Goal: Task Accomplishment & Management: Use online tool/utility

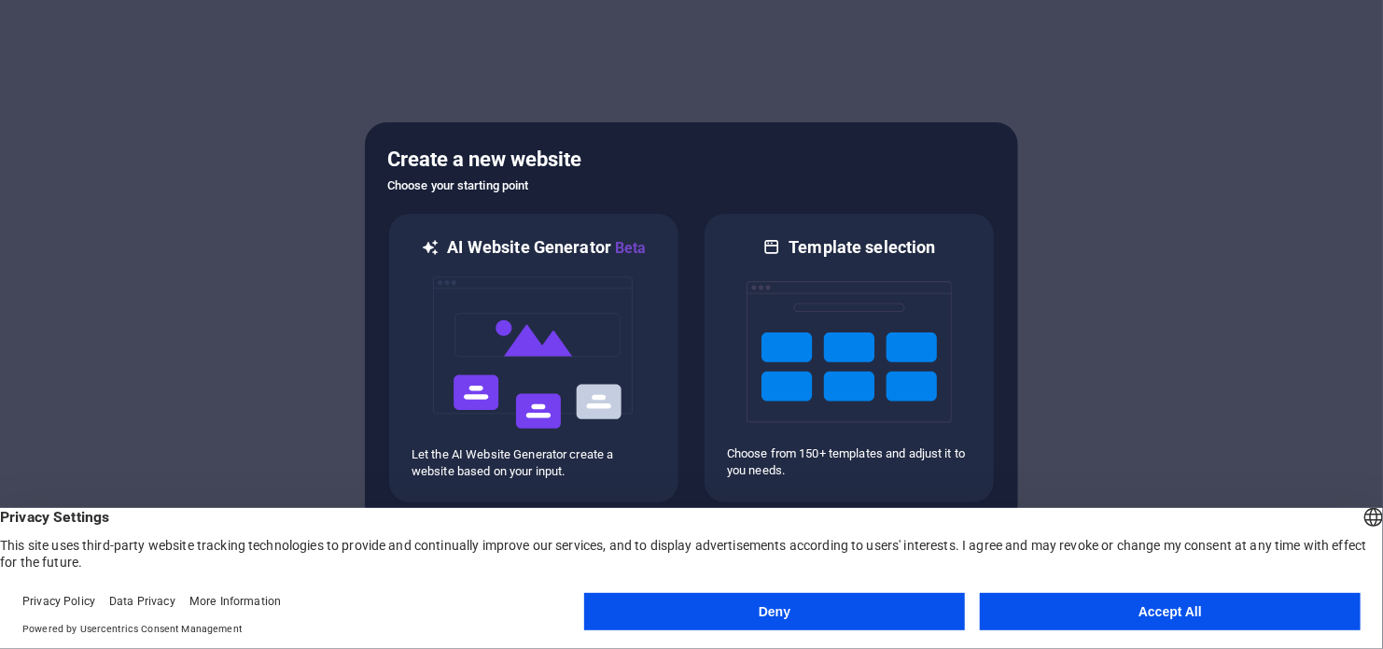
click at [1227, 616] on button "Accept All" at bounding box center [1170, 611] width 381 height 37
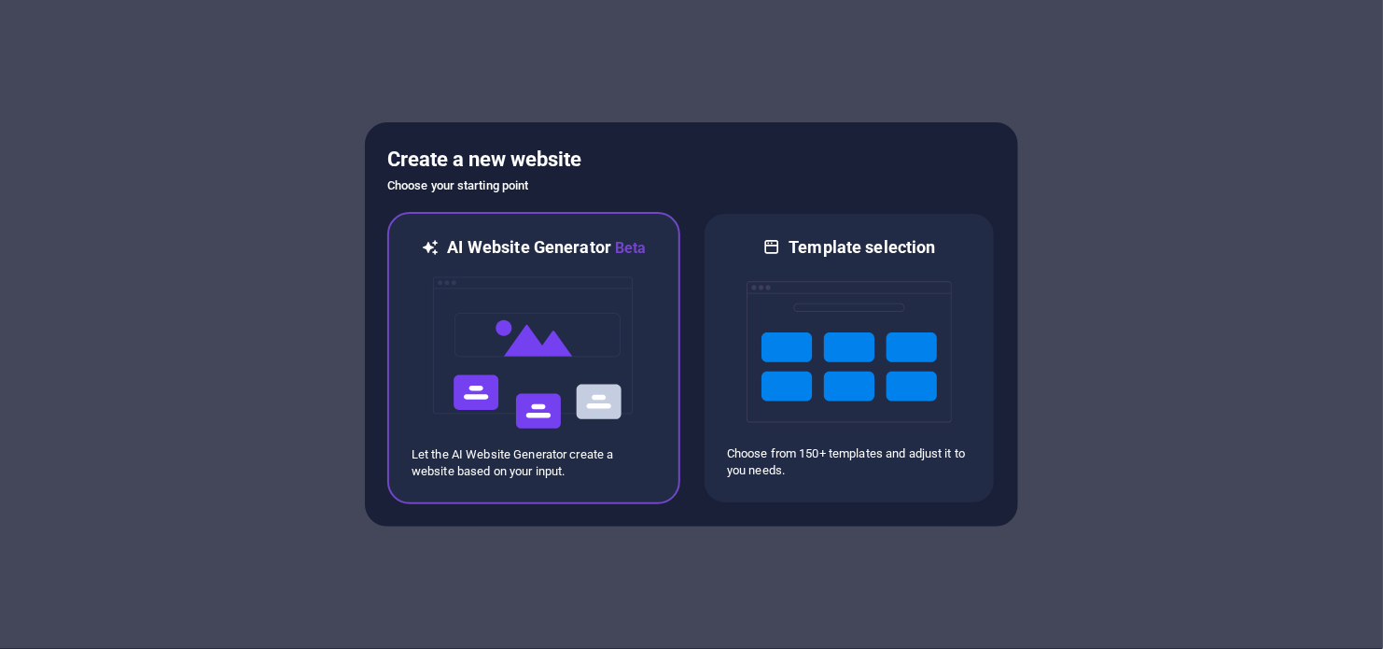
click at [519, 410] on img at bounding box center [533, 352] width 205 height 187
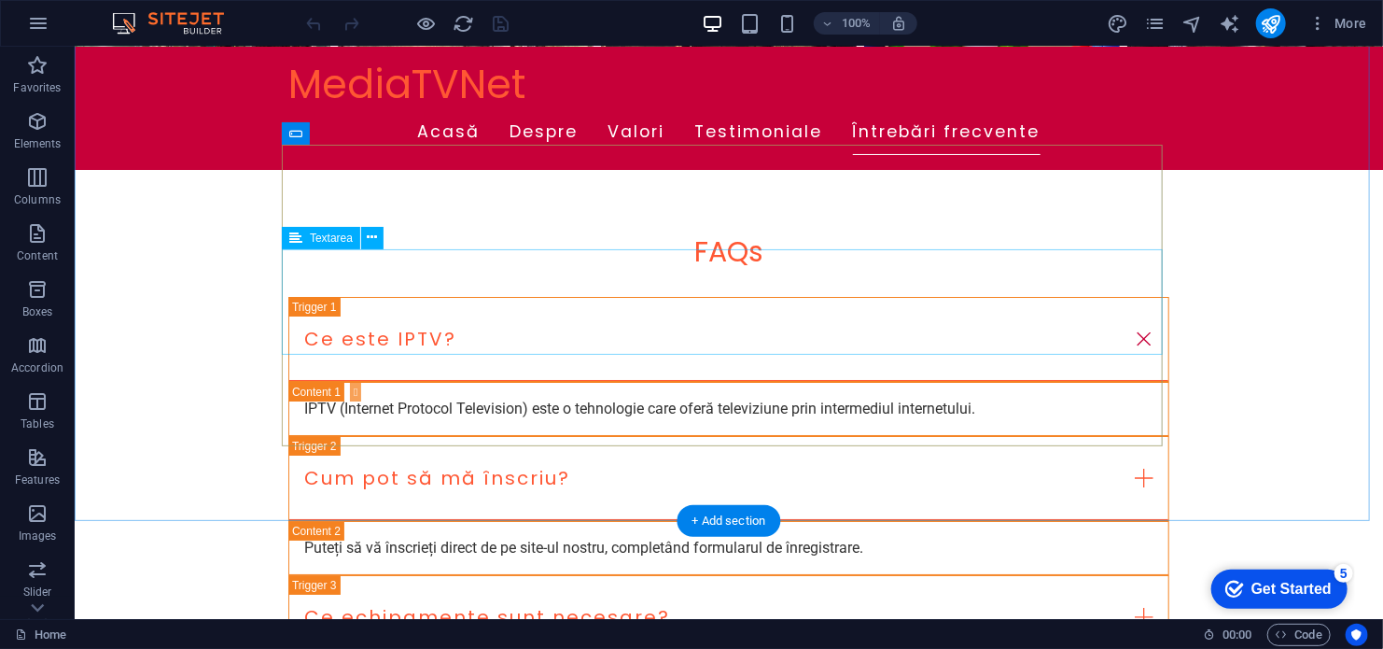
scroll to position [3199, 0]
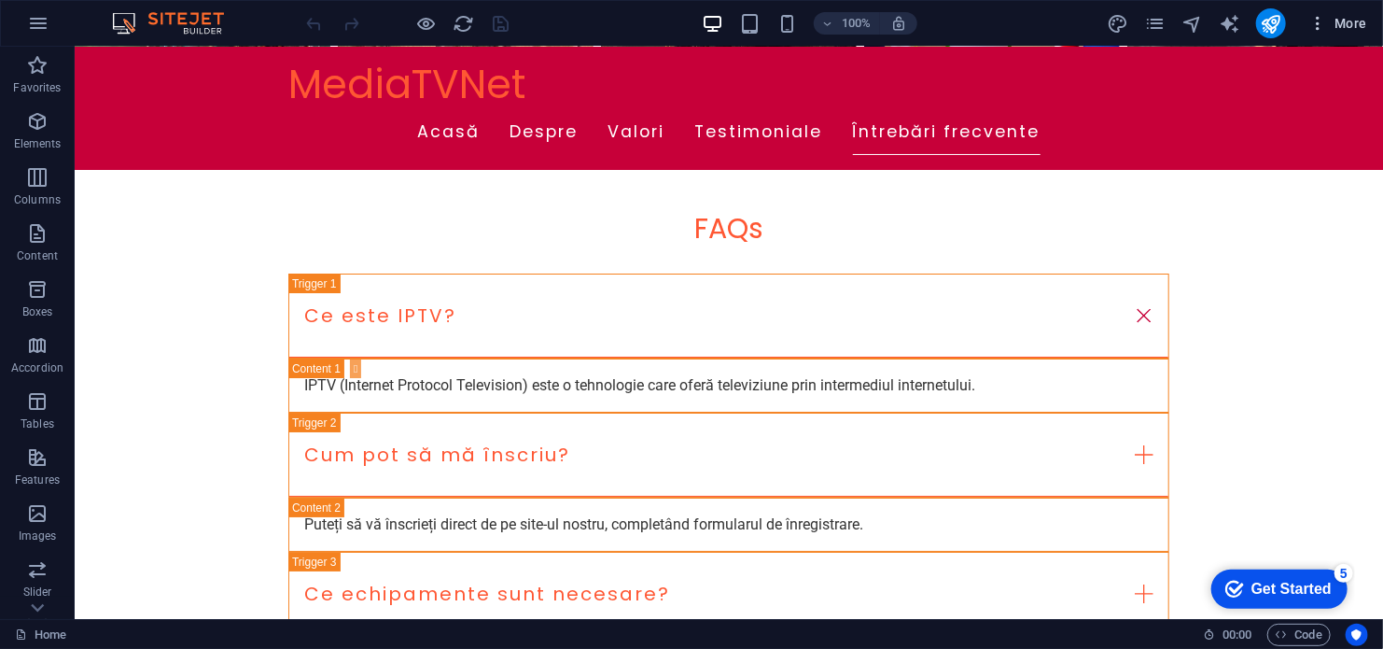
click at [1321, 19] on icon "button" at bounding box center [1317, 23] width 19 height 19
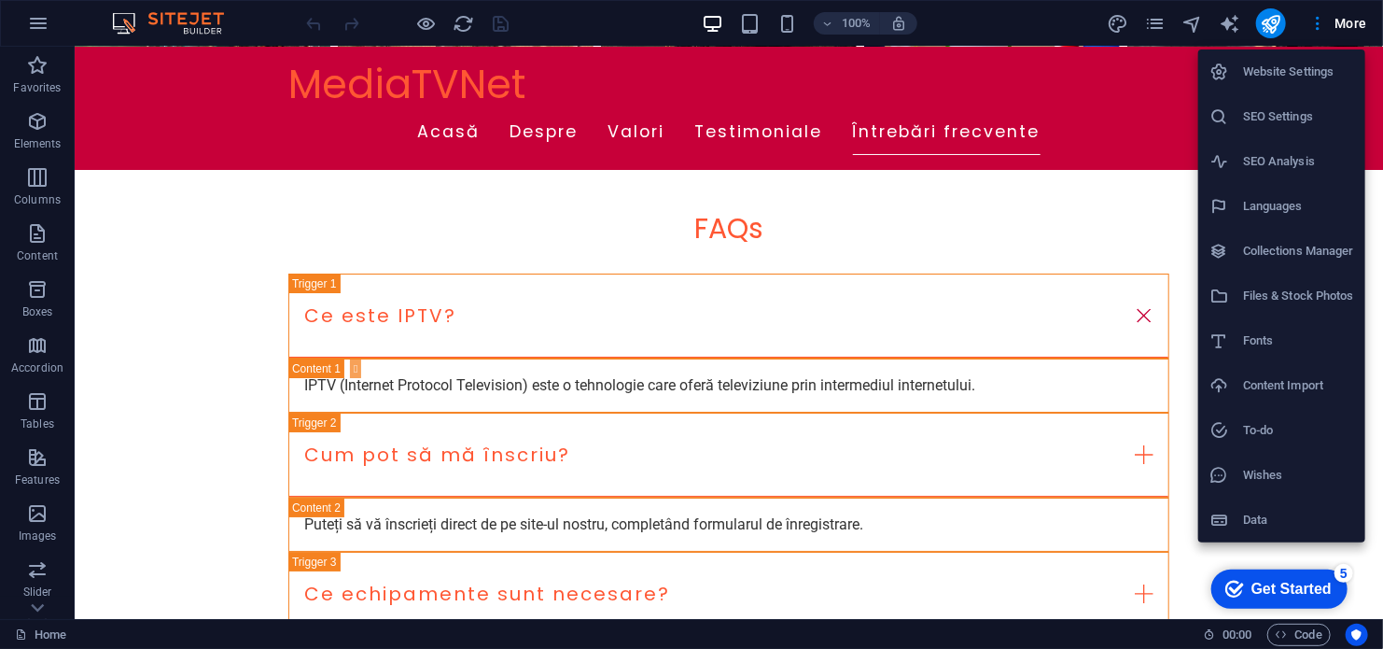
click at [1357, 24] on div at bounding box center [691, 324] width 1383 height 649
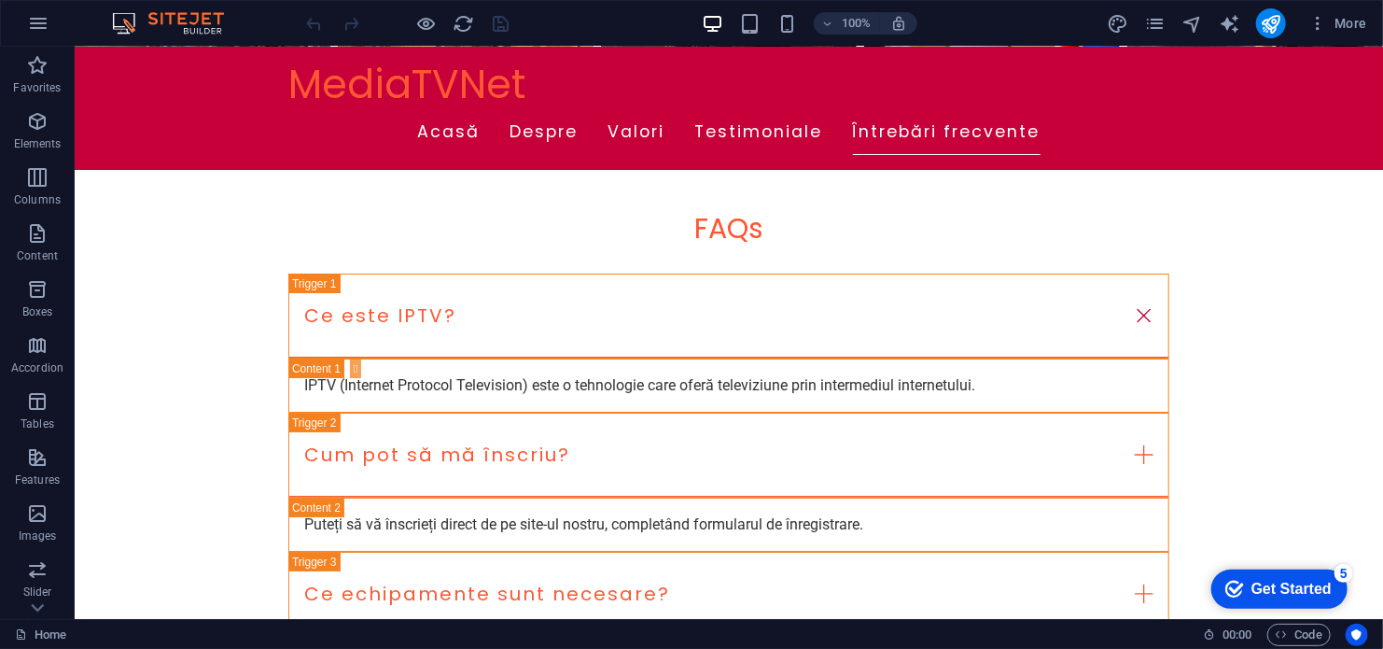
click at [1357, 24] on span "More" at bounding box center [1337, 23] width 59 height 19
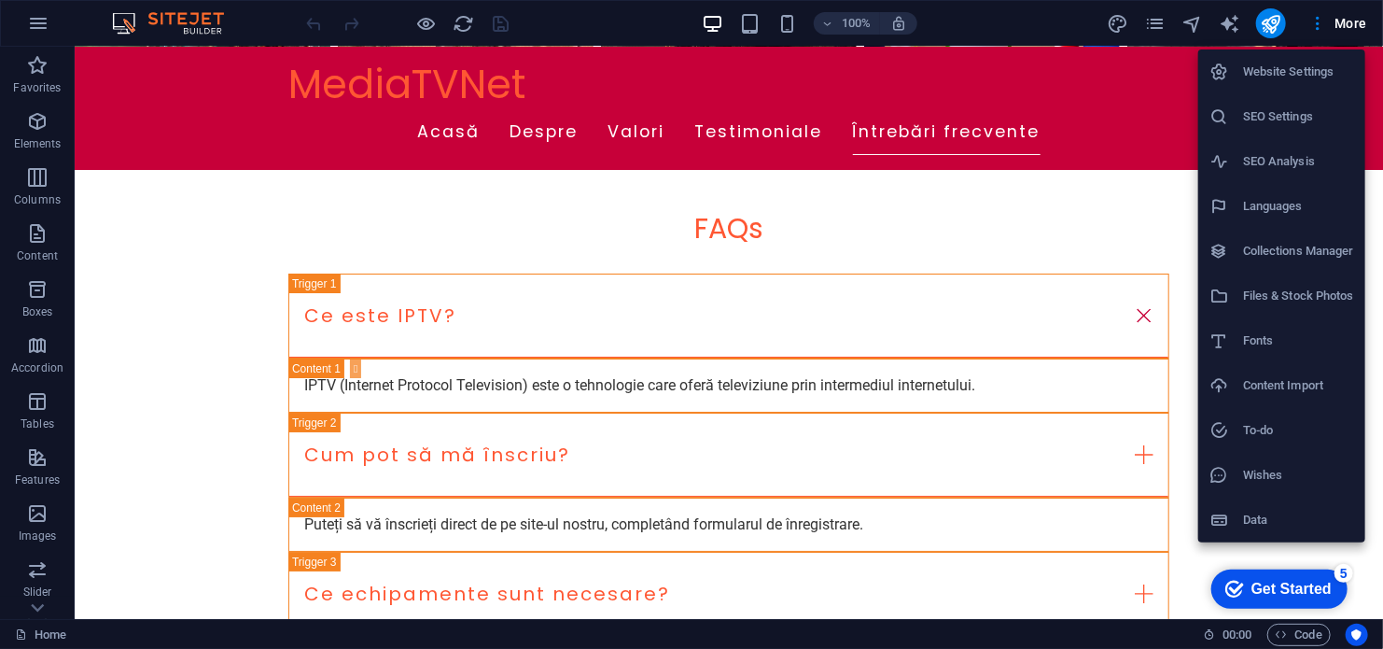
click at [744, 30] on div at bounding box center [691, 324] width 1383 height 649
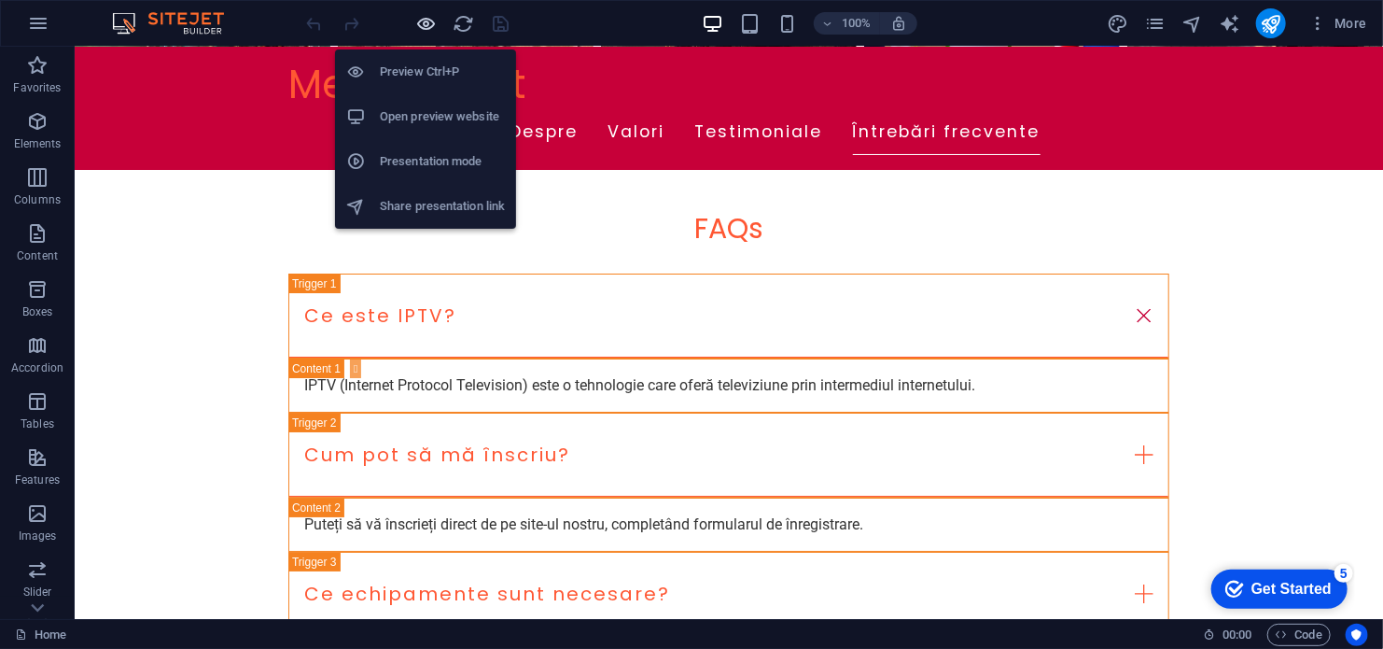
click at [425, 21] on icon "button" at bounding box center [426, 23] width 21 height 21
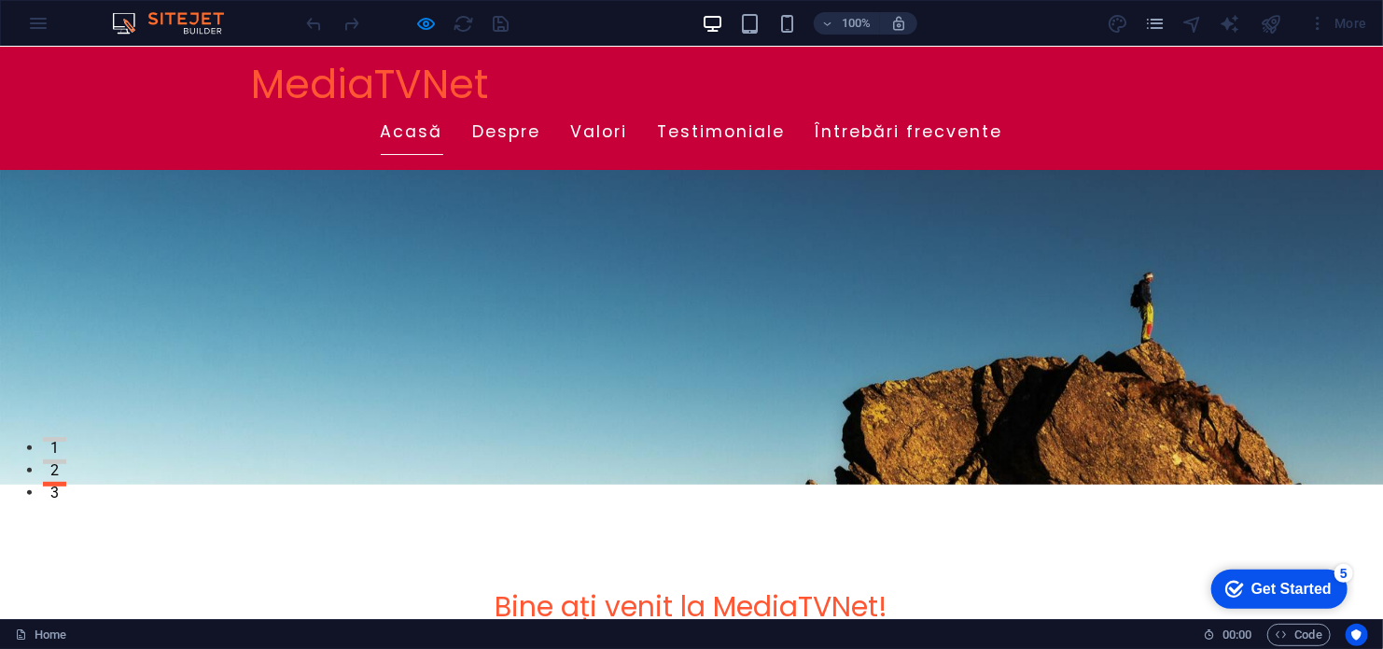
scroll to position [0, 0]
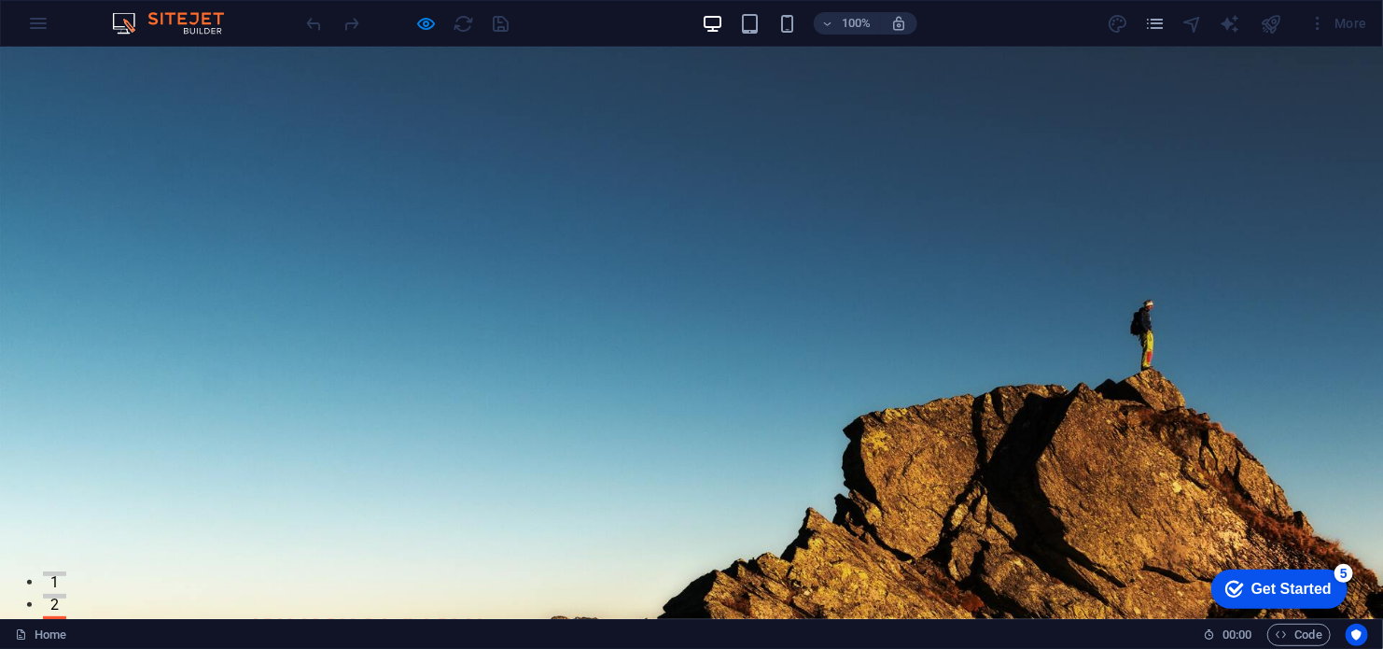
click at [503, 26] on div at bounding box center [407, 23] width 209 height 30
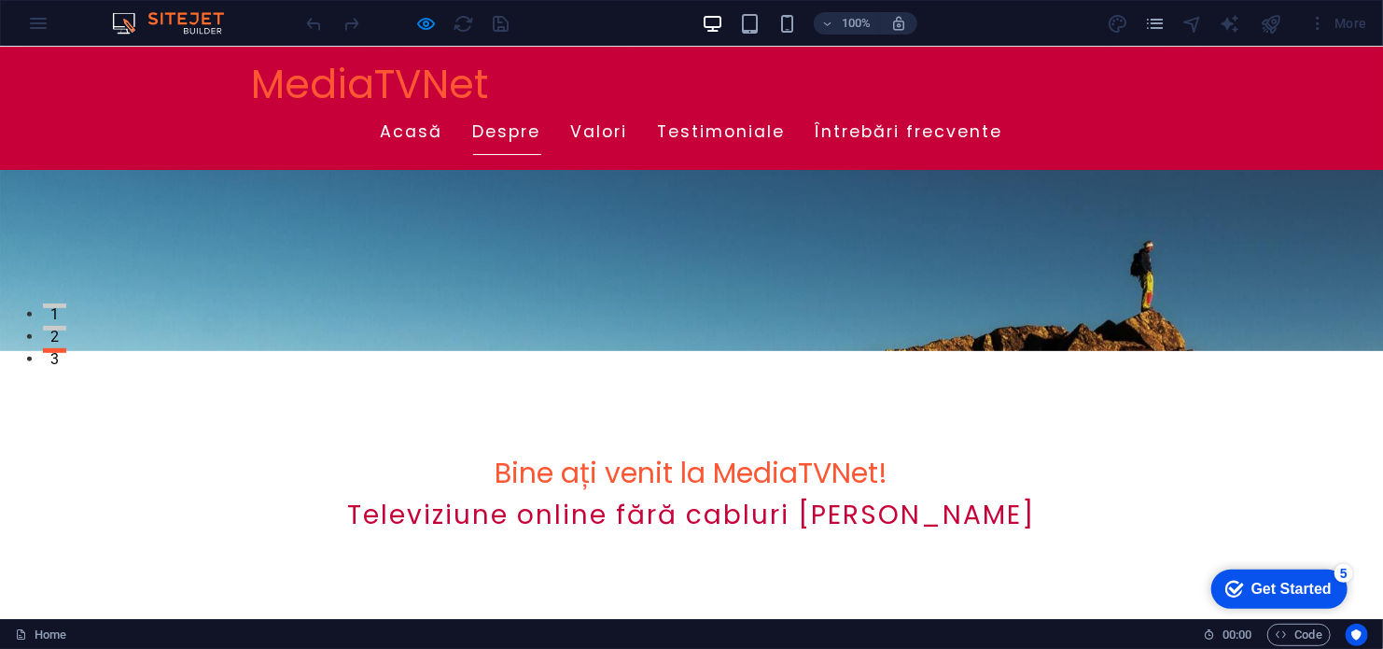
scroll to position [280, 0]
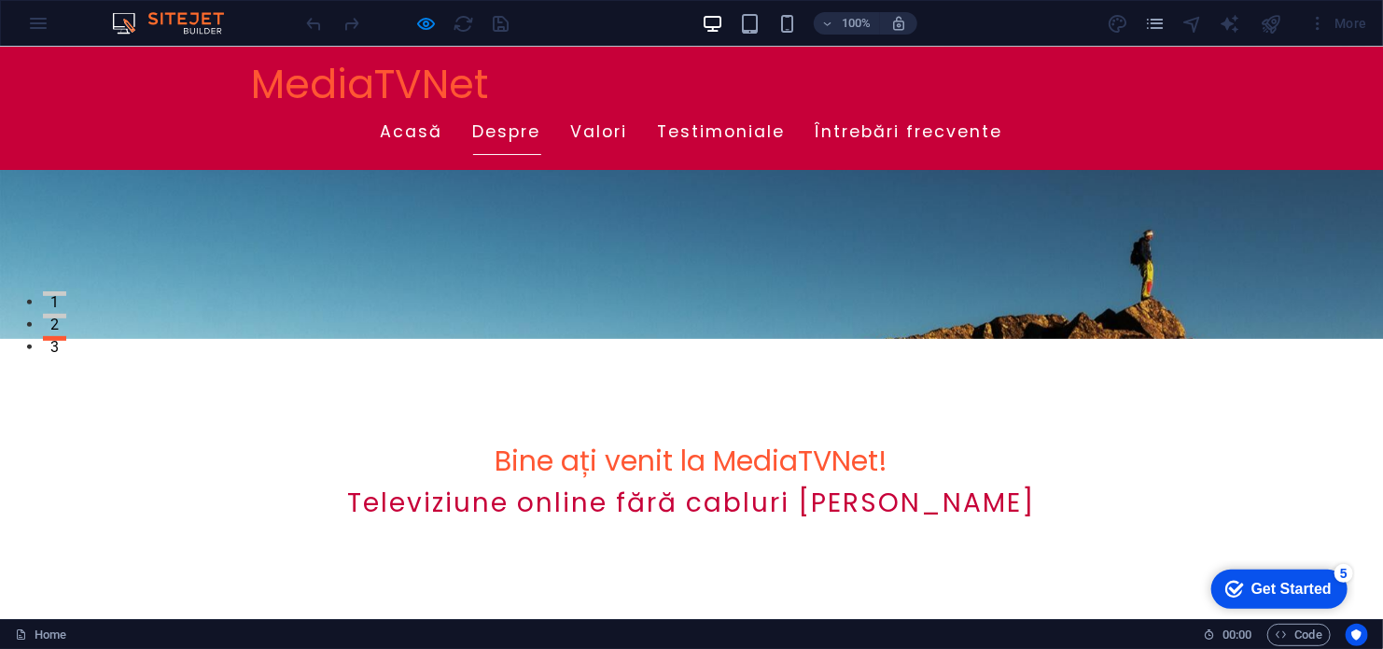
click at [1294, 580] on div "Get Started" at bounding box center [1291, 588] width 80 height 17
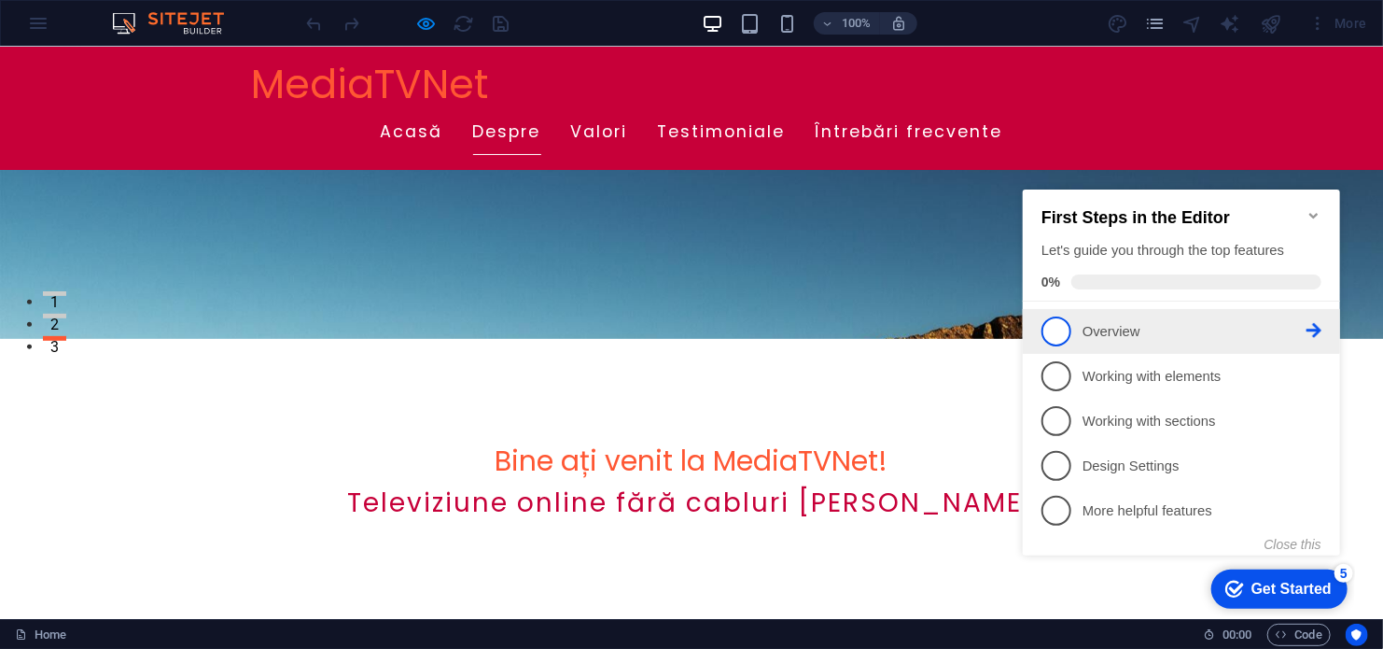
click at [1057, 324] on span "1" at bounding box center [1056, 330] width 30 height 30
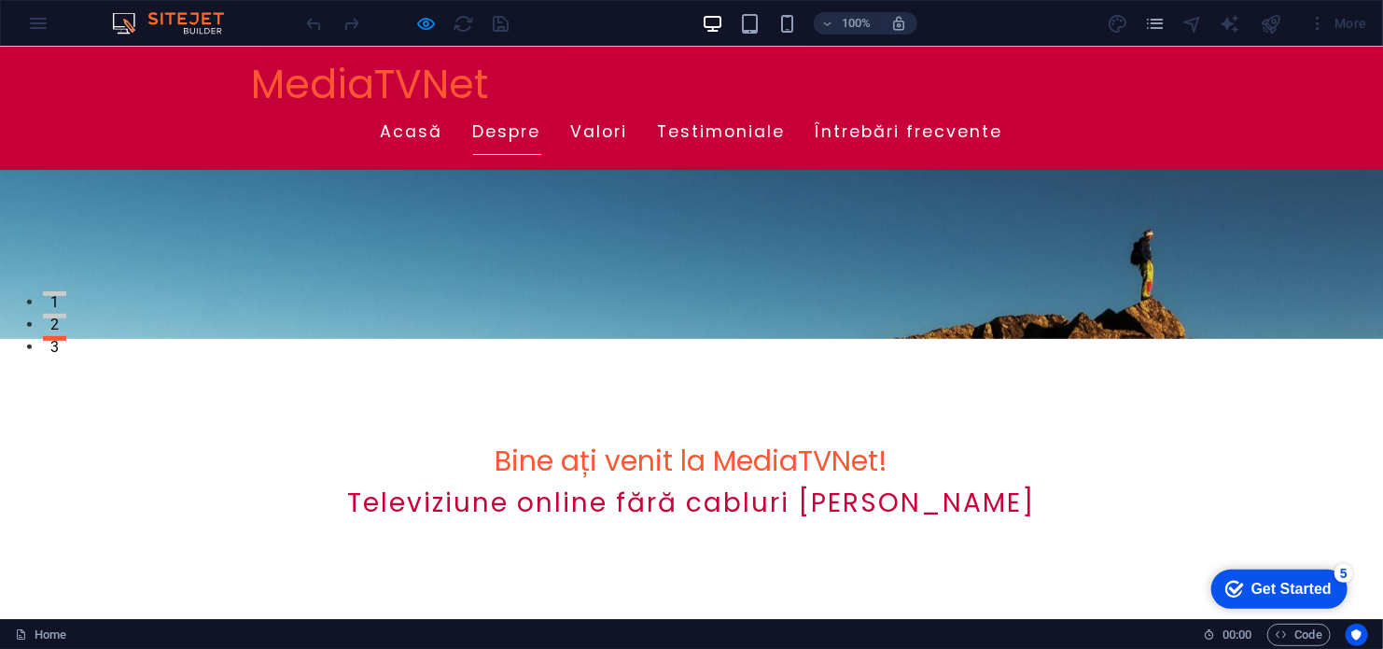
scroll to position [0, 0]
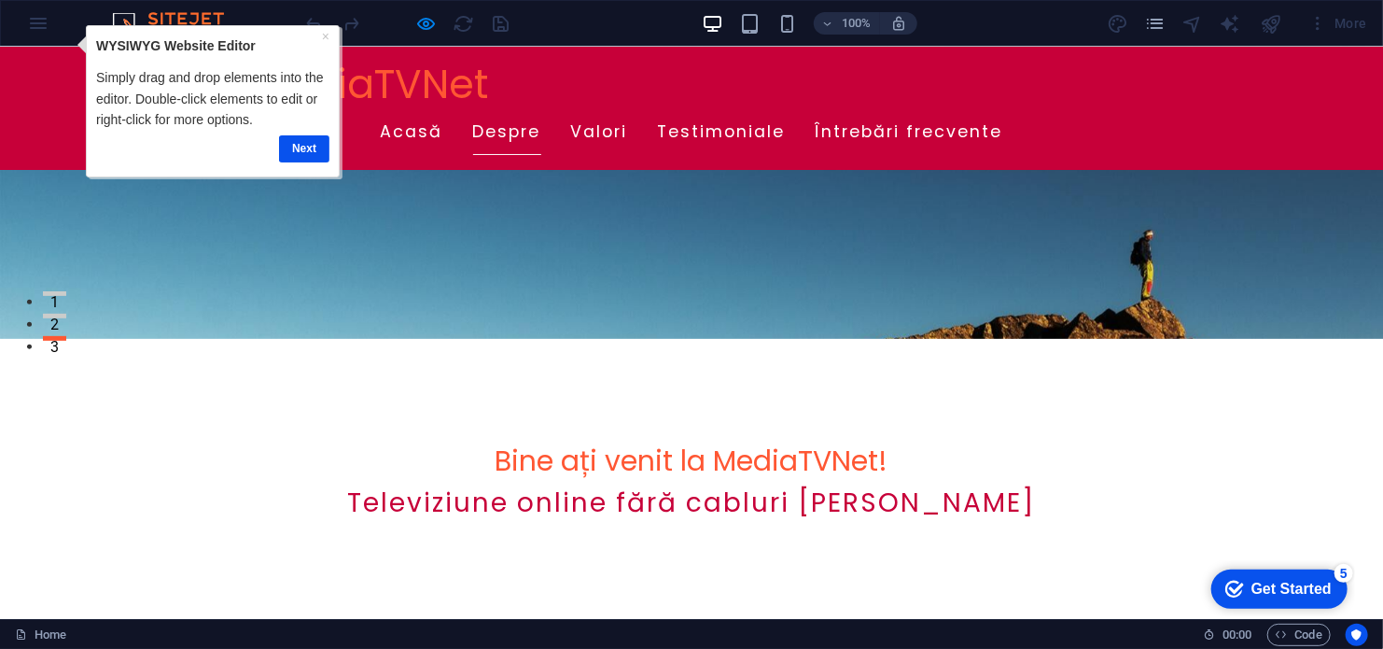
click at [1269, 585] on div "Get Started" at bounding box center [1291, 588] width 80 height 17
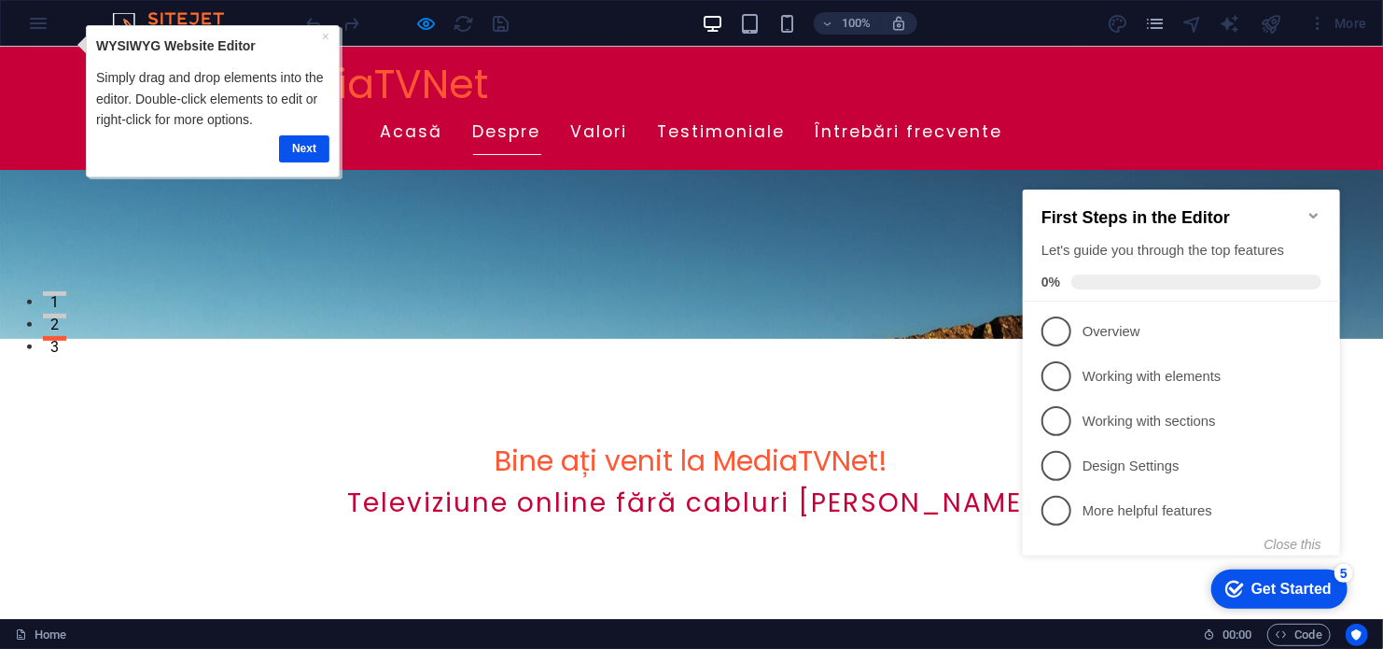
click at [1094, 330] on p "Overview - incomplete" at bounding box center [1194, 331] width 224 height 20
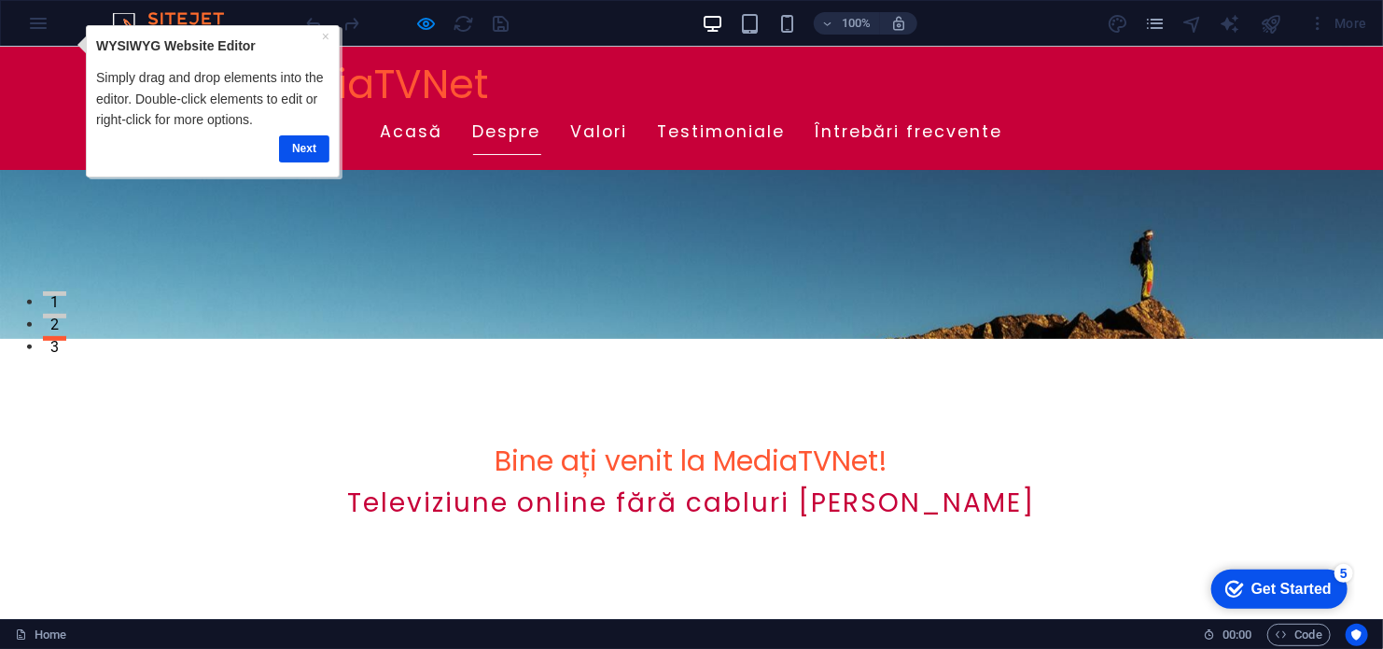
click at [1295, 589] on div "Get Started" at bounding box center [1291, 588] width 80 height 17
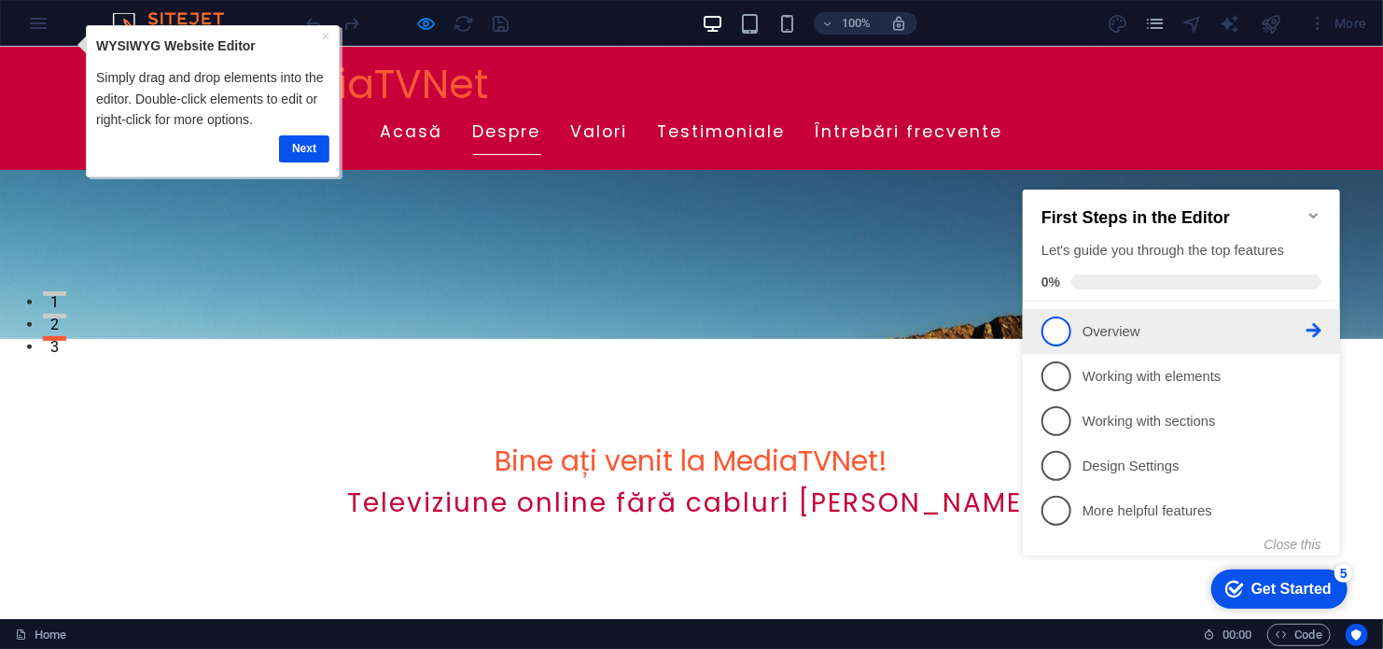
click at [1319, 322] on icon at bounding box center [1313, 329] width 15 height 15
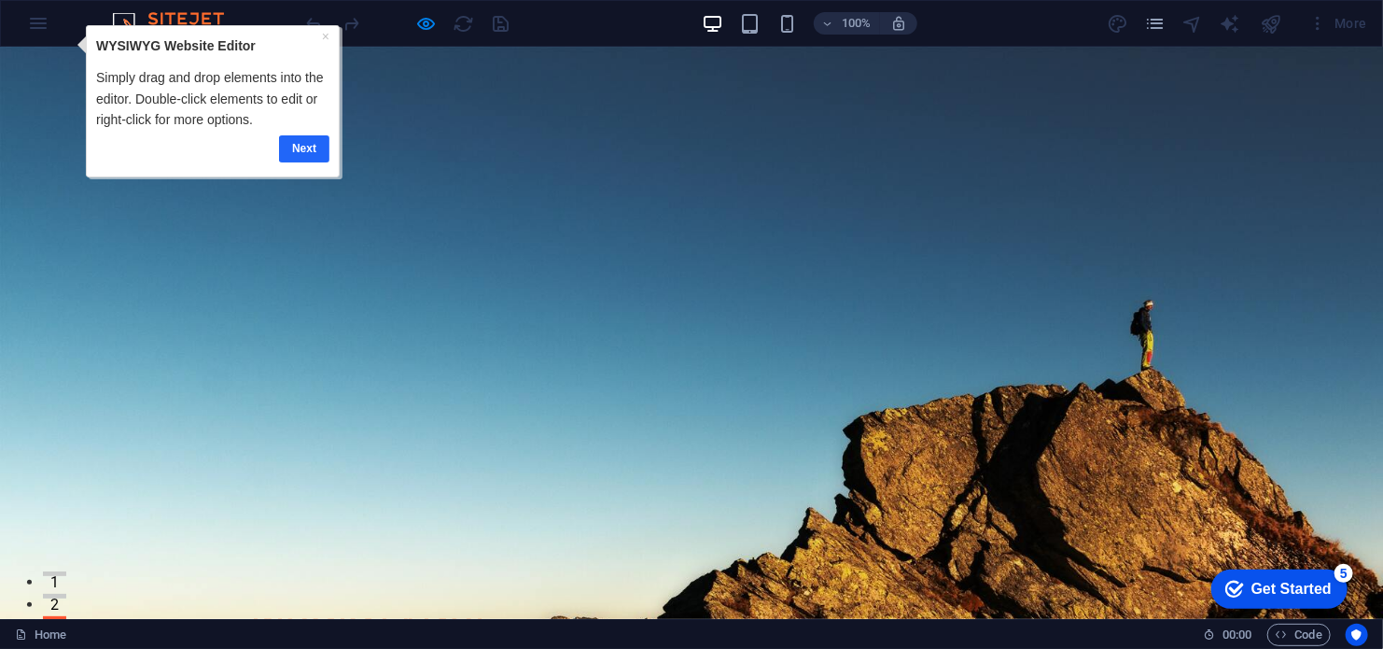
click at [306, 149] on link "Next" at bounding box center [303, 147] width 50 height 27
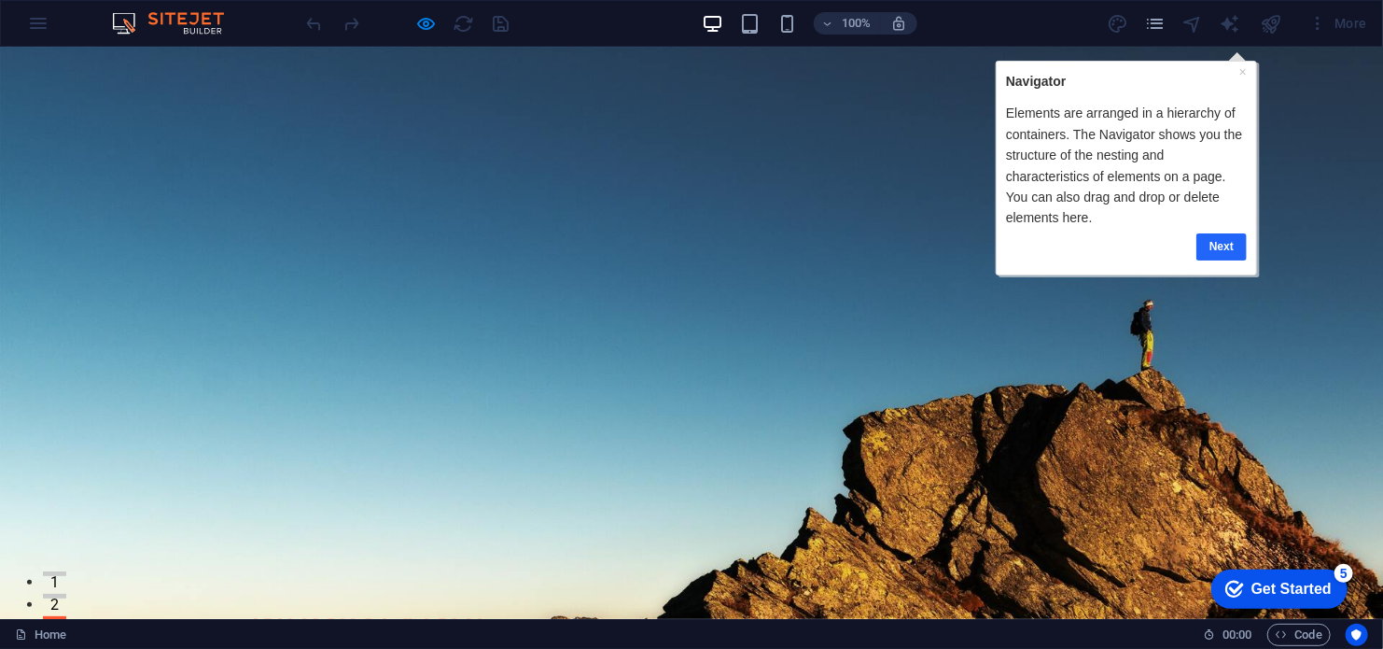
click at [1215, 241] on link "Next" at bounding box center [1221, 245] width 50 height 27
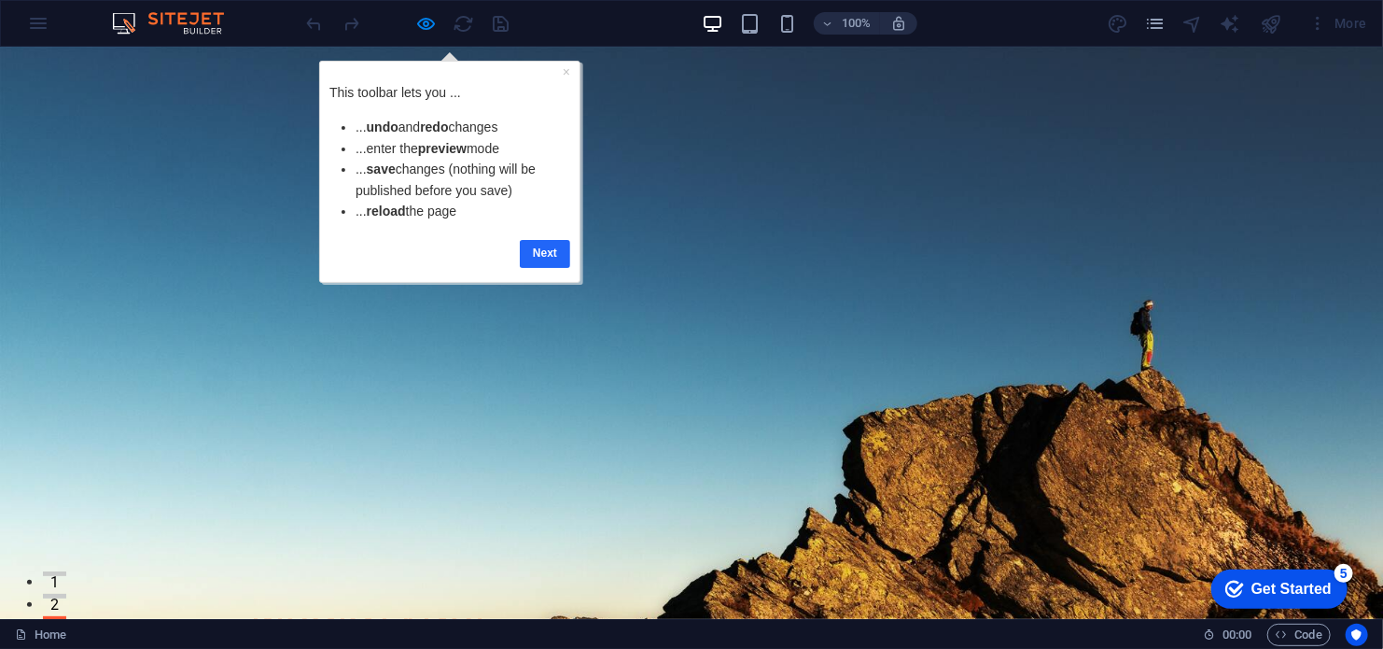
click at [542, 254] on link "Next" at bounding box center [544, 252] width 50 height 27
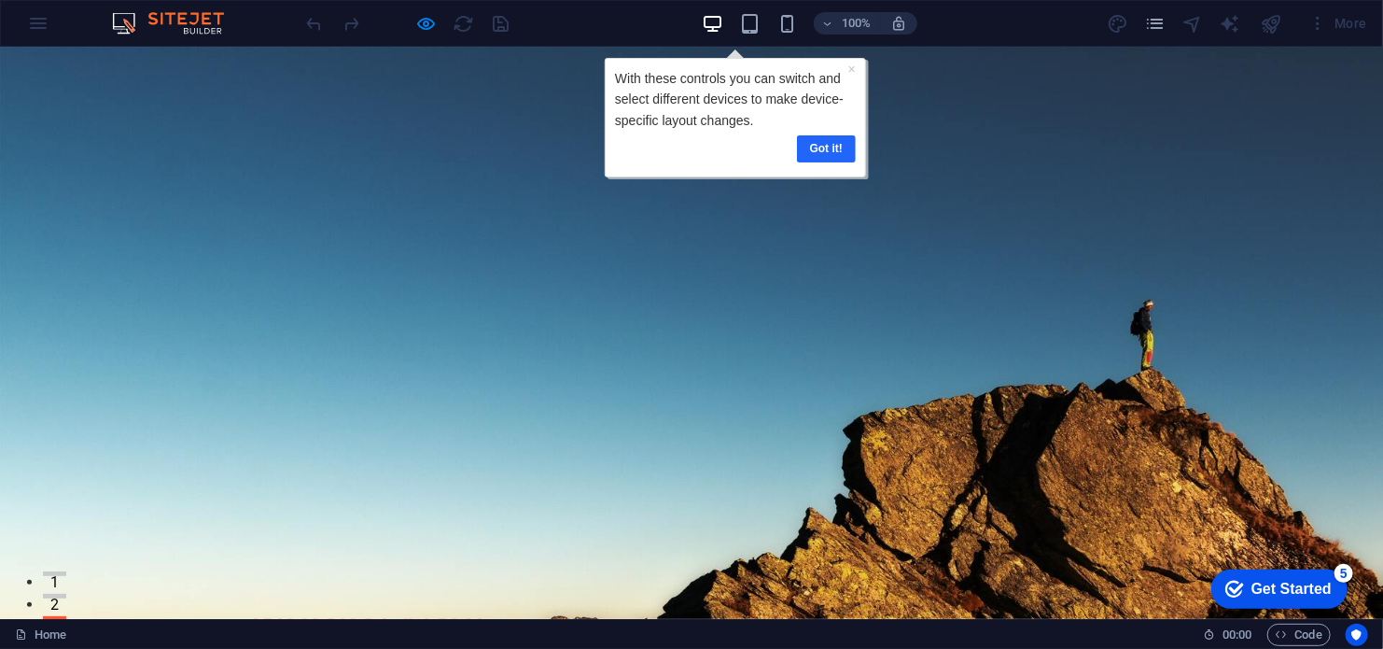
click at [832, 147] on link "Got it!" at bounding box center [825, 147] width 59 height 27
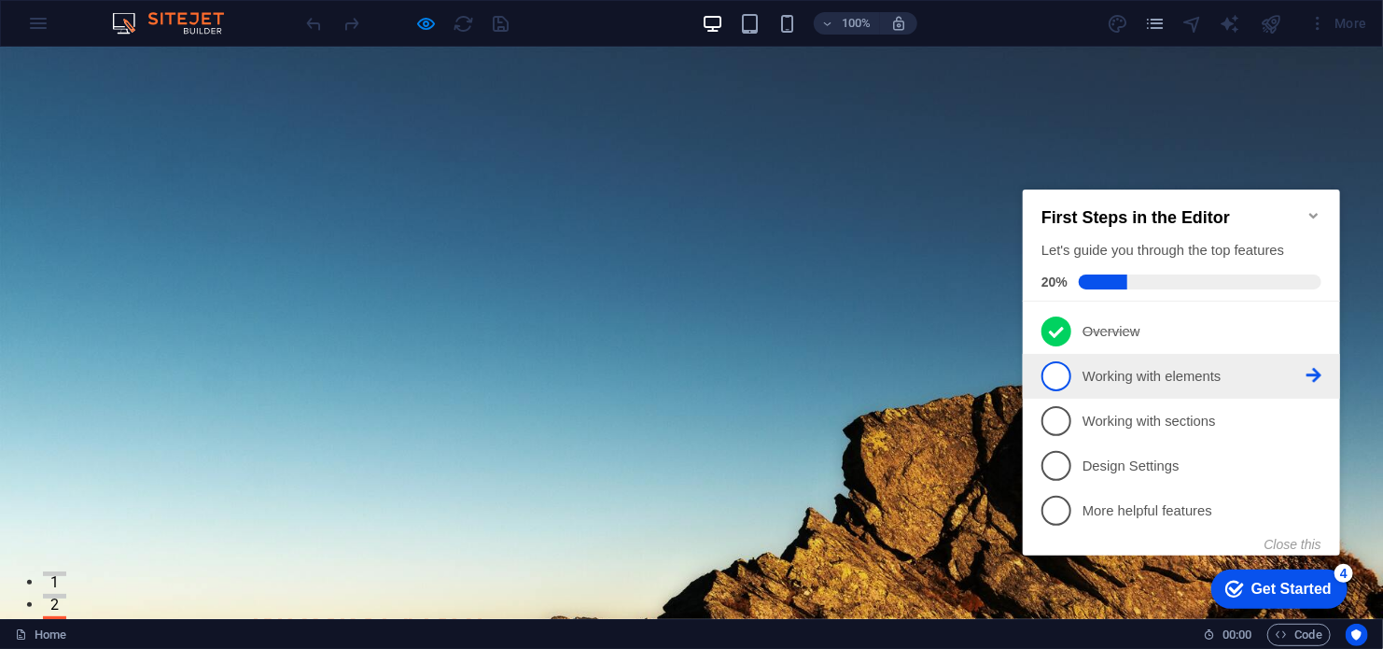
click at [1095, 374] on p "Working with elements - incomplete" at bounding box center [1194, 376] width 224 height 20
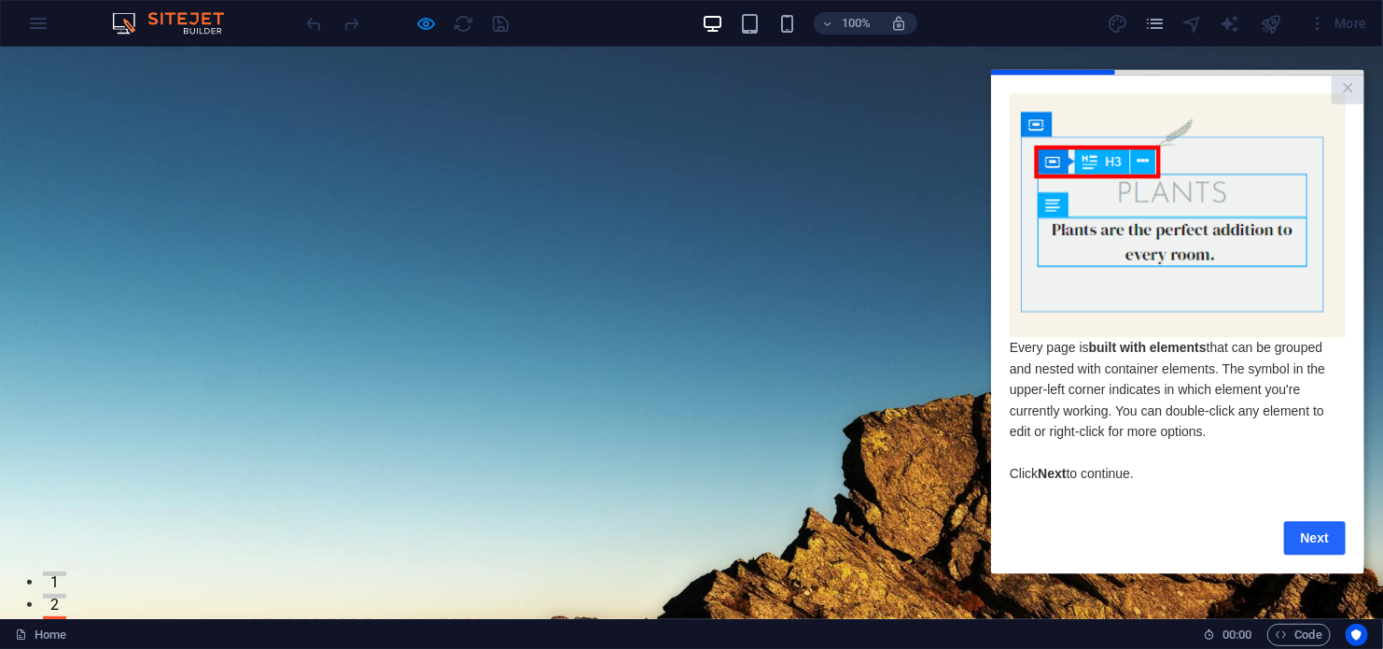
click at [1304, 542] on link "Next" at bounding box center [1314, 537] width 62 height 34
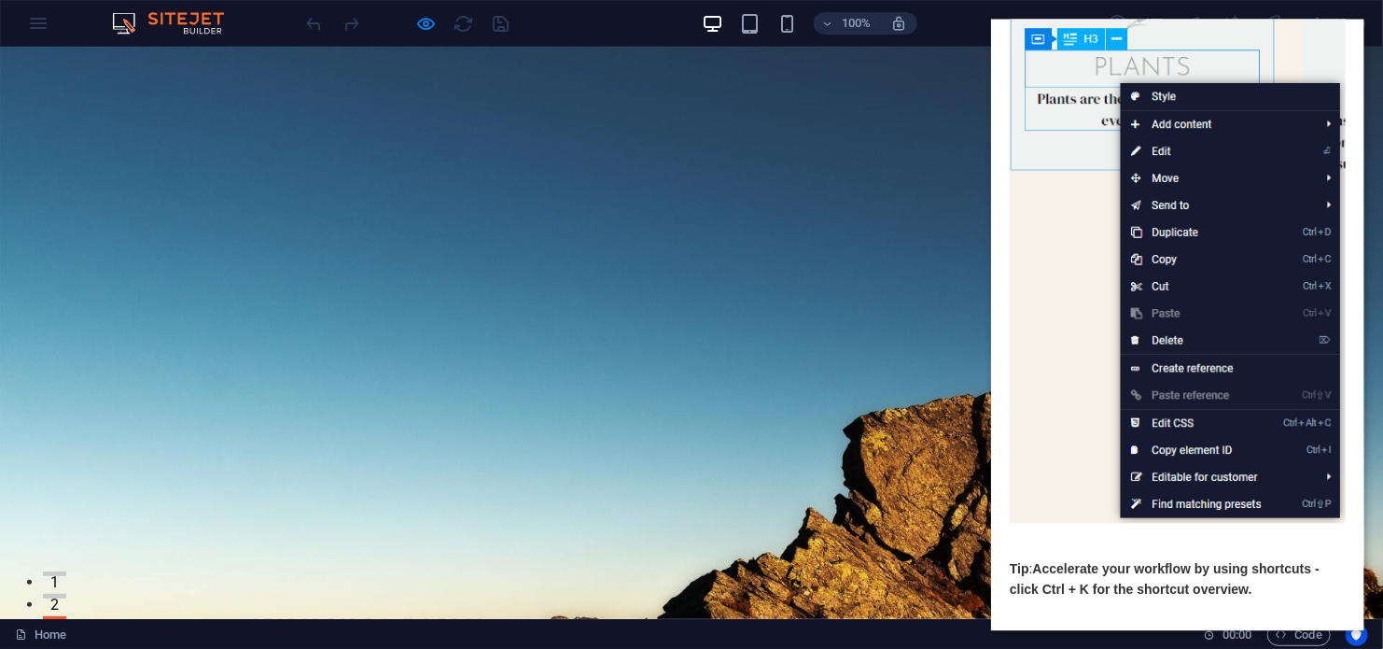
scroll to position [197, 0]
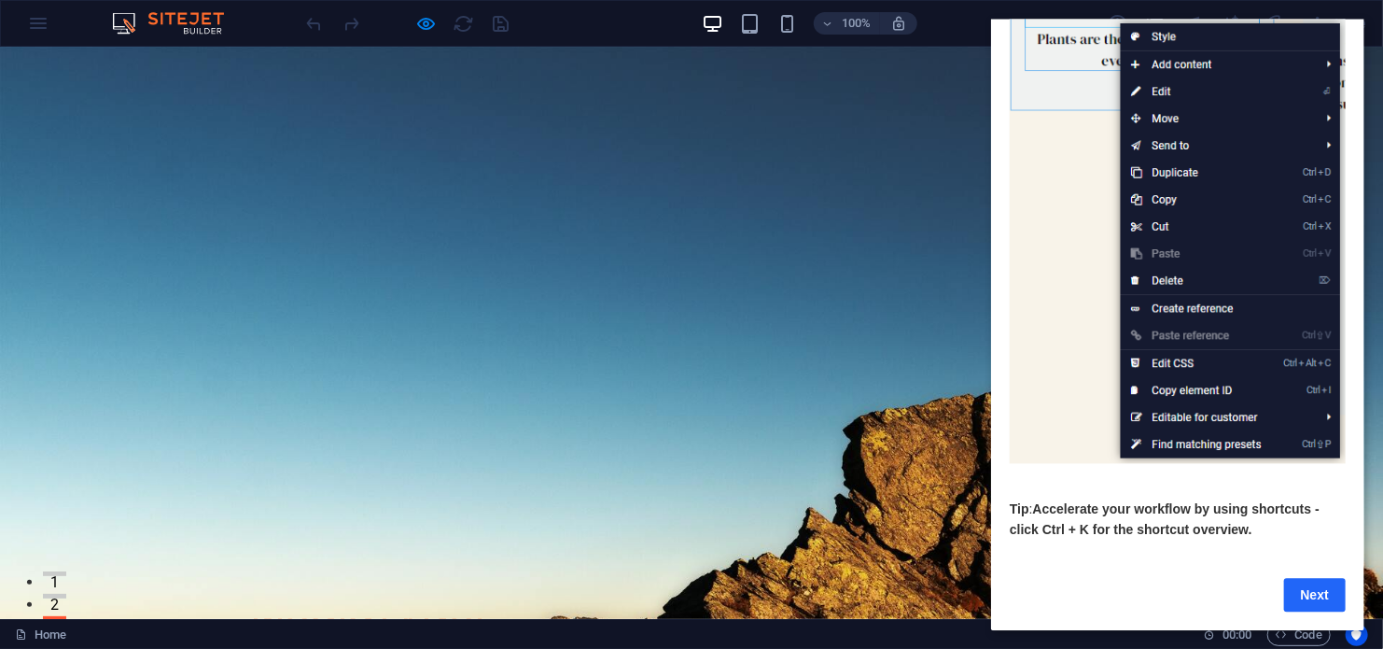
click at [1305, 578] on link "Next" at bounding box center [1314, 595] width 62 height 34
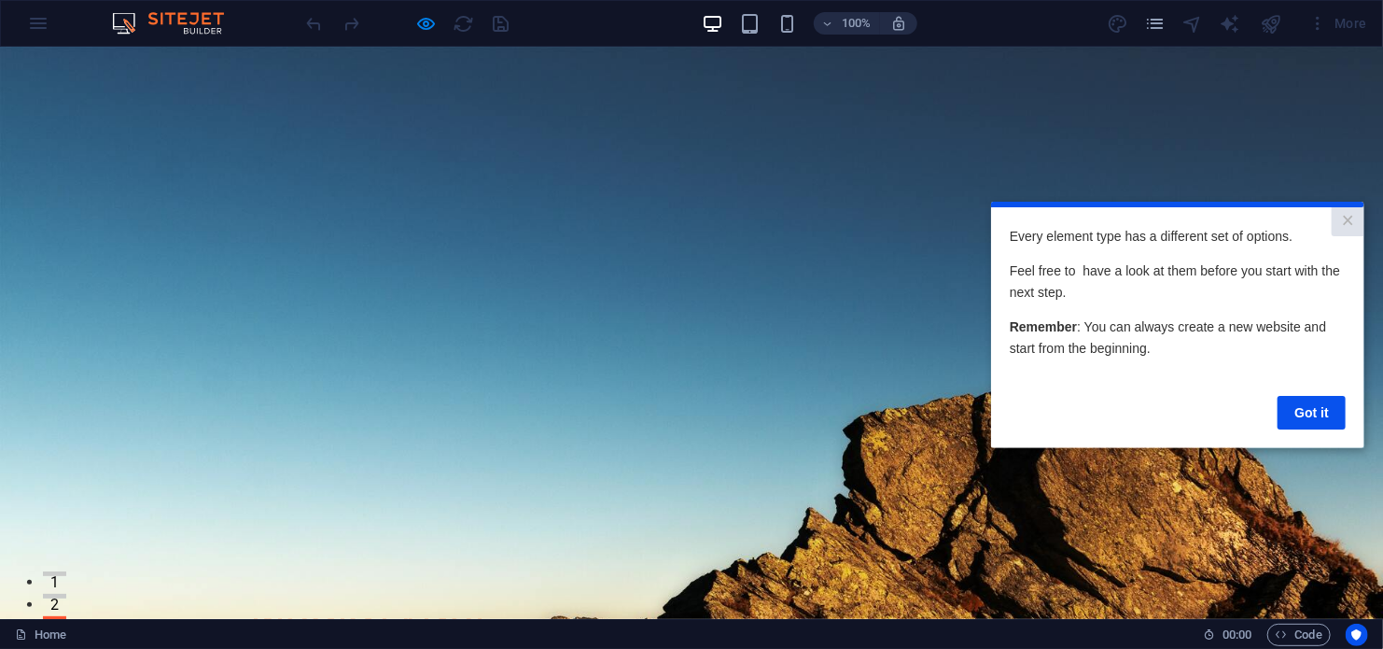
scroll to position [0, 0]
click at [1302, 409] on link "Got it" at bounding box center [1311, 412] width 68 height 34
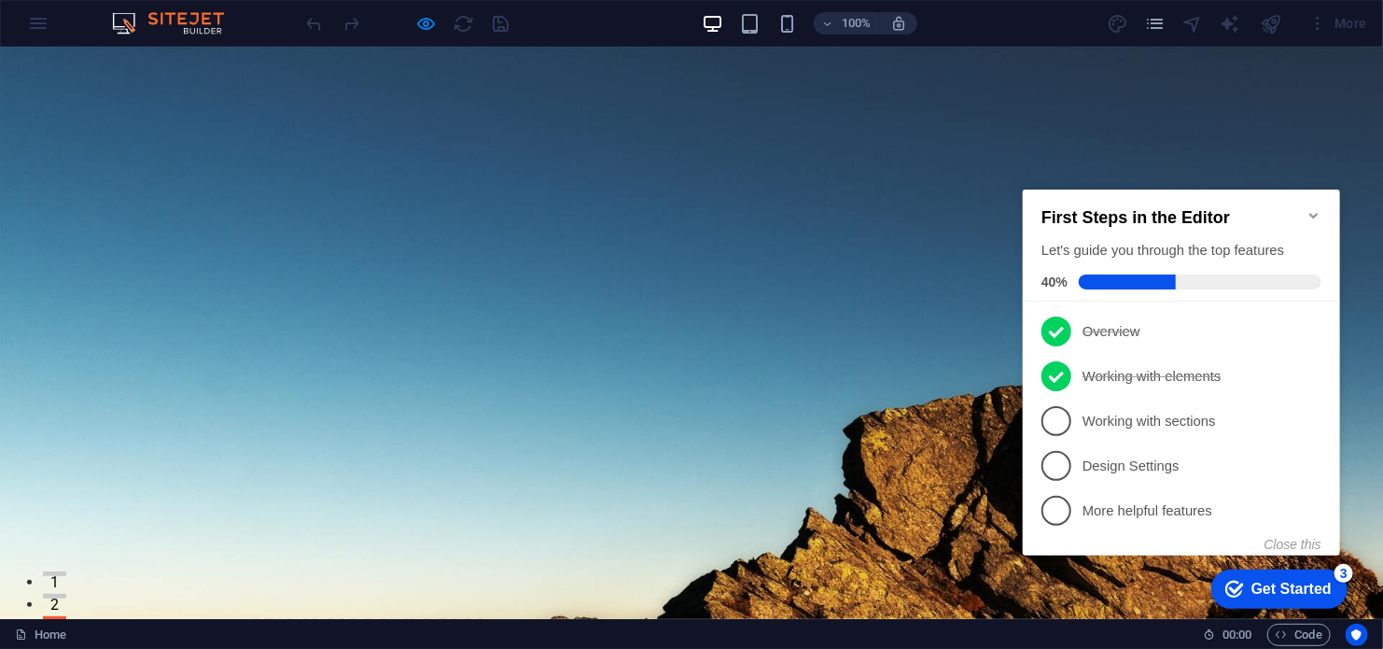
click at [1150, 423] on p "Working with sections - incomplete" at bounding box center [1194, 421] width 224 height 20
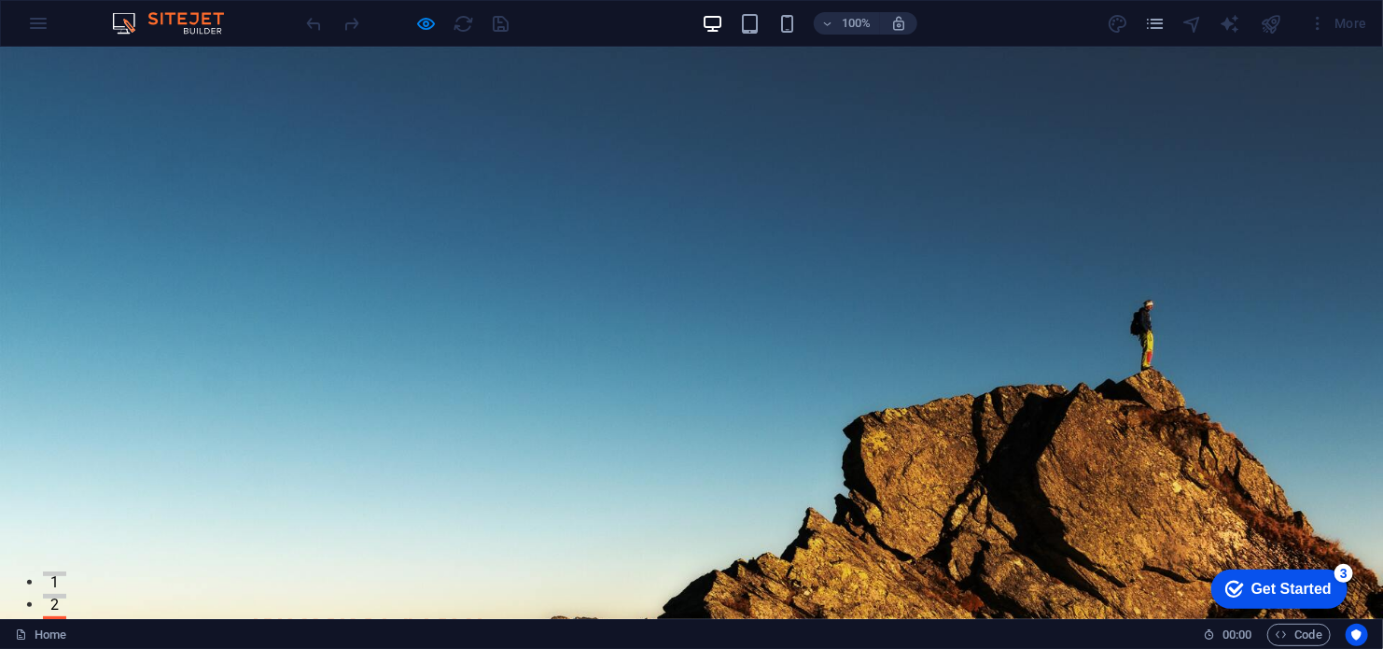
drag, startPoint x: 1269, startPoint y: 584, endPoint x: 1450, endPoint y: 862, distance: 331.9
click at [1269, 583] on div "Get Started" at bounding box center [1291, 588] width 80 height 17
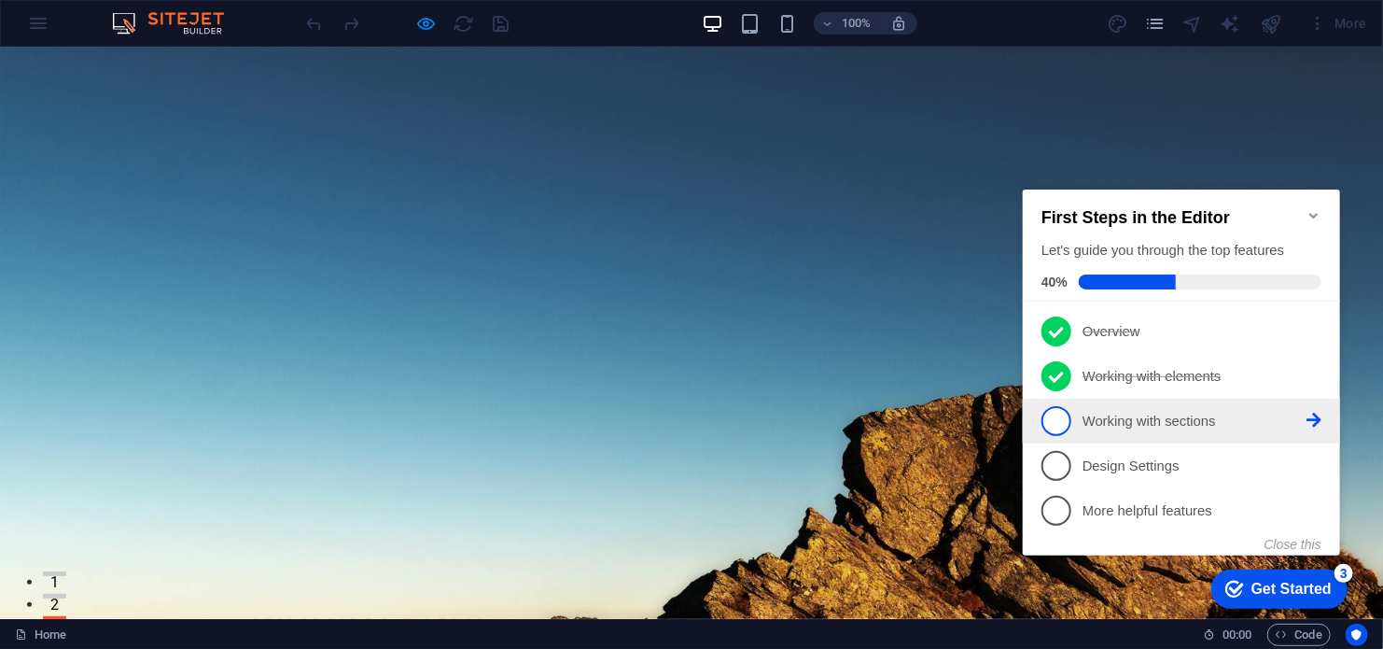
click at [1162, 416] on p "Working with sections - incomplete" at bounding box center [1194, 421] width 224 height 20
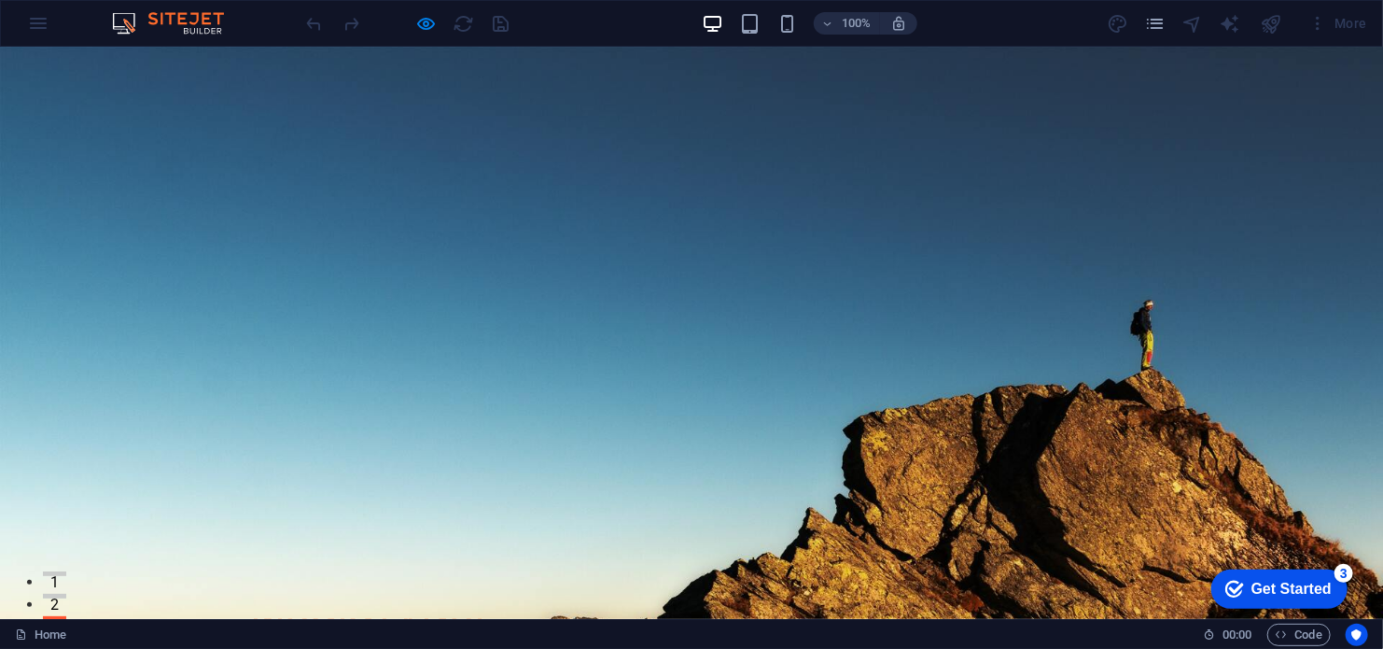
click at [1322, 581] on div "Get Started" at bounding box center [1291, 588] width 80 height 17
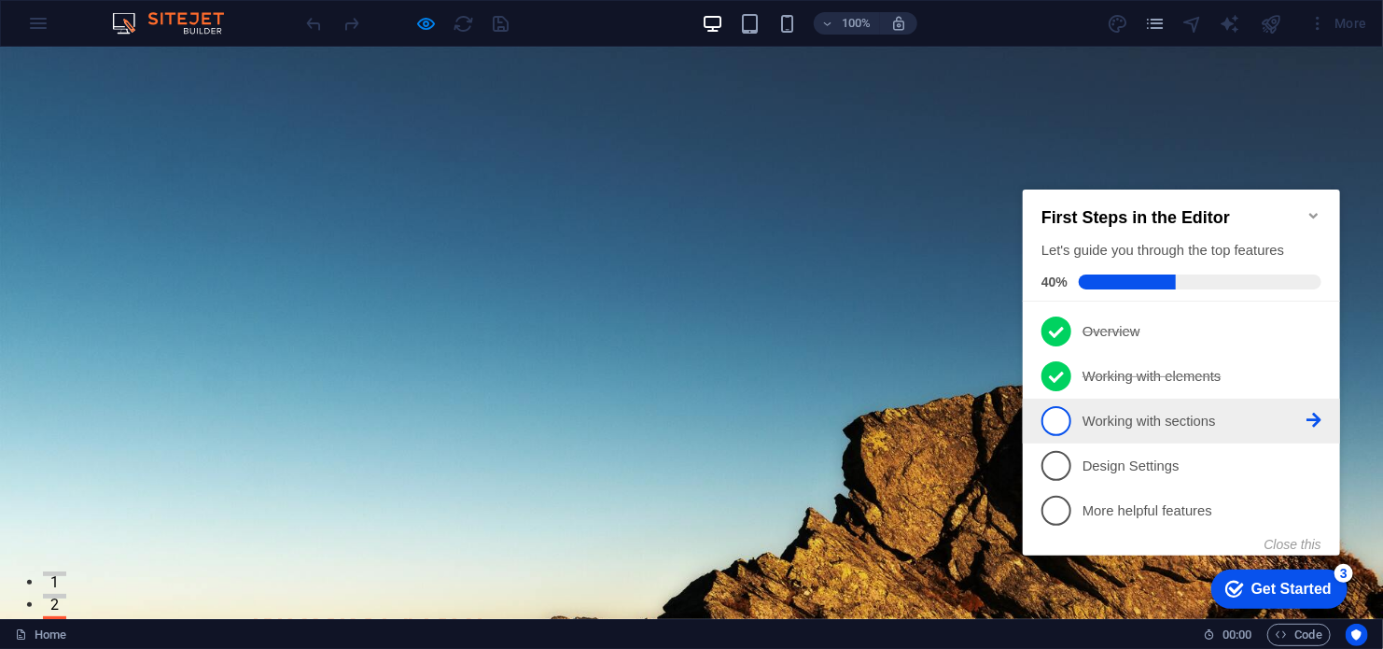
click at [1312, 413] on icon at bounding box center [1313, 419] width 15 height 15
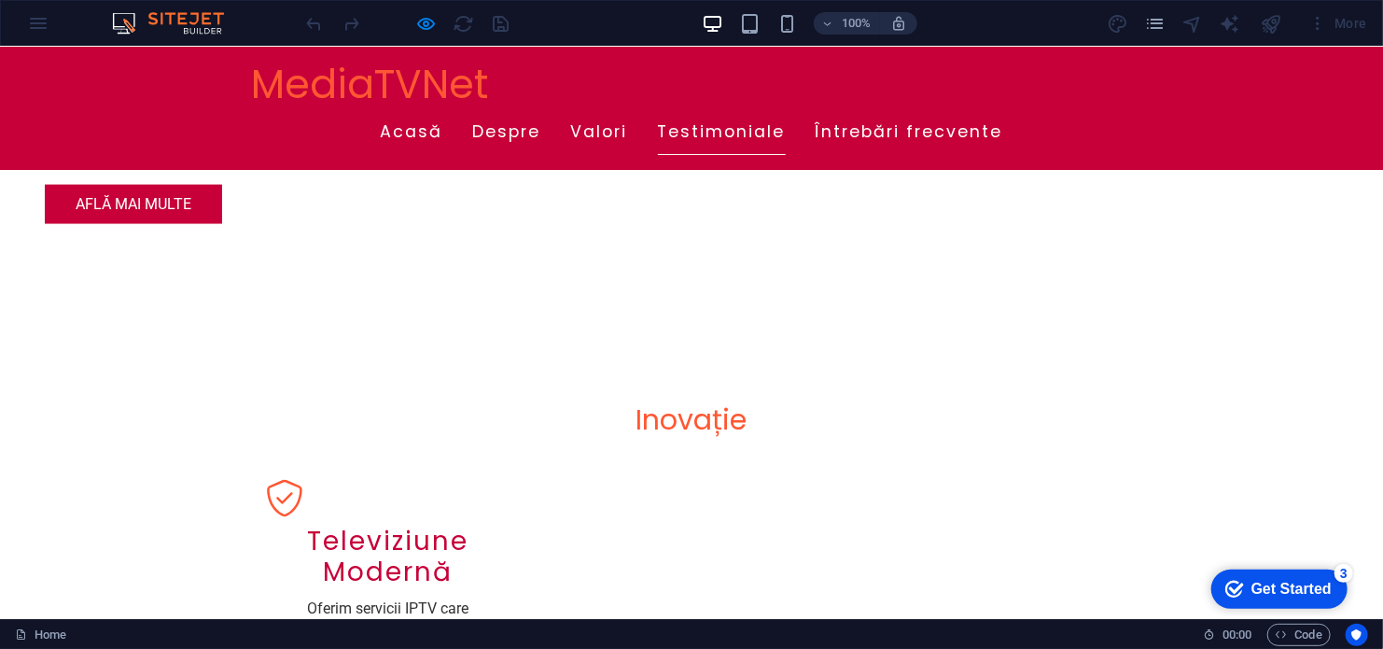
scroll to position [1400, 0]
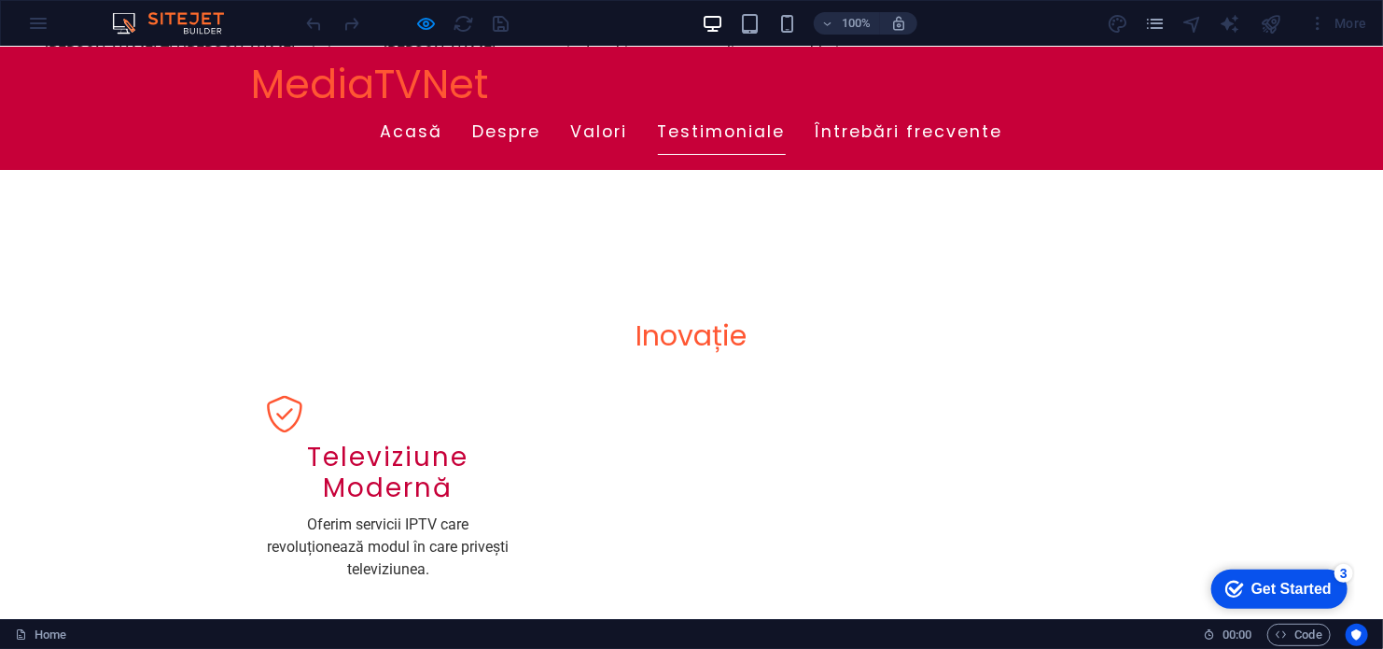
drag, startPoint x: 1280, startPoint y: 583, endPoint x: 1462, endPoint y: 861, distance: 331.9
click at [1280, 582] on div "Get Started" at bounding box center [1291, 588] width 80 height 17
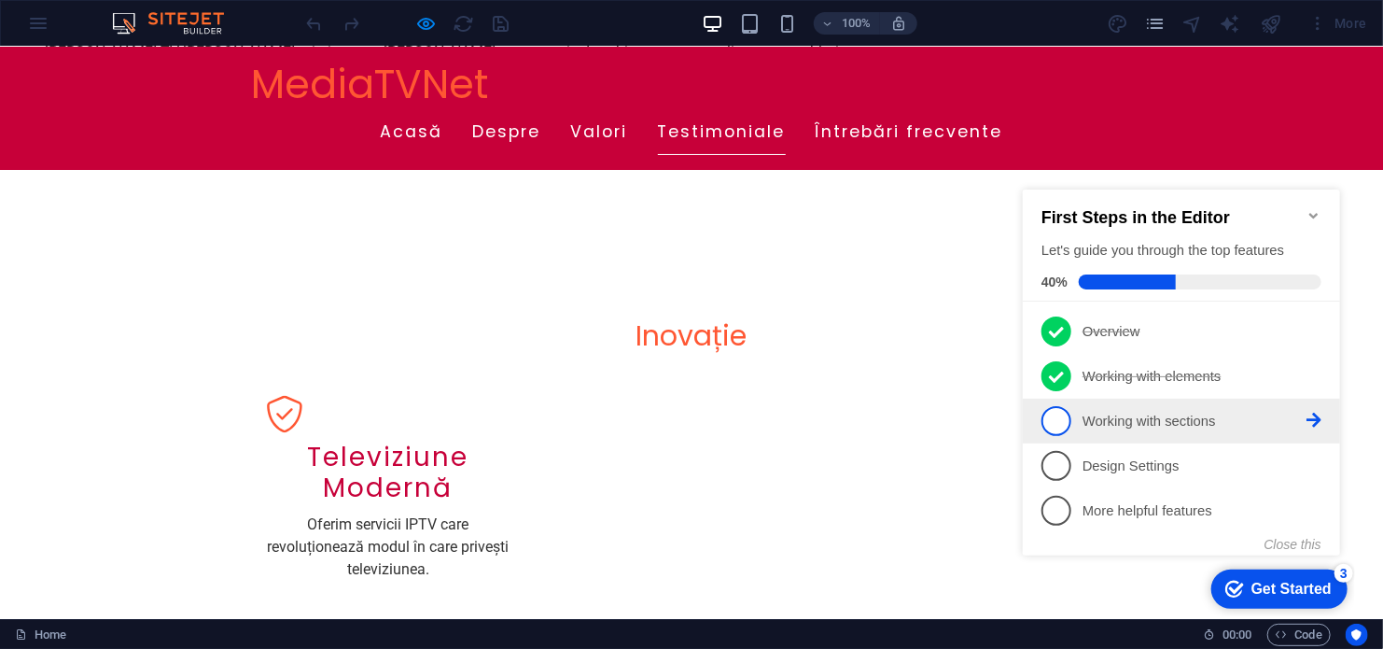
click at [1052, 418] on span "3" at bounding box center [1056, 420] width 30 height 30
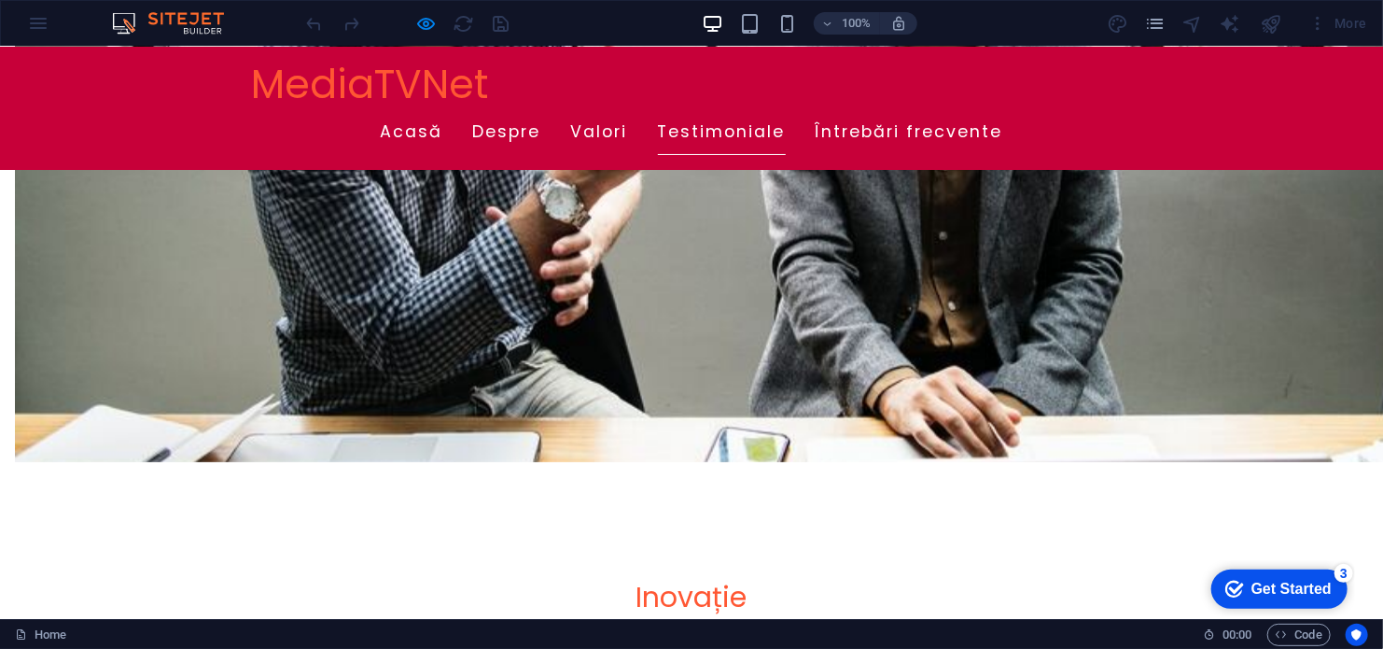
scroll to position [1120, 0]
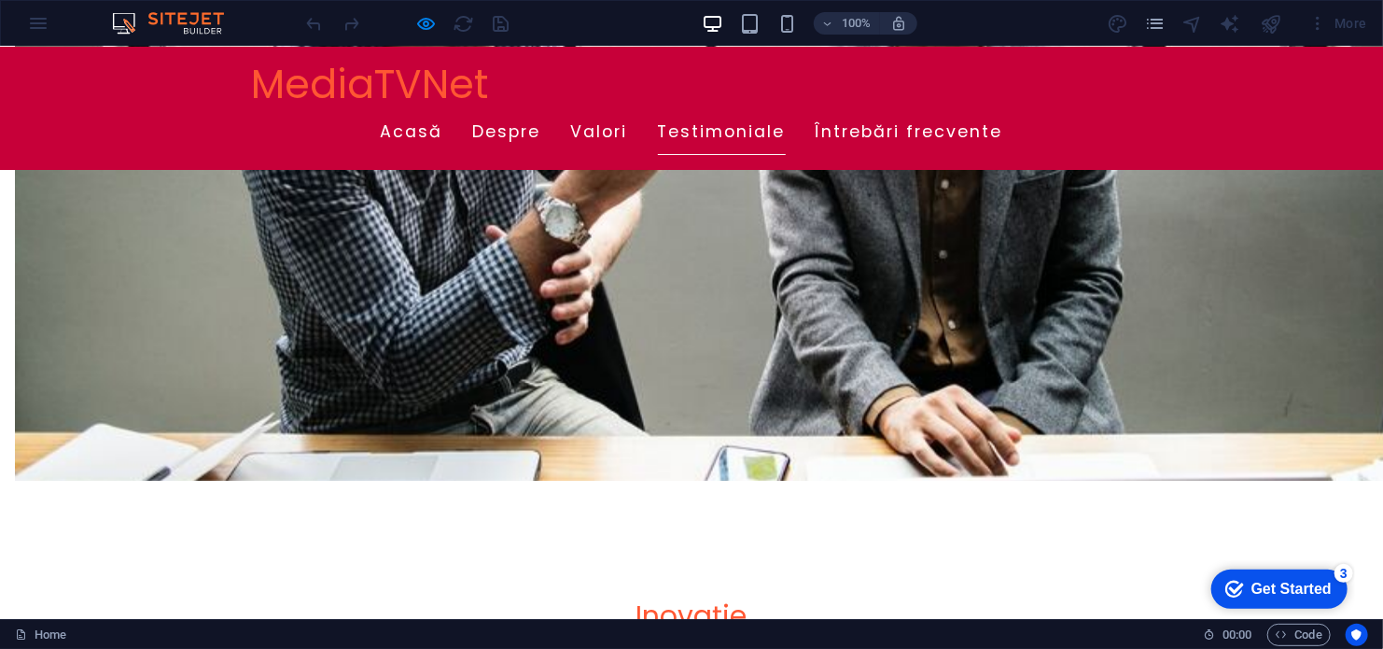
click at [1294, 581] on div "Get Started" at bounding box center [1291, 588] width 80 height 17
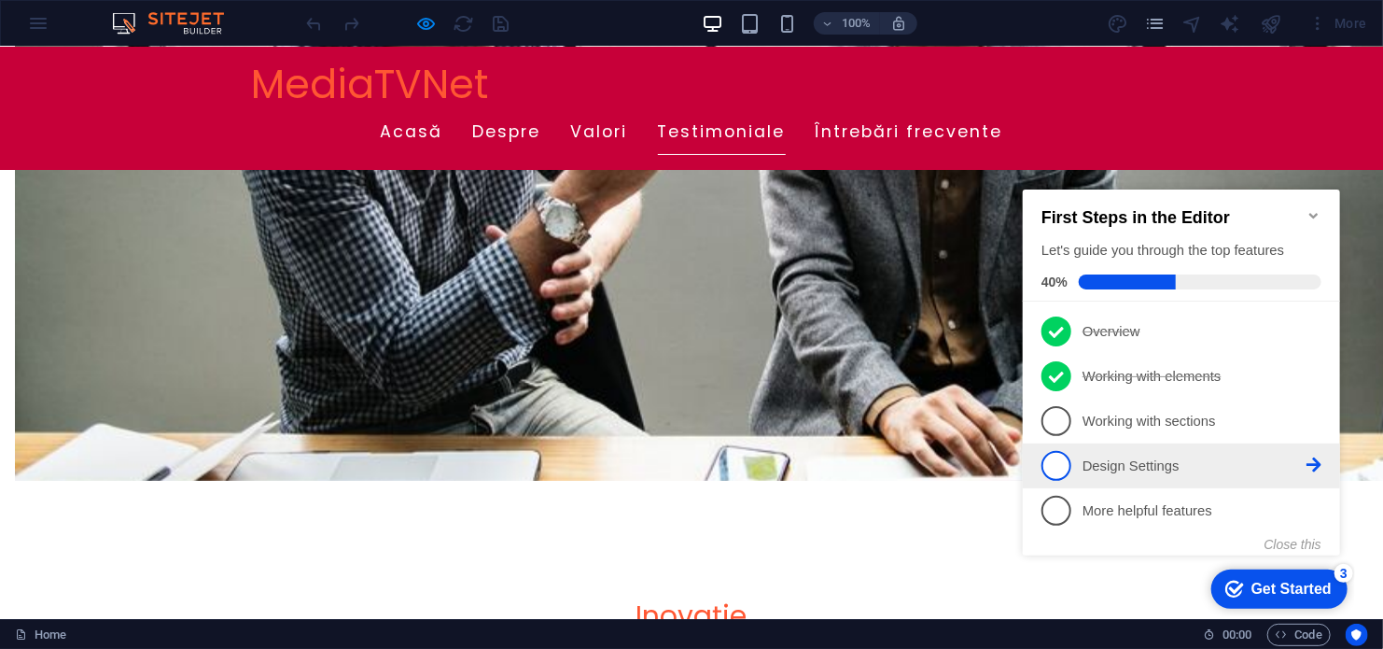
click at [1083, 468] on p "Design Settings - incomplete" at bounding box center [1194, 465] width 224 height 20
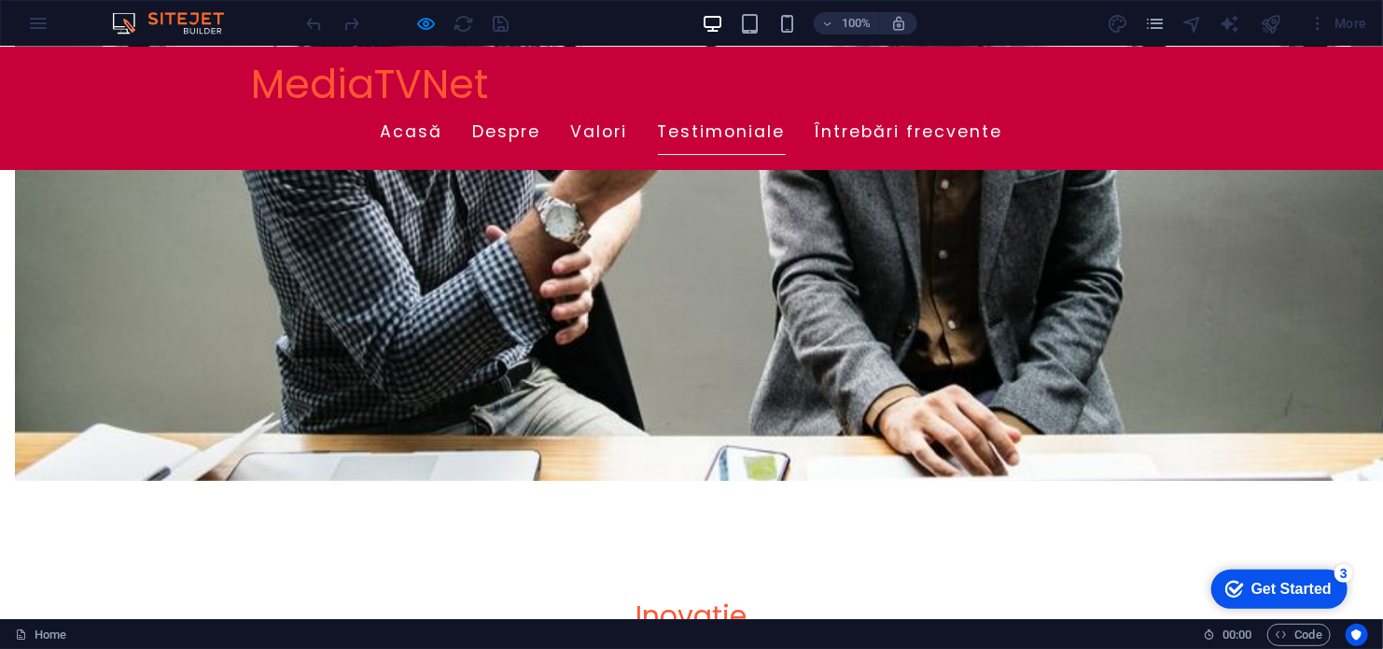
scroll to position [0, 0]
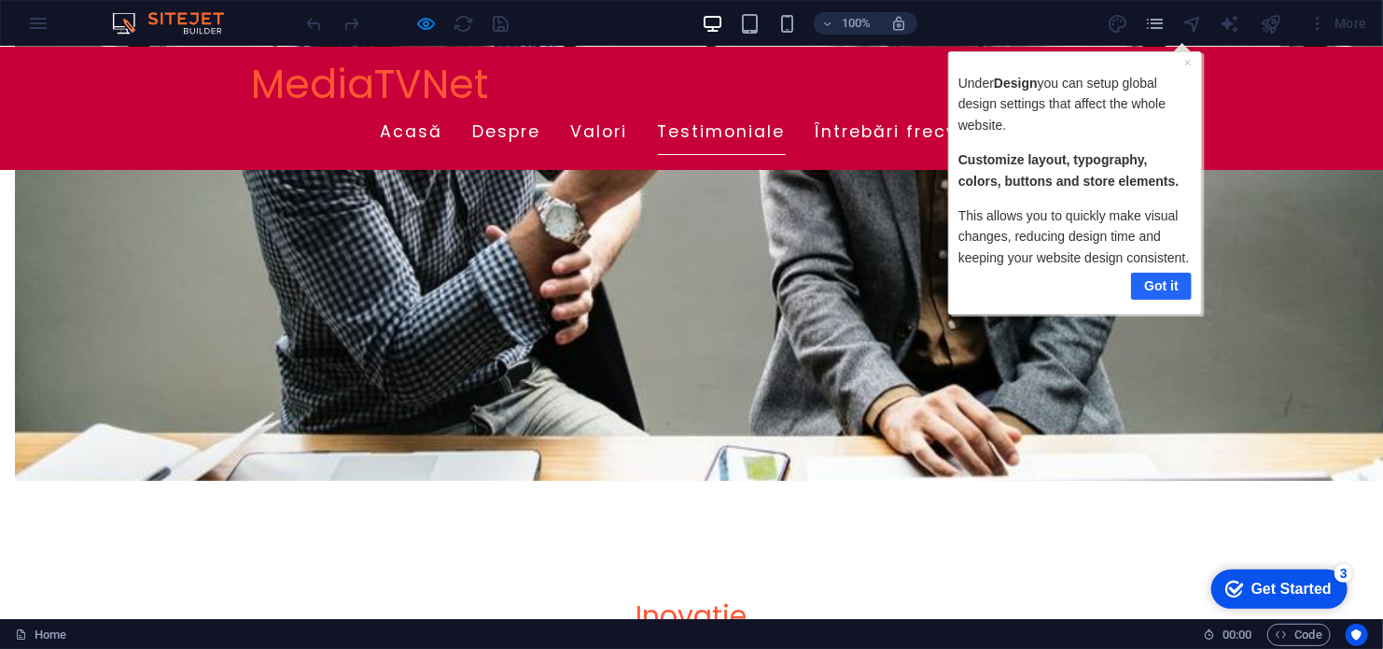
click at [1160, 287] on link "Got it" at bounding box center [1160, 285] width 61 height 27
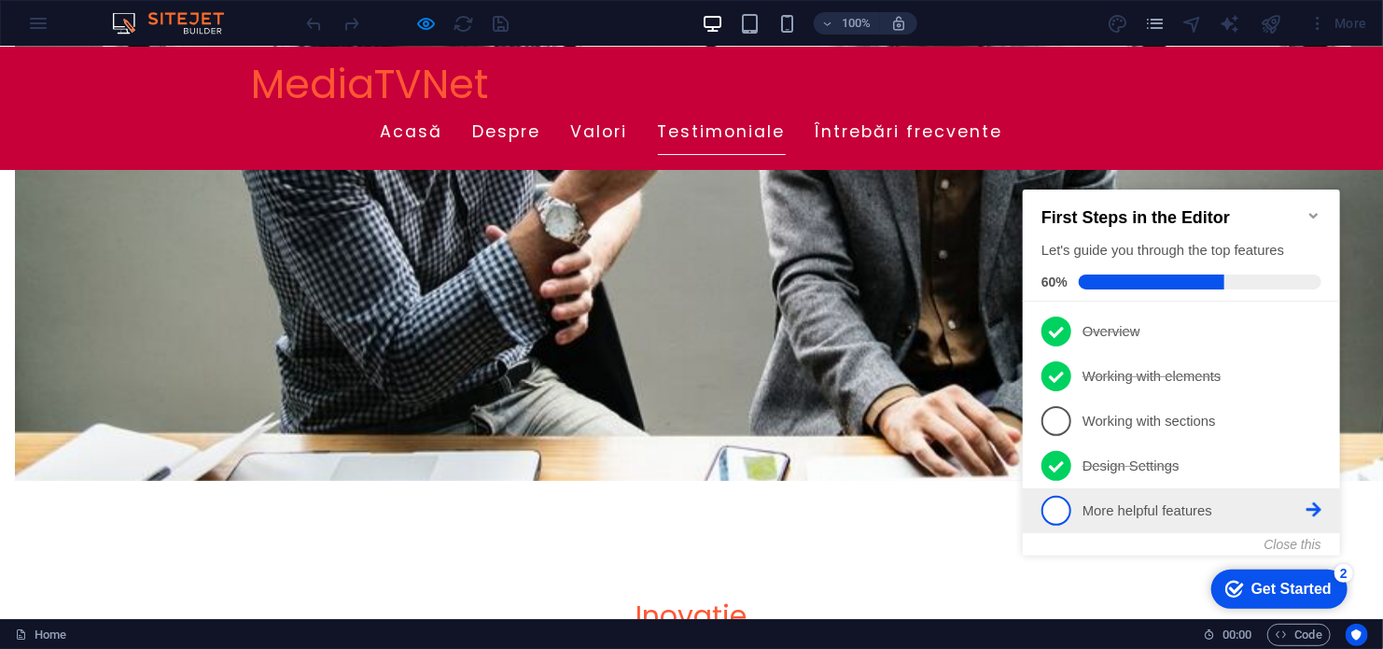
click at [1140, 512] on p "More helpful features - incomplete" at bounding box center [1194, 510] width 224 height 20
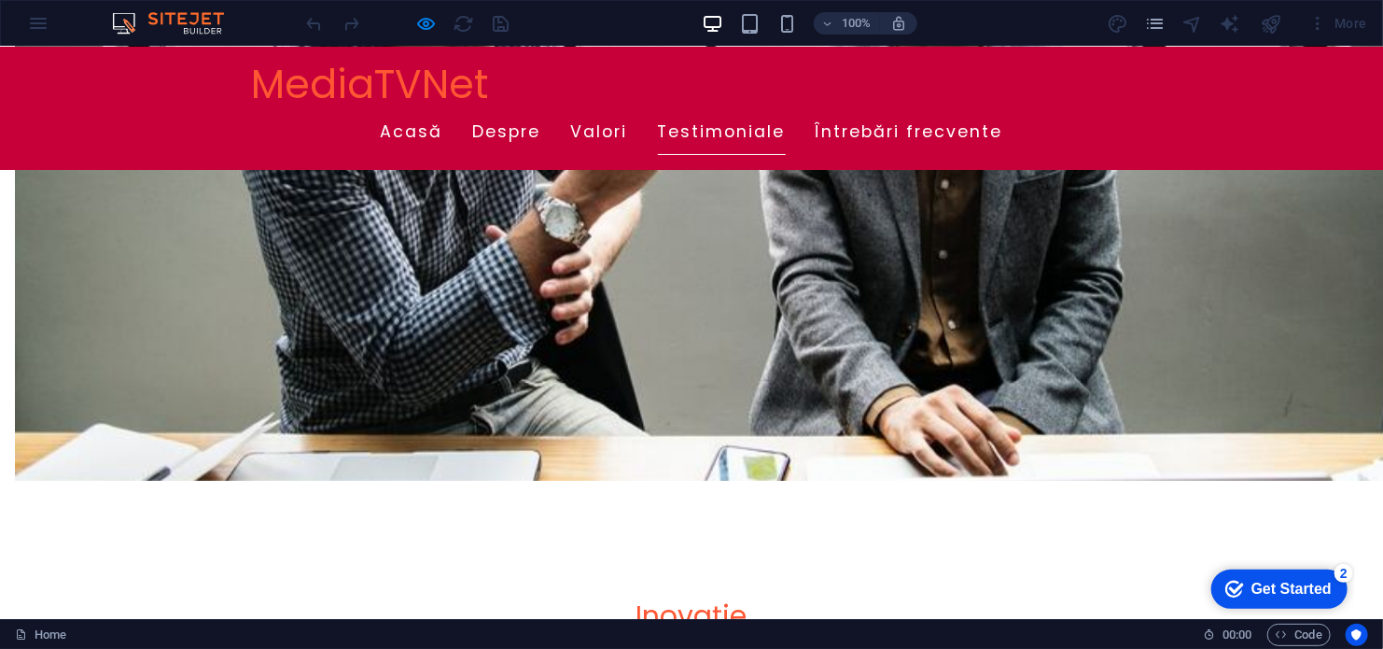
click at [1294, 581] on div "Get Started" at bounding box center [1291, 588] width 80 height 17
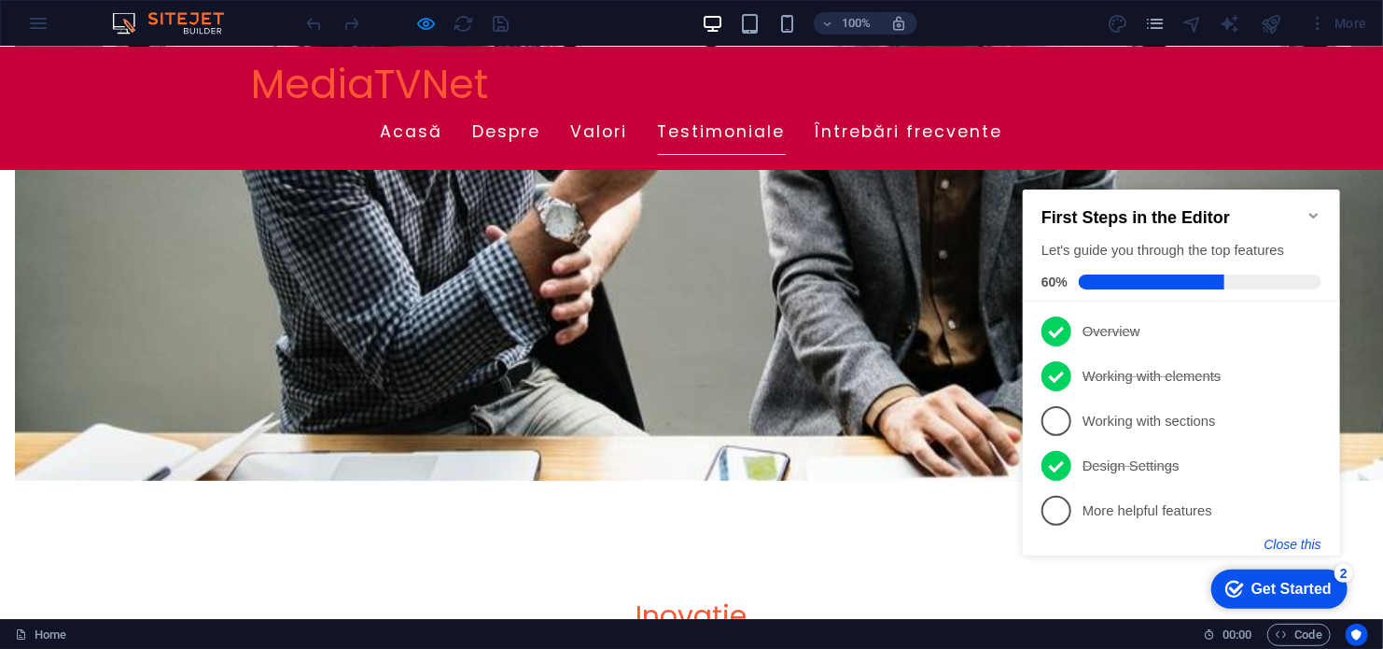
click at [1296, 542] on button "Close this" at bounding box center [1292, 543] width 57 height 15
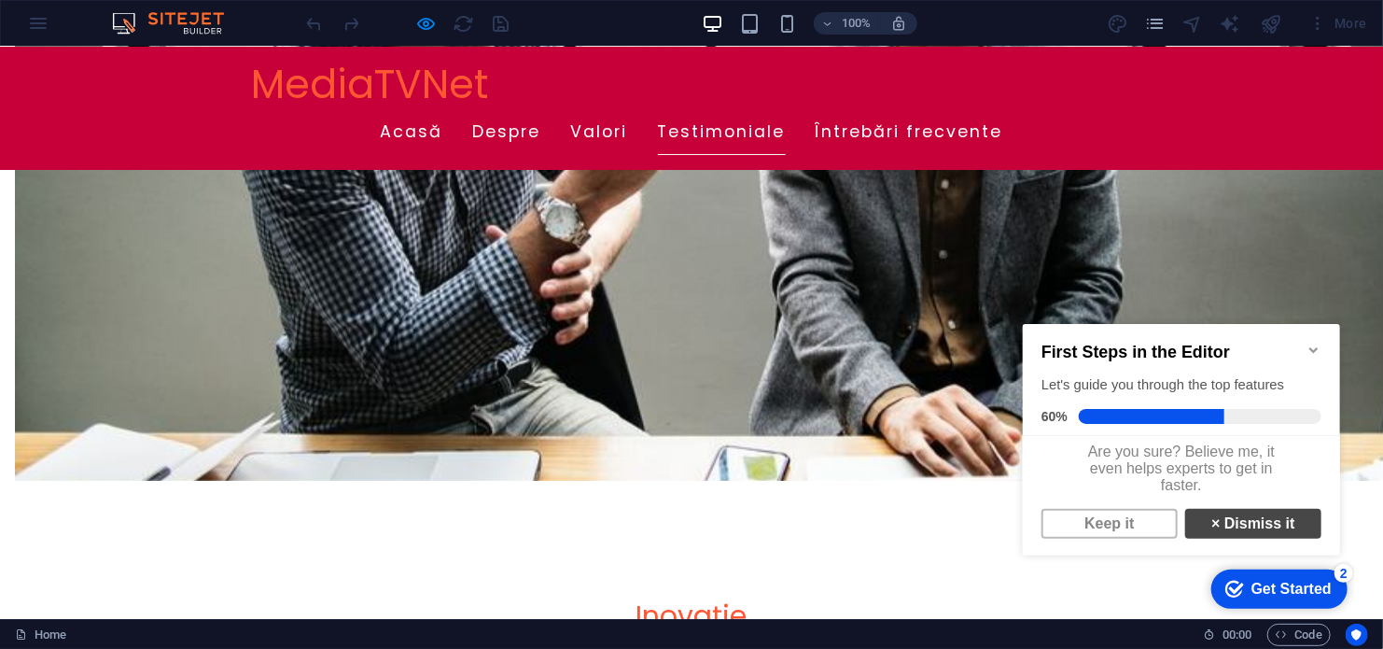
click at [1234, 530] on link "× Dismiss it" at bounding box center [1252, 523] width 136 height 30
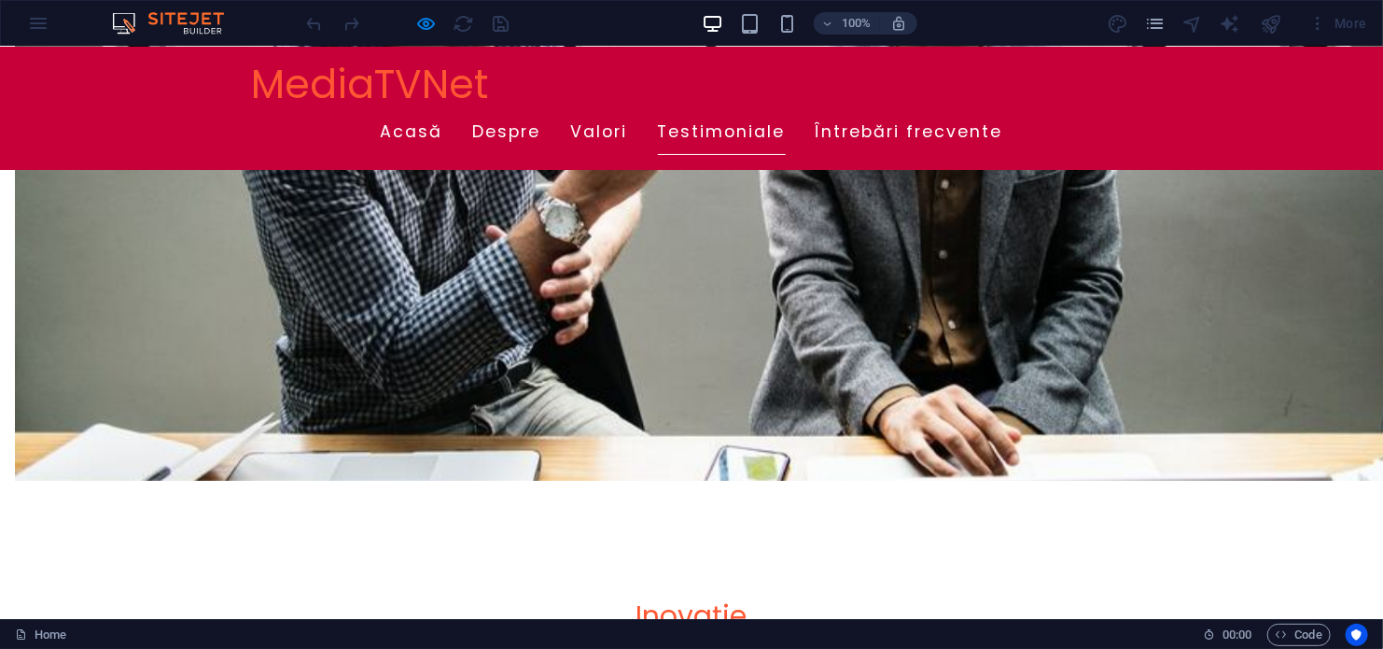
click at [492, 27] on div at bounding box center [407, 23] width 209 height 30
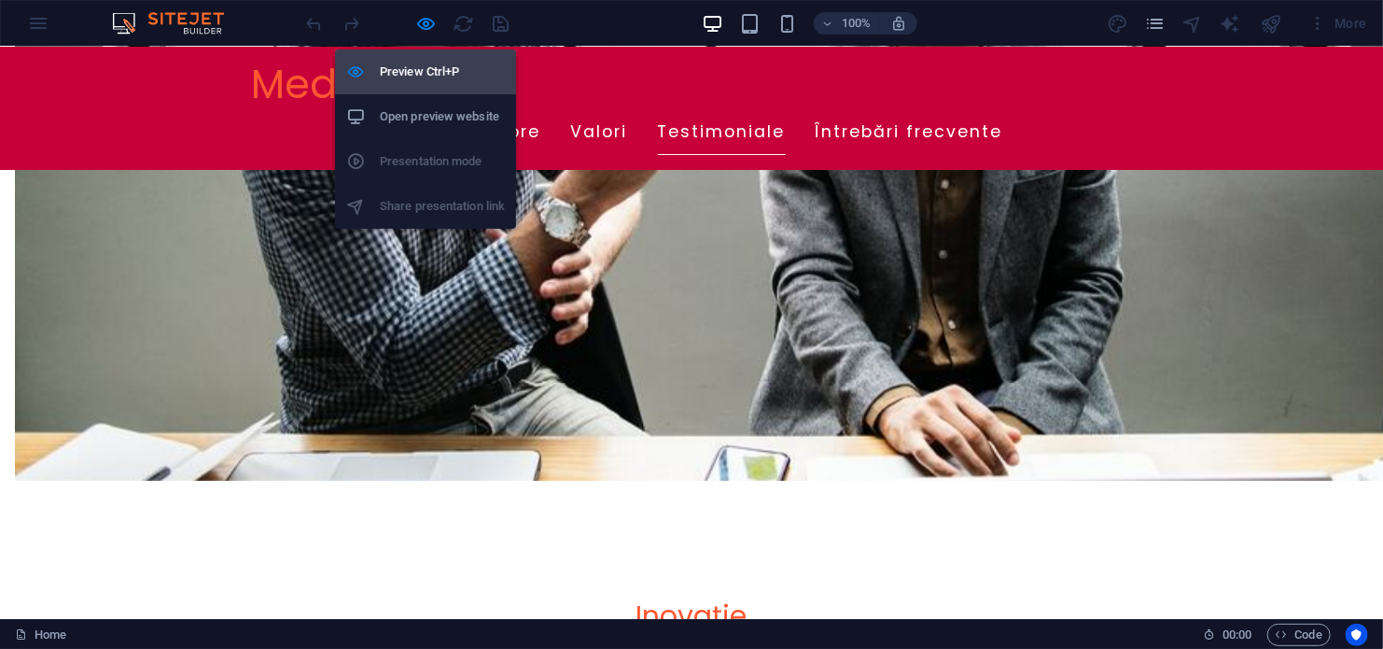
click at [421, 68] on h6 "Preview Ctrl+P" at bounding box center [442, 72] width 125 height 22
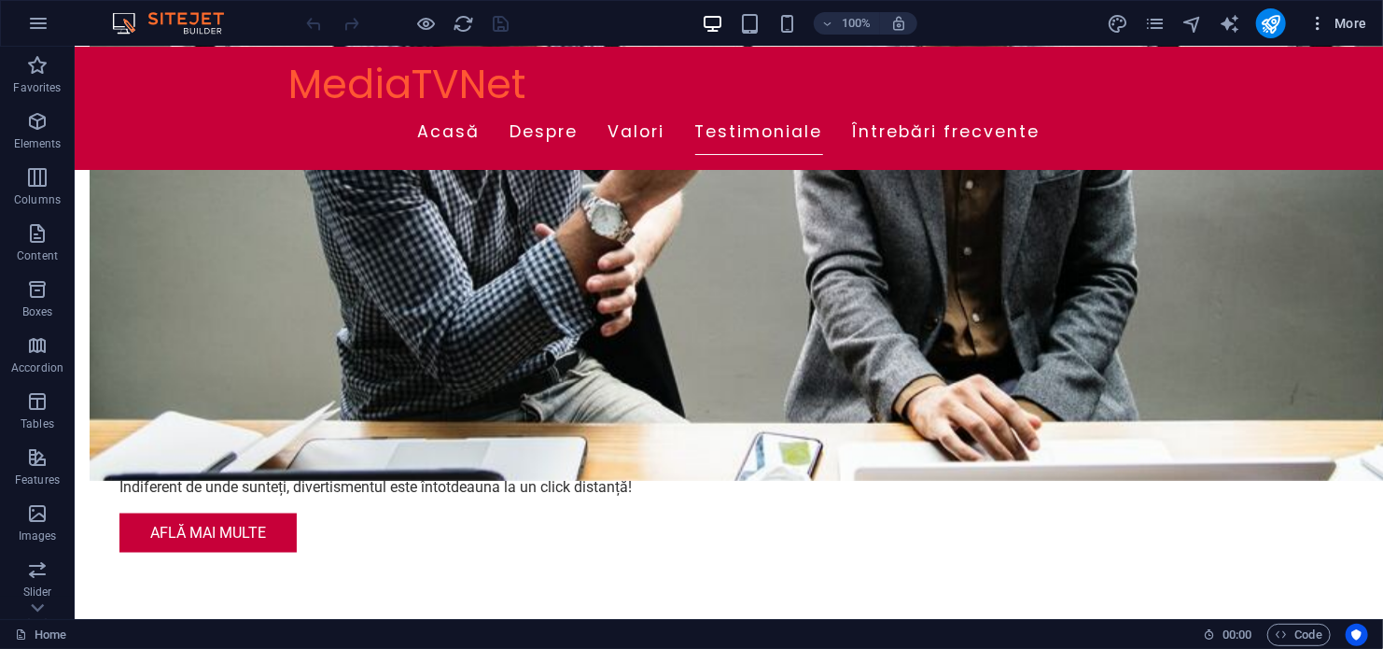
click at [1318, 19] on icon "button" at bounding box center [1317, 23] width 19 height 19
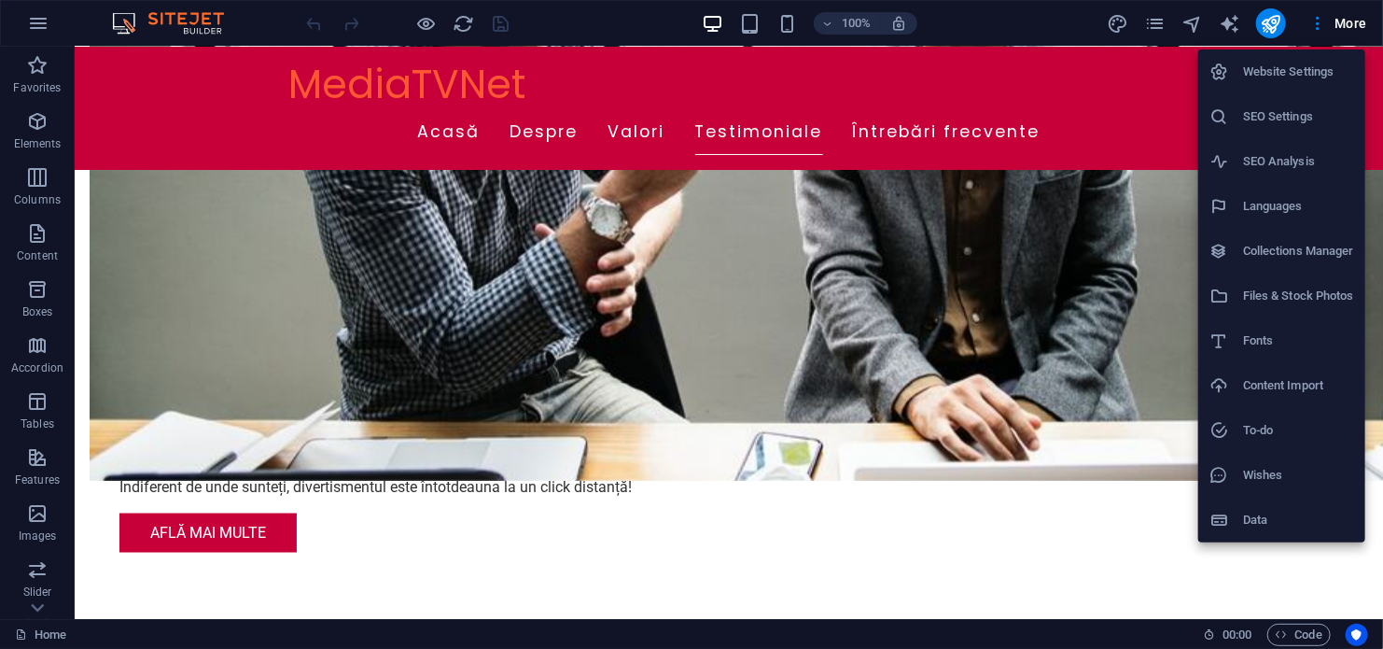
click at [1284, 78] on h6 "Website Settings" at bounding box center [1298, 72] width 111 height 22
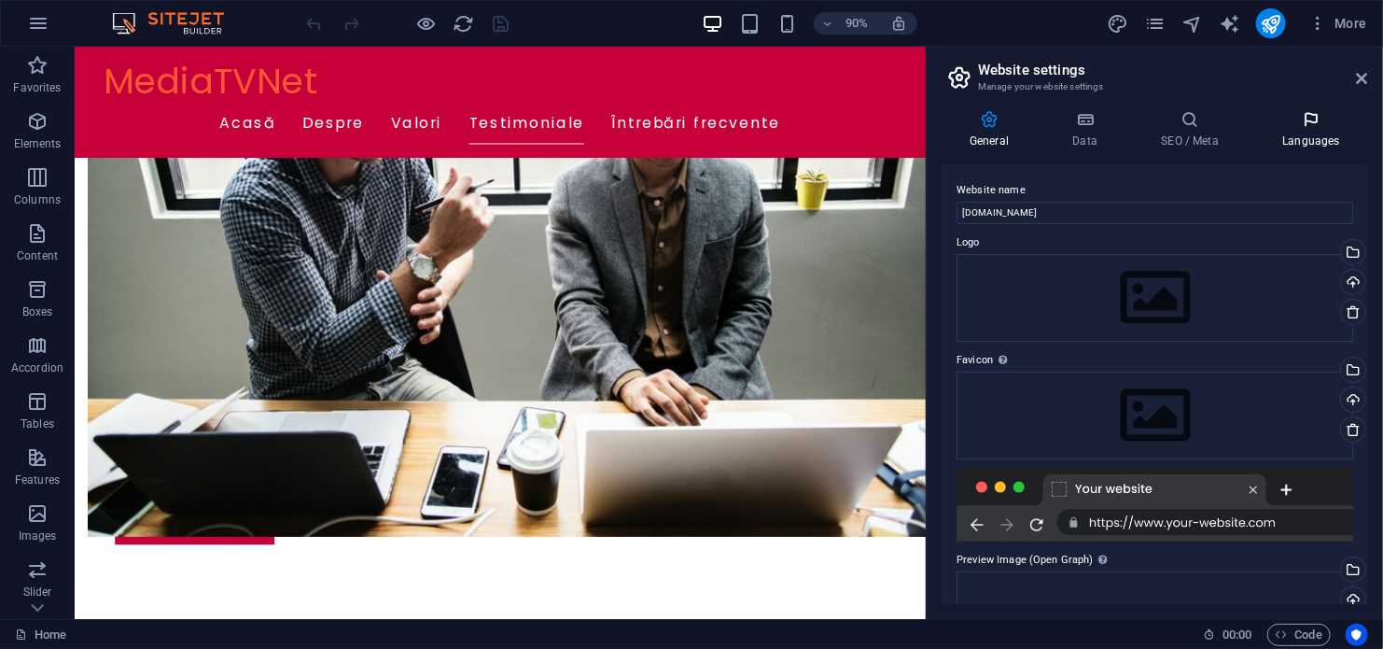
click at [1306, 127] on icon at bounding box center [1311, 119] width 114 height 19
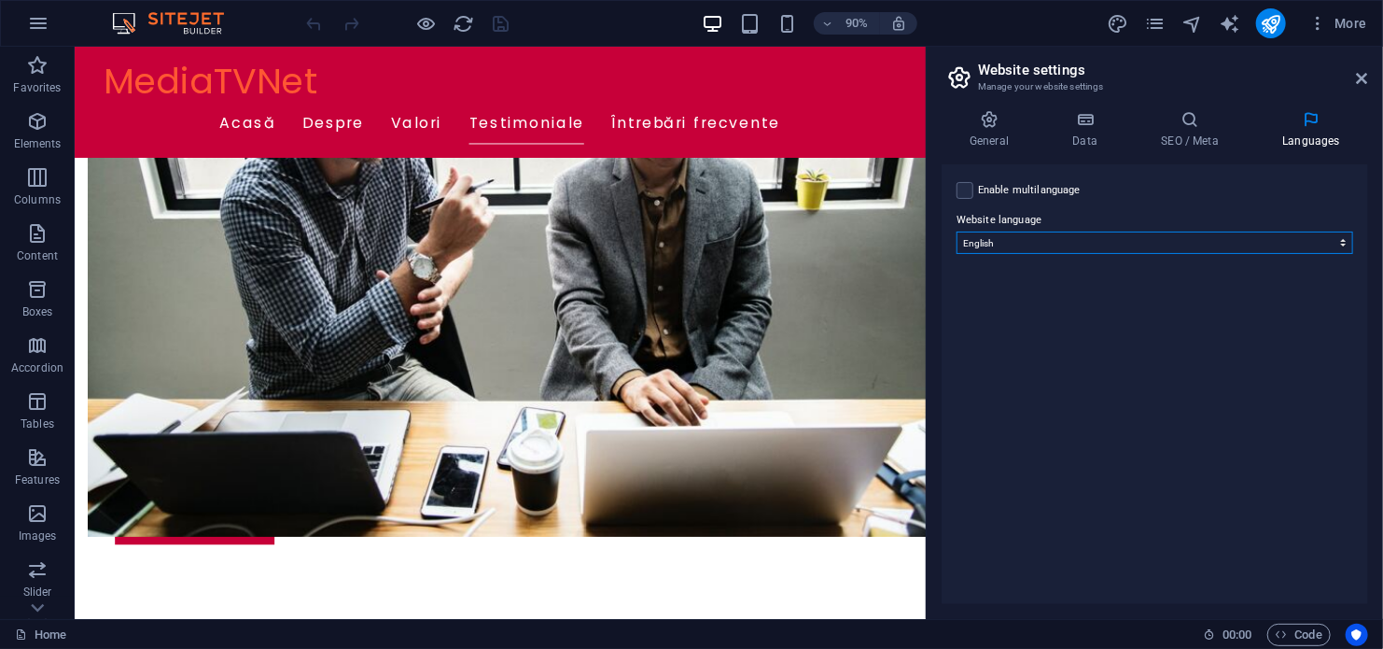
click at [1212, 245] on select "Abkhazian Afar Afrikaans Akan Albanian Amharic Arabic Aragonese Armenian Assame…" at bounding box center [1155, 242] width 397 height 22
select select "131"
click at [957, 231] on select "Abkhazian Afar Afrikaans Akan Albanian Amharic Arabic Aragonese Armenian Assame…" at bounding box center [1155, 242] width 397 height 22
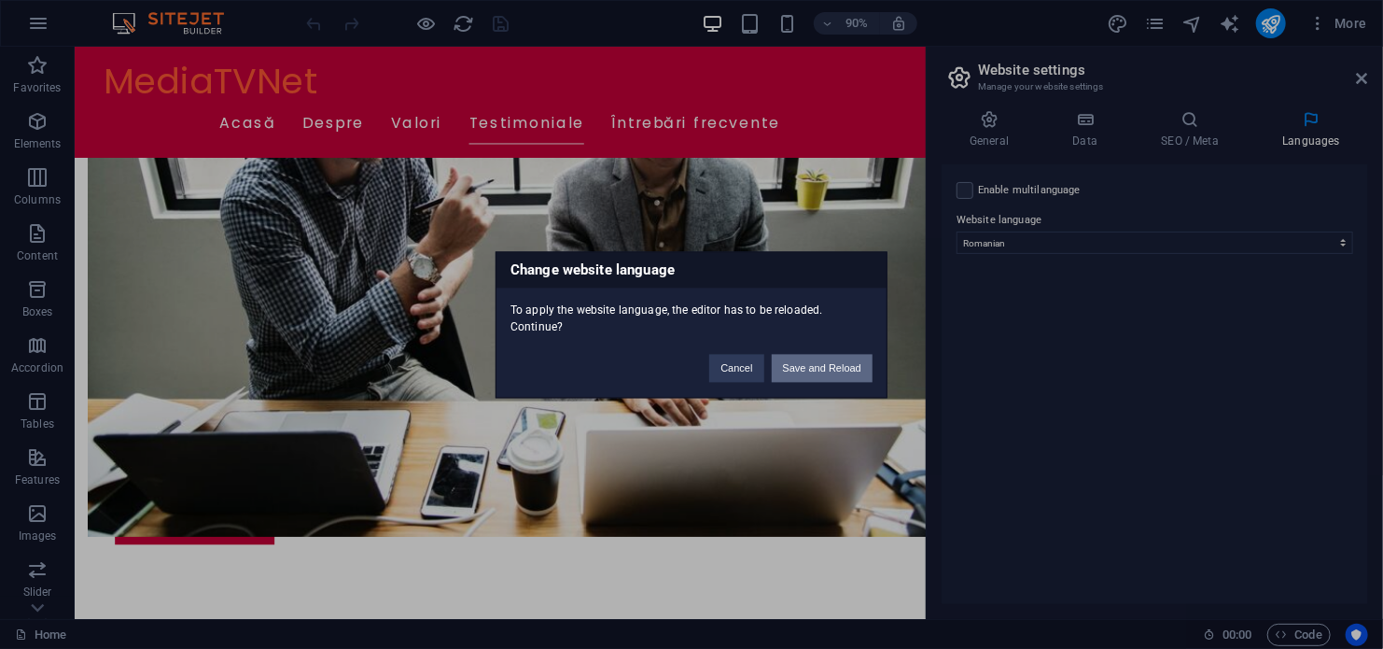
click at [791, 360] on button "Save and Reload" at bounding box center [822, 368] width 101 height 28
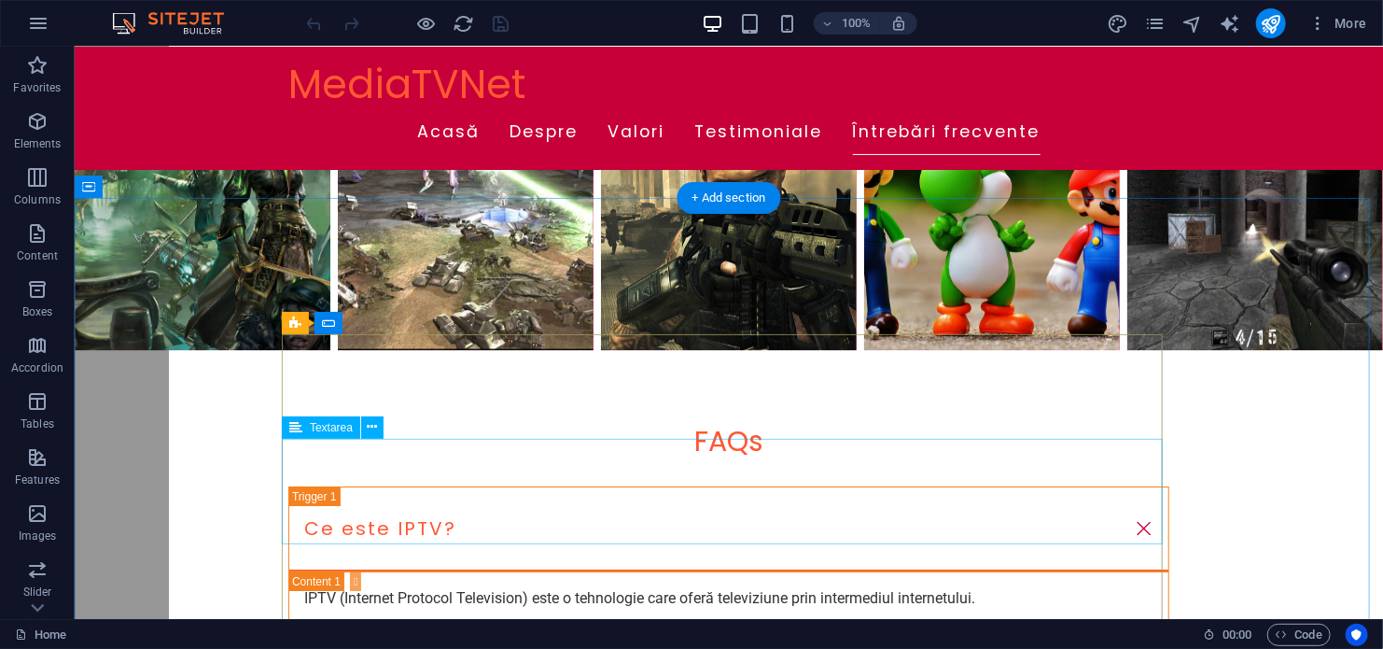
scroll to position [3199, 0]
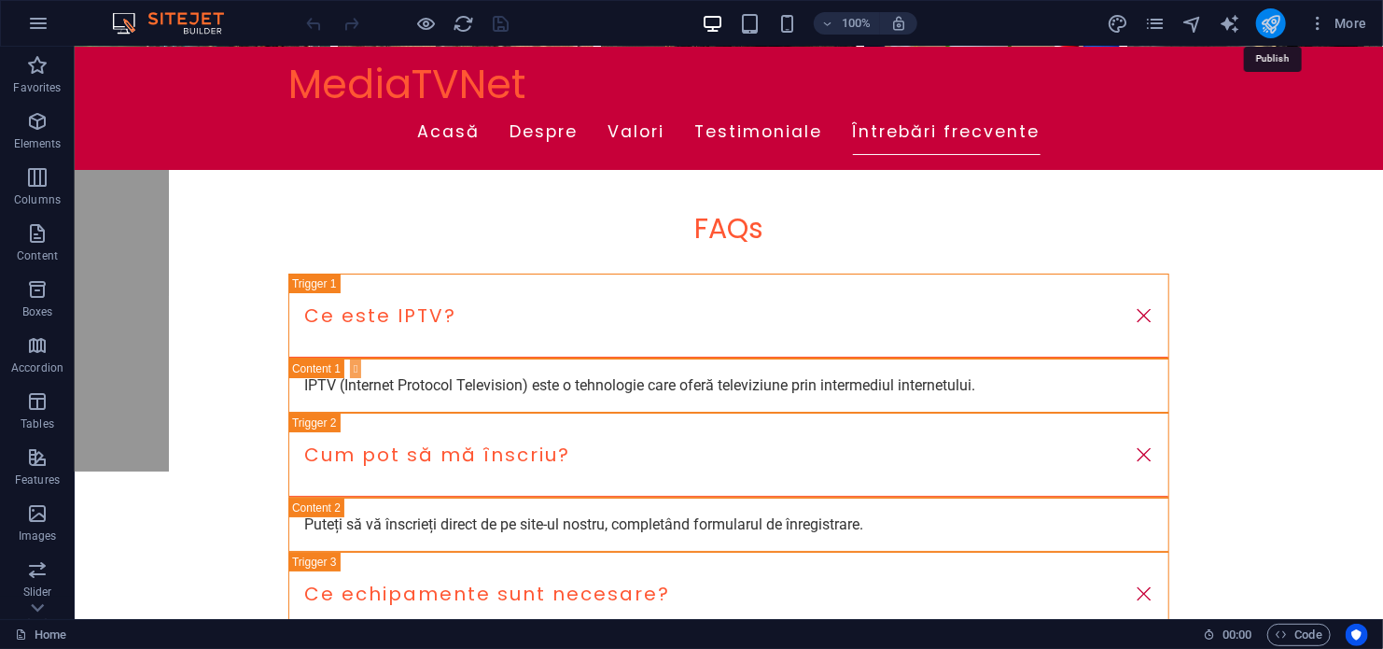
click at [1272, 26] on icon "publish" at bounding box center [1270, 23] width 21 height 21
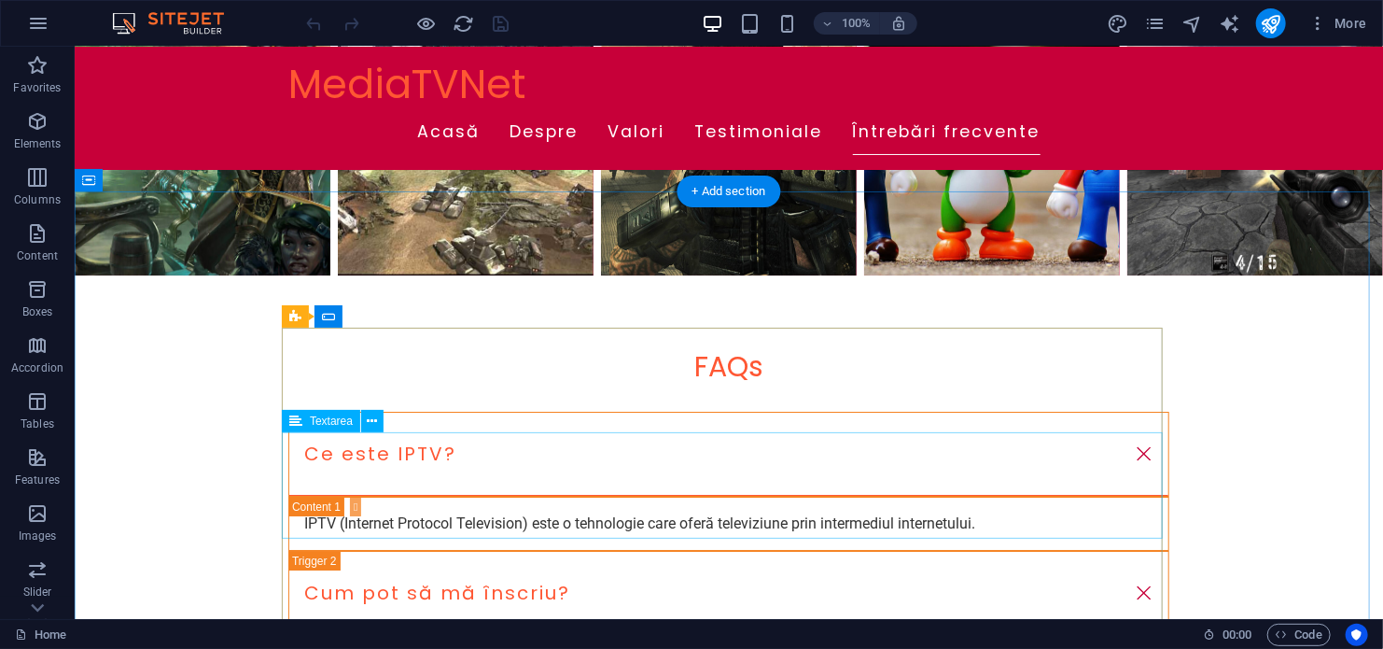
scroll to position [3080, 0]
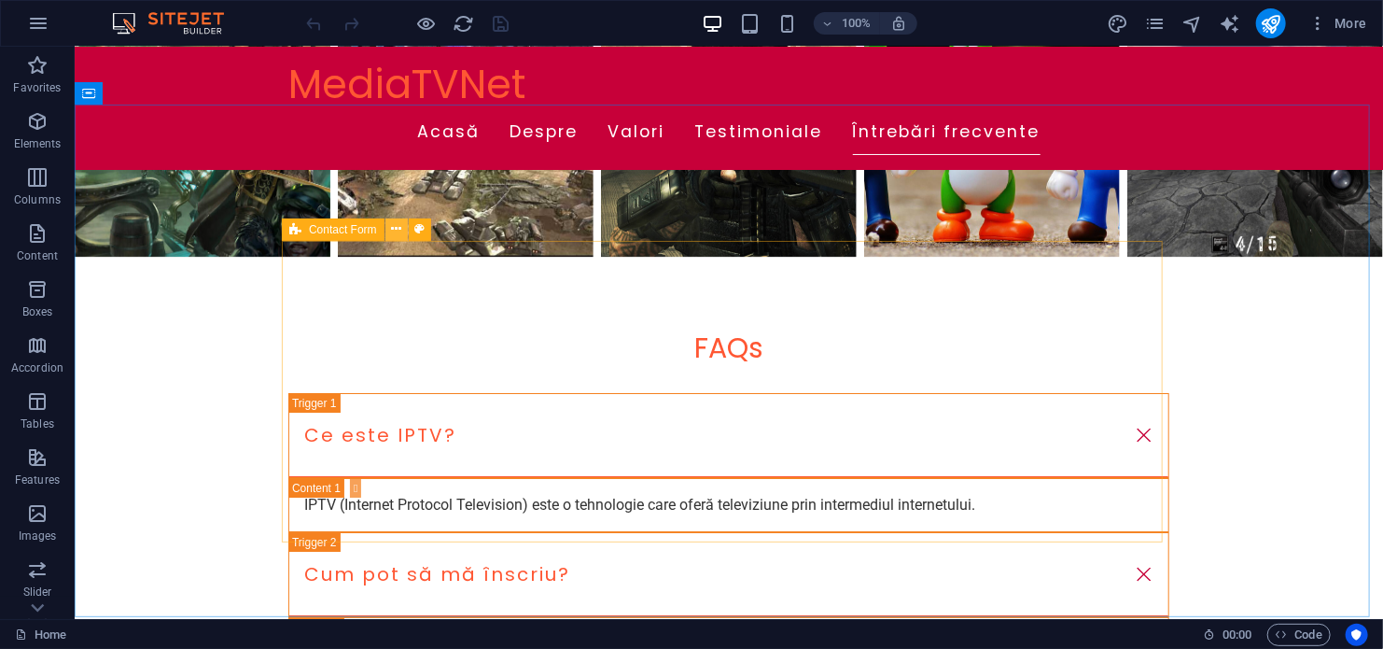
click at [397, 228] on icon at bounding box center [396, 229] width 10 height 20
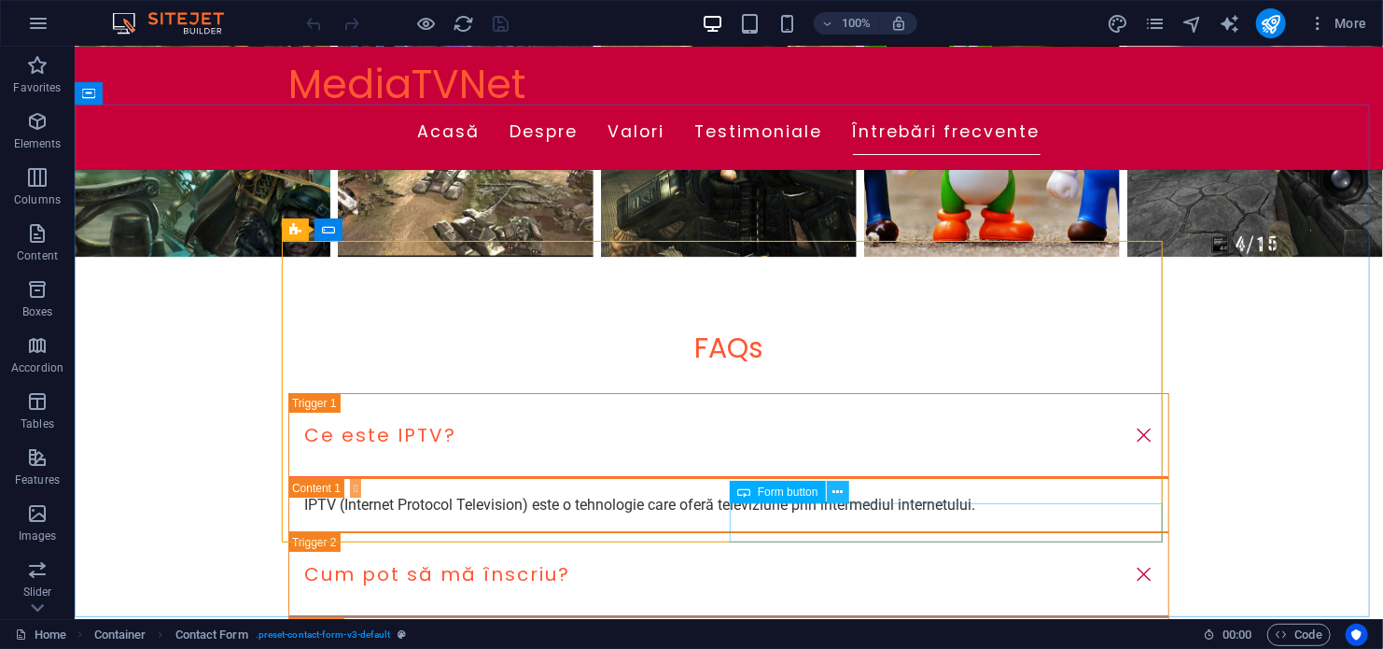
click at [838, 487] on icon at bounding box center [837, 493] width 10 height 20
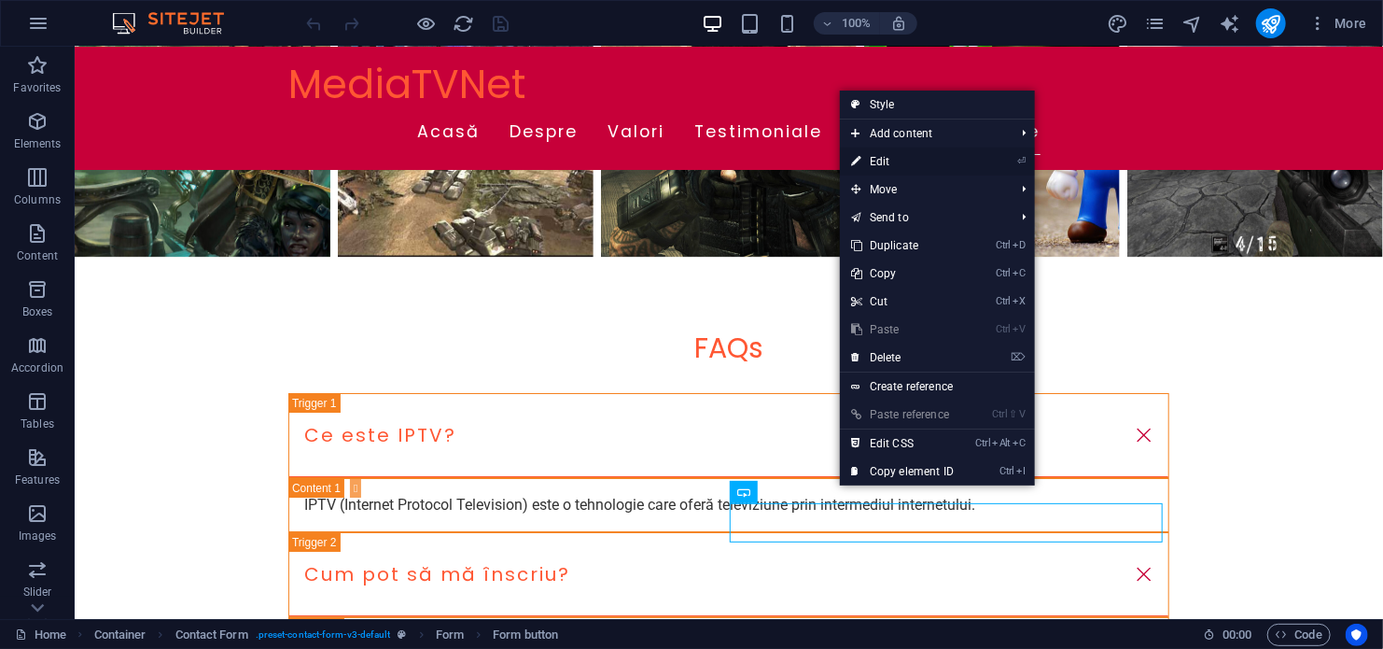
click at [897, 159] on link "⏎ Edit" at bounding box center [902, 161] width 125 height 28
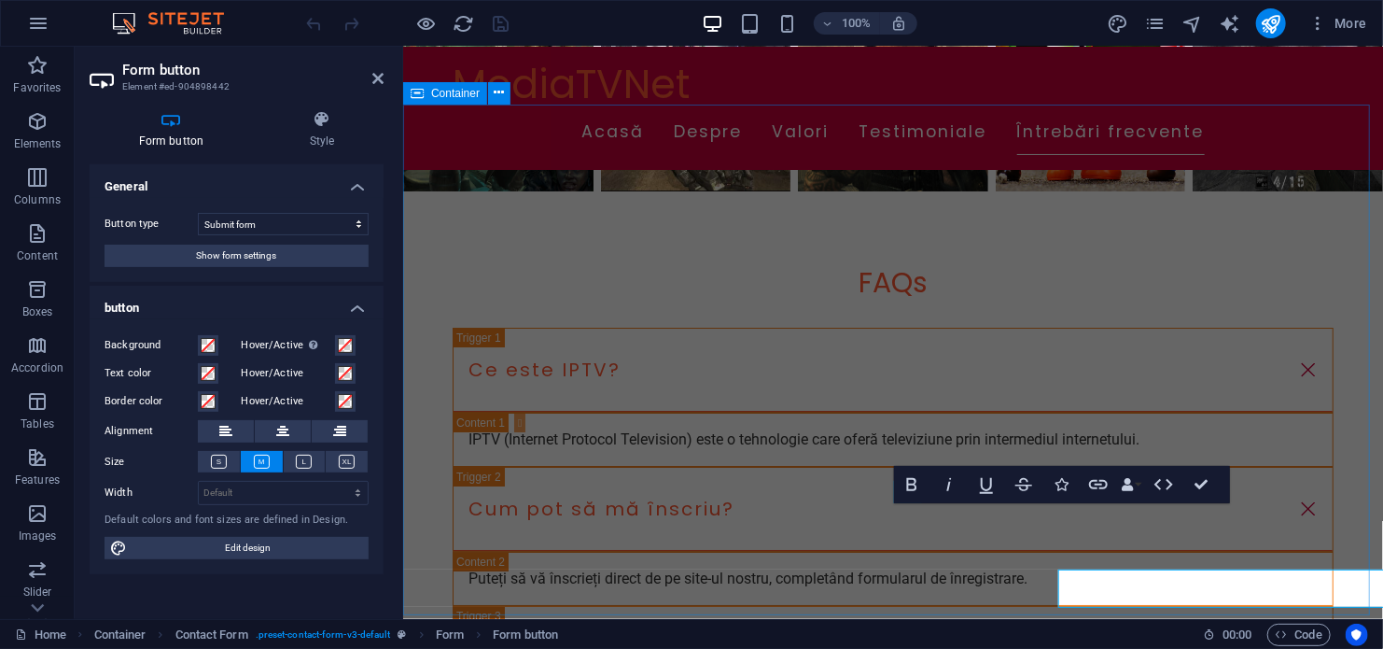
scroll to position [3014, 0]
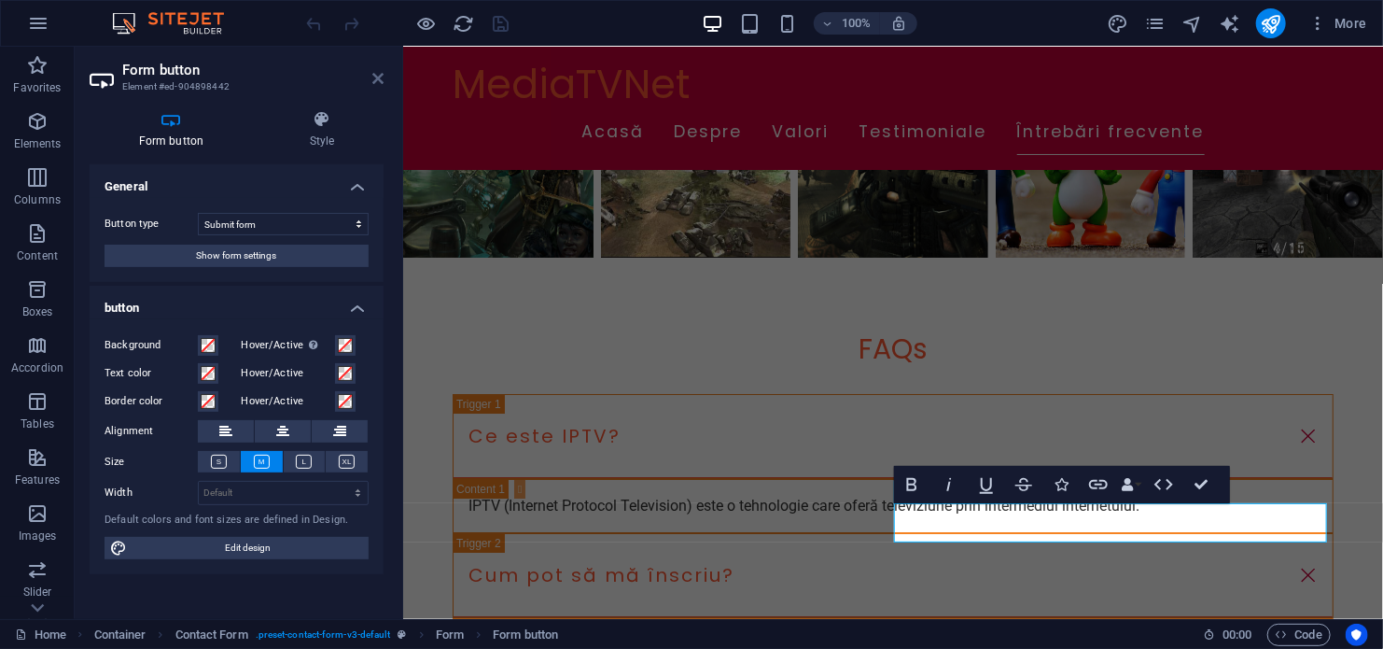
click at [372, 78] on icon at bounding box center [377, 78] width 11 height 15
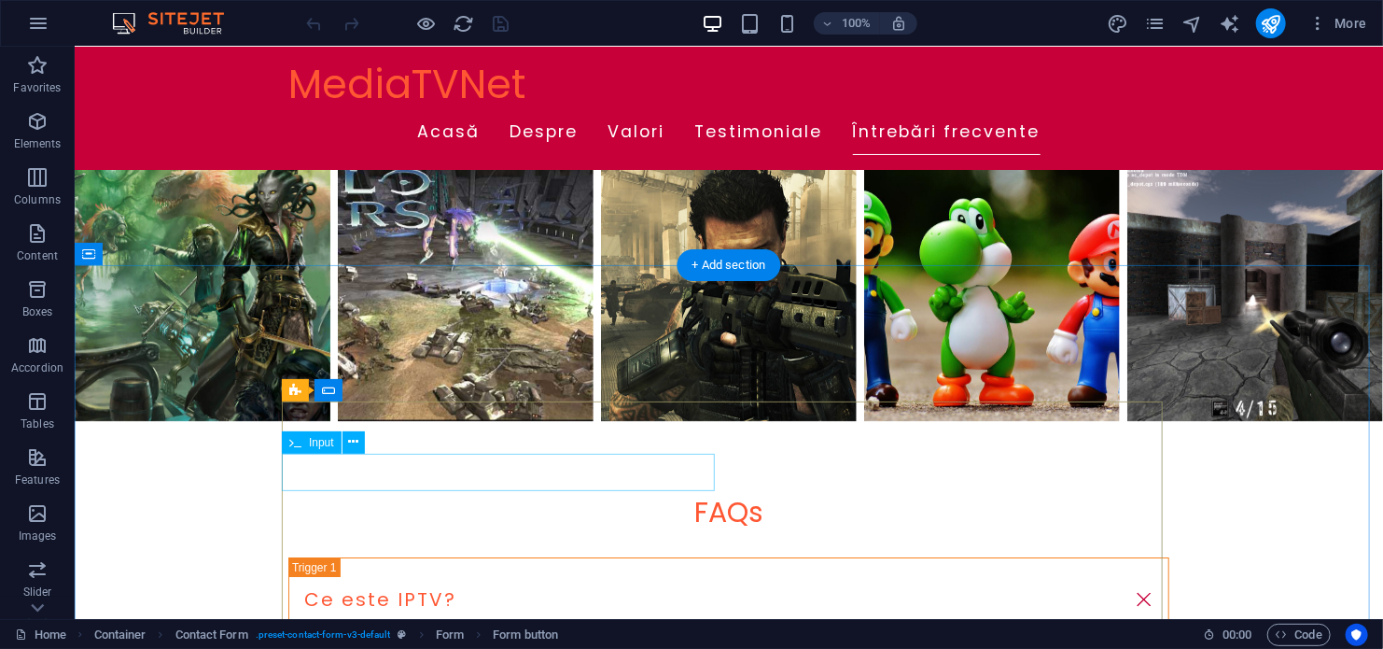
scroll to position [2826, 0]
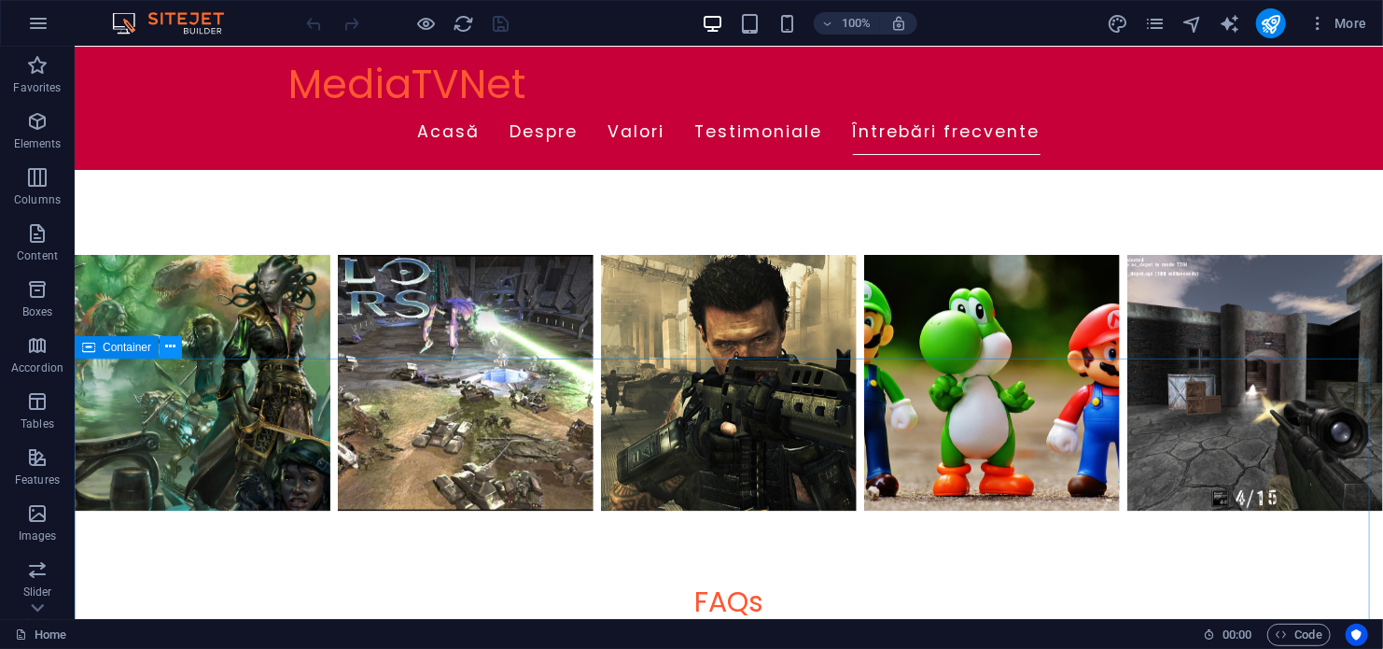
click at [167, 344] on icon at bounding box center [171, 347] width 10 height 20
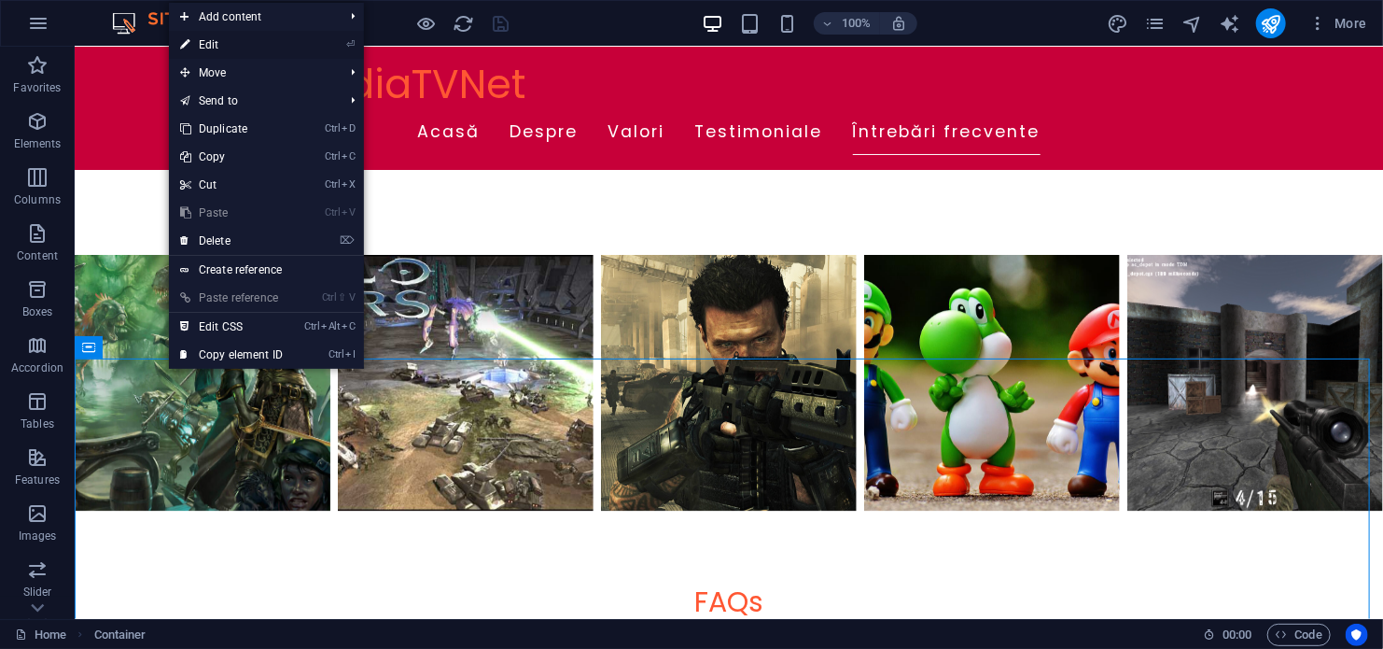
click at [240, 45] on link "⏎ Edit" at bounding box center [231, 45] width 125 height 28
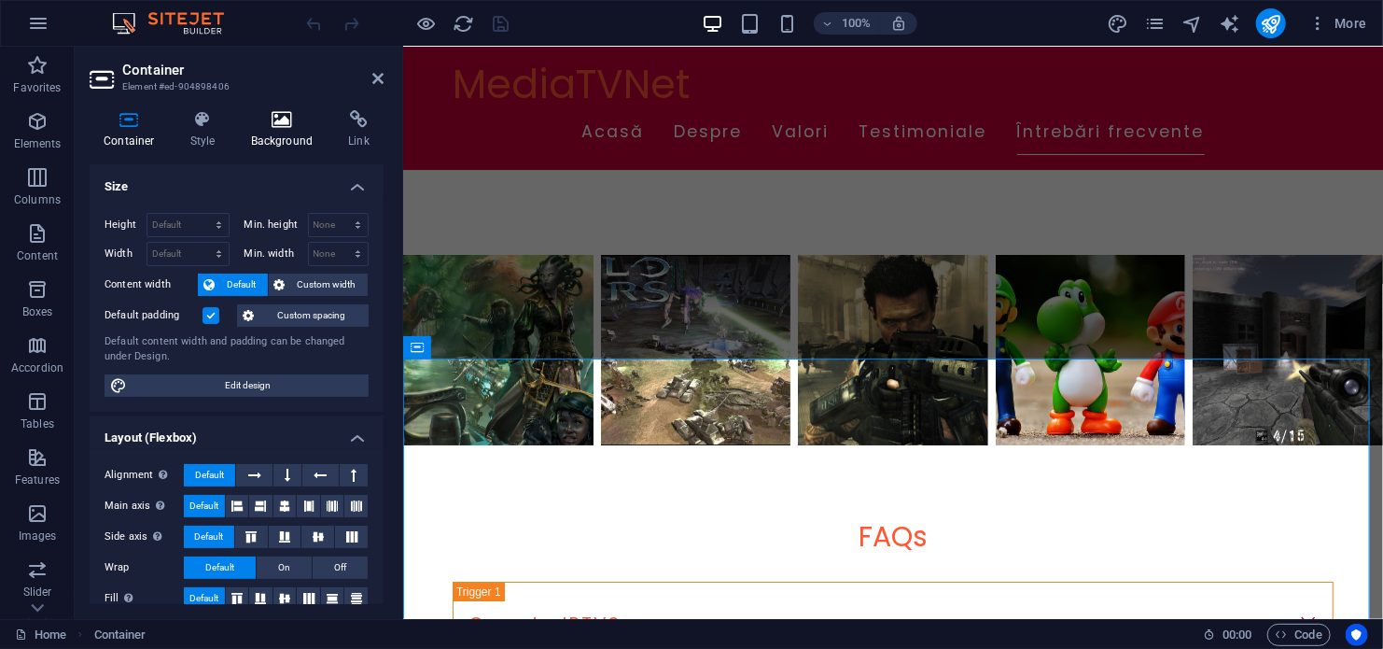
scroll to position [2760, 0]
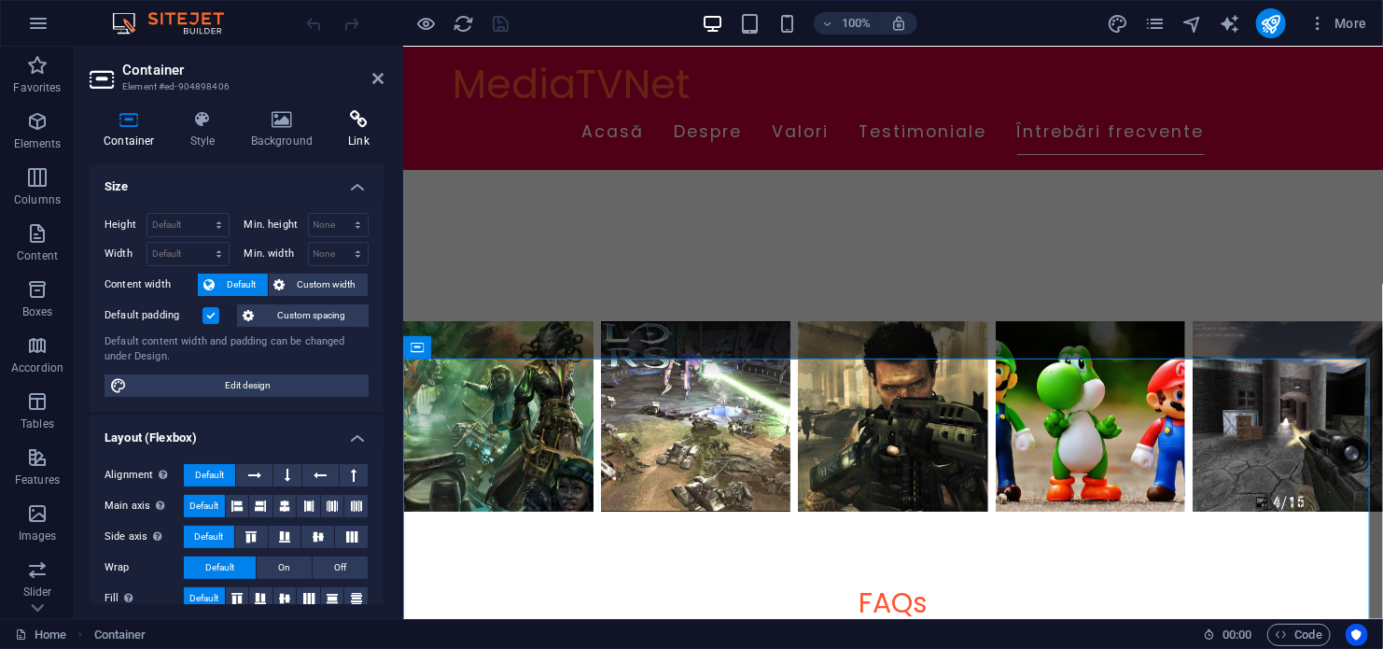
click at [346, 133] on h4 "Link" at bounding box center [358, 129] width 49 height 39
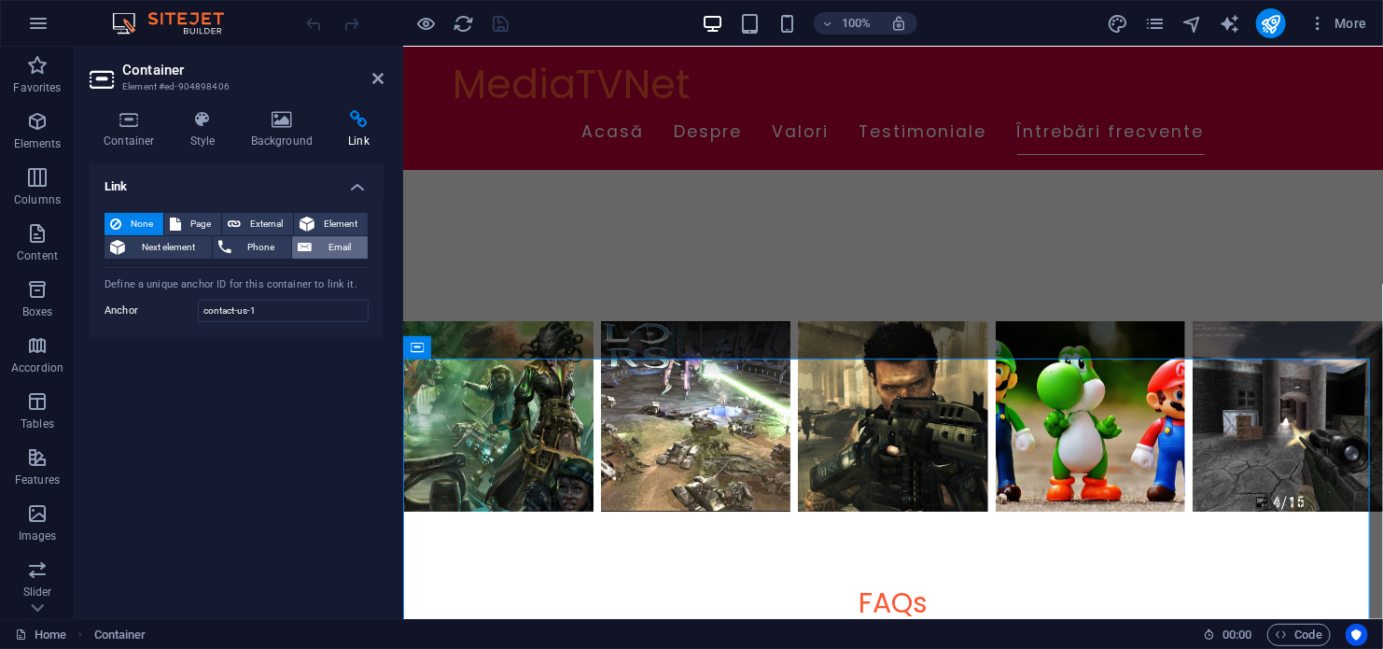
click at [324, 240] on span "Email" at bounding box center [339, 247] width 45 height 22
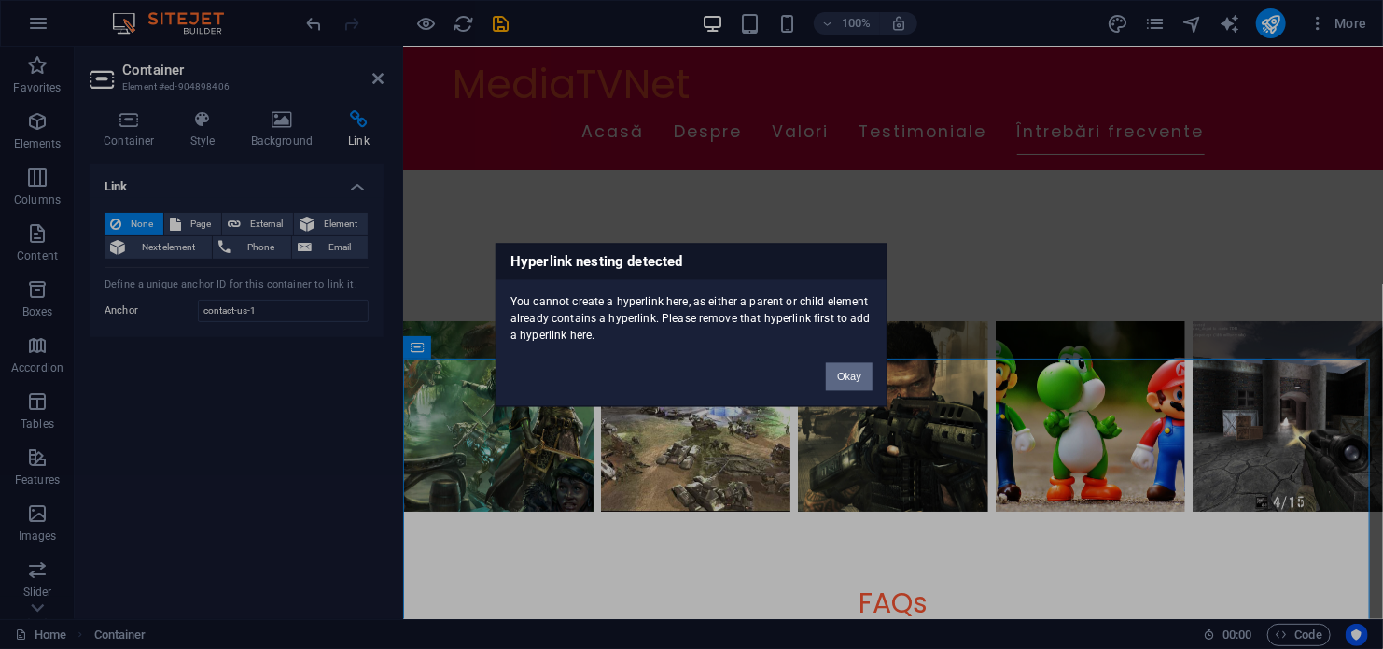
click at [845, 374] on button "Okay" at bounding box center [849, 376] width 47 height 28
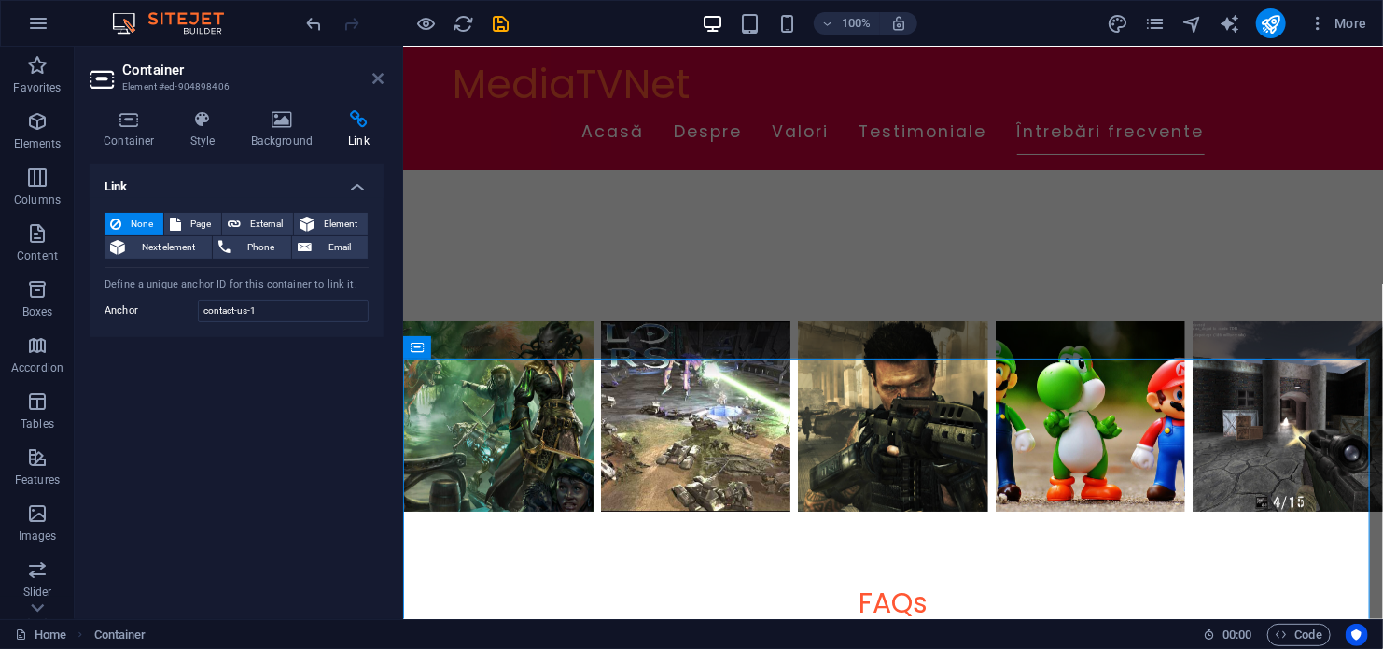
click at [374, 74] on icon at bounding box center [377, 78] width 11 height 15
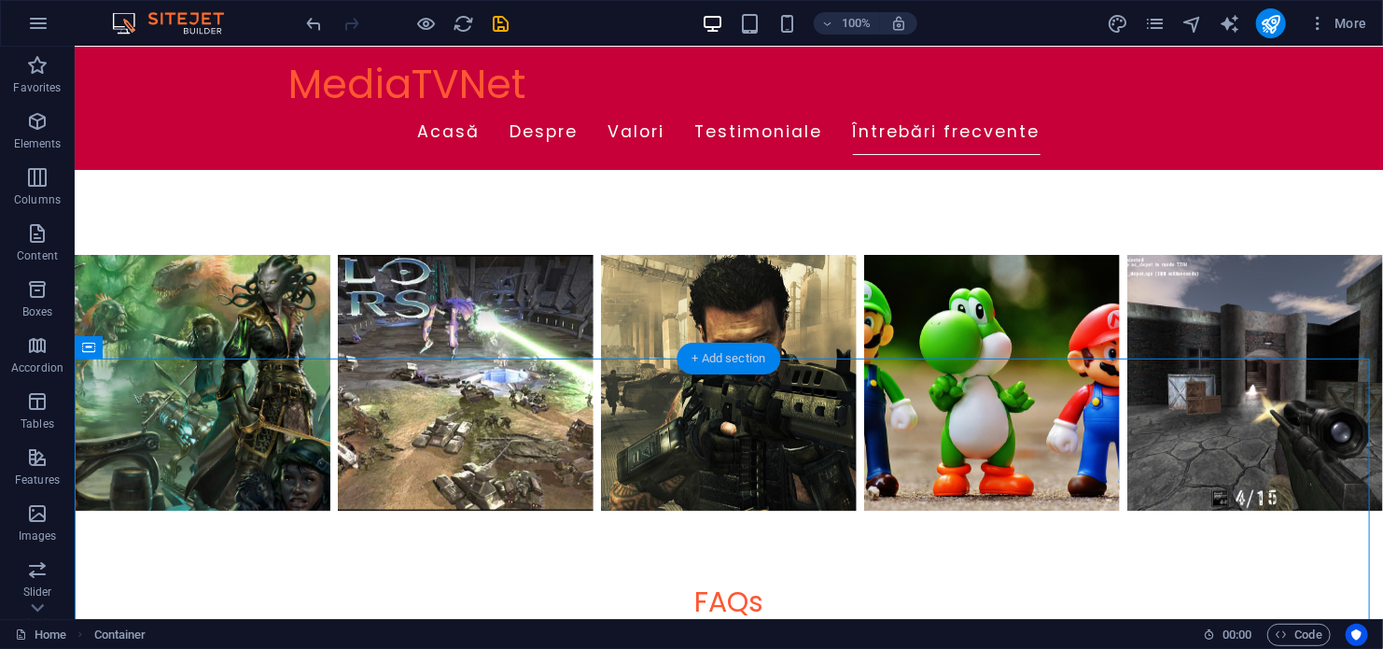
click at [750, 360] on div "+ Add section" at bounding box center [730, 359] width 104 height 32
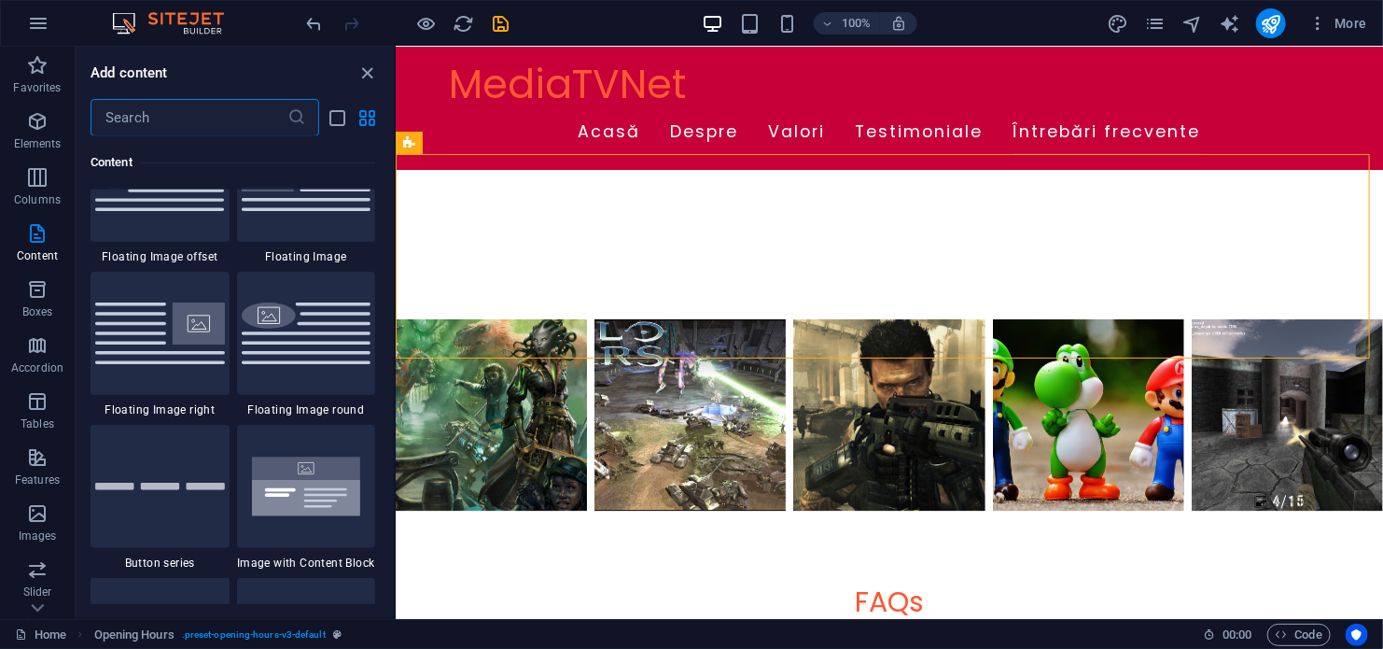
scroll to position [4106, 0]
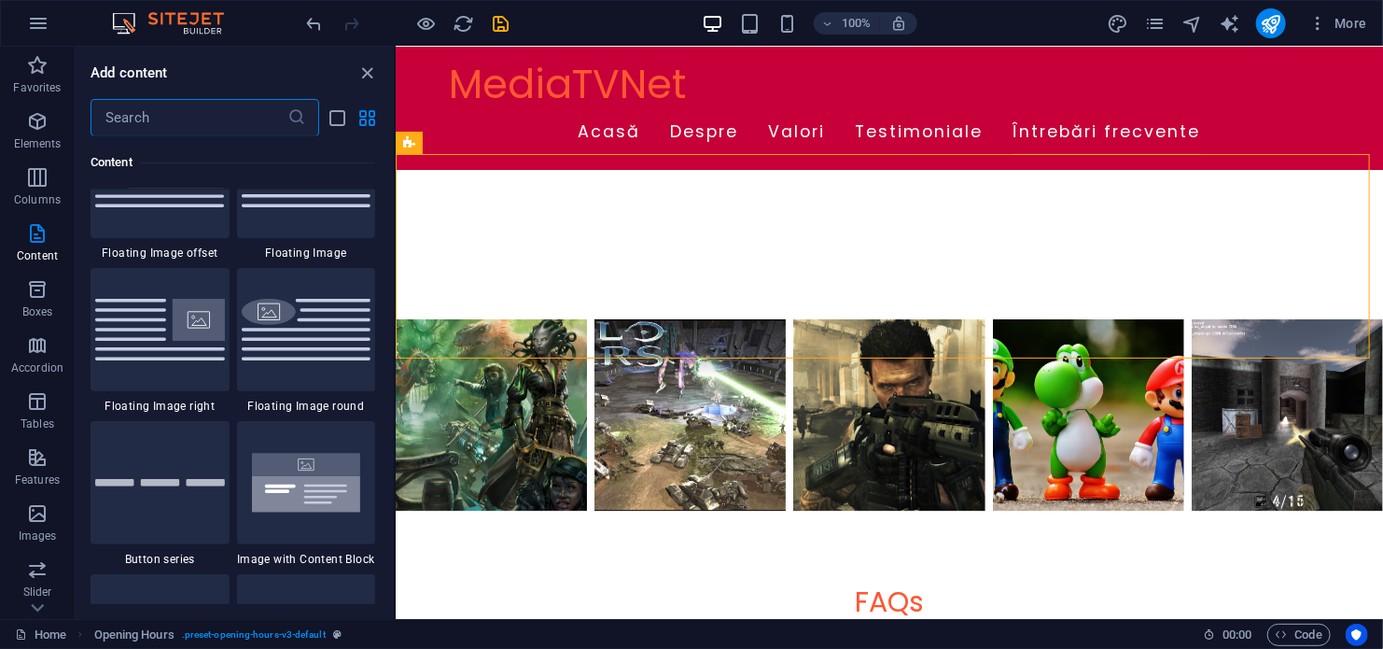
click at [201, 121] on input "text" at bounding box center [189, 117] width 197 height 37
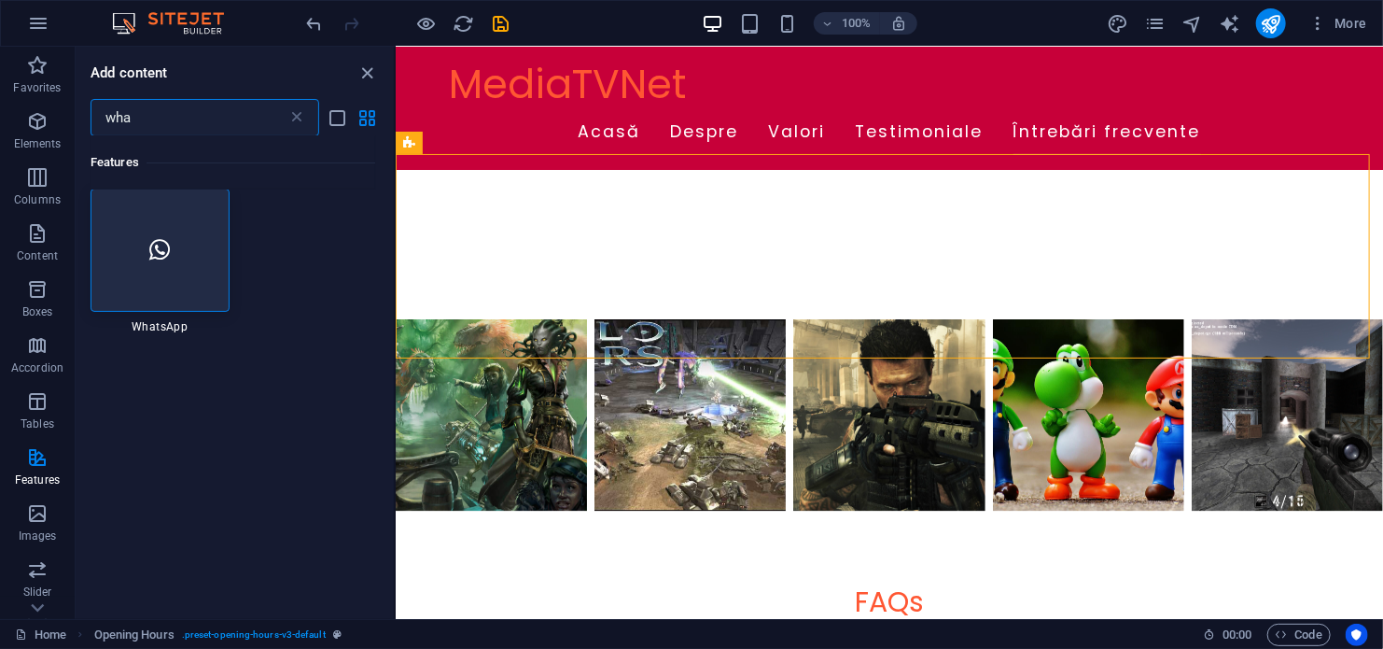
scroll to position [0, 0]
type input "wha"
click at [193, 271] on div at bounding box center [160, 250] width 139 height 123
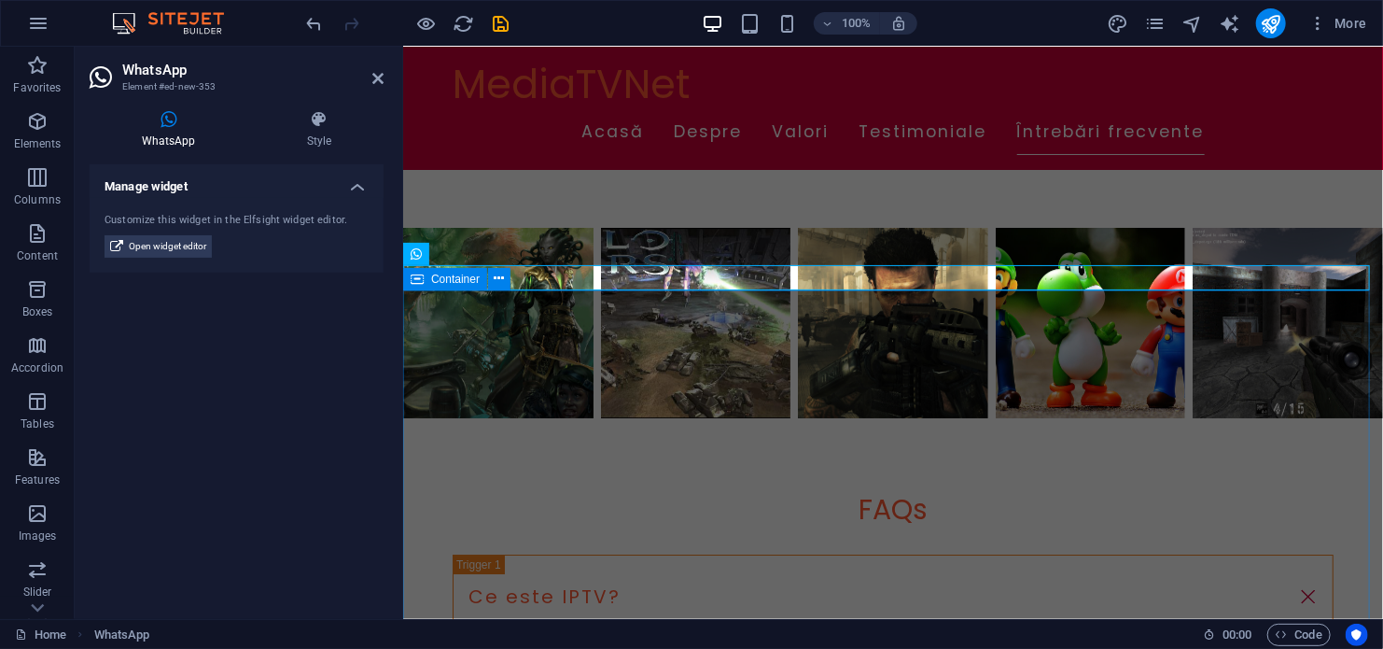
scroll to position [2760, 0]
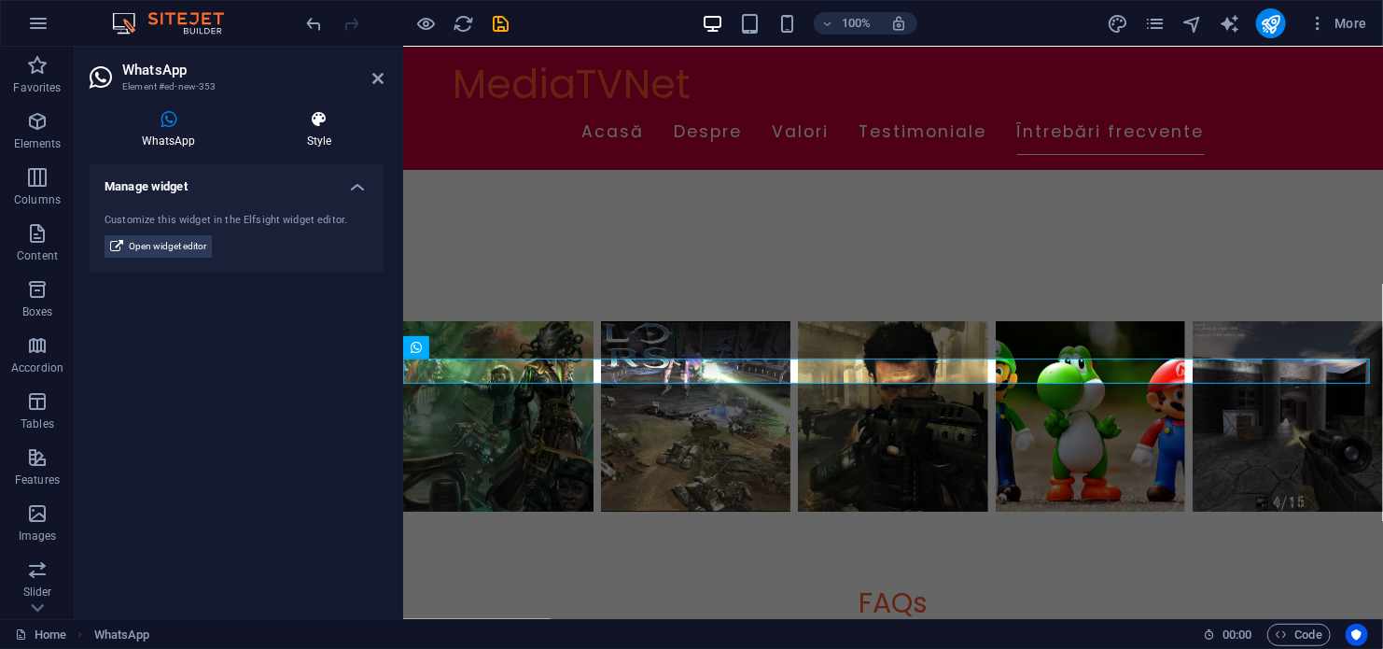
click at [299, 127] on icon at bounding box center [319, 119] width 129 height 19
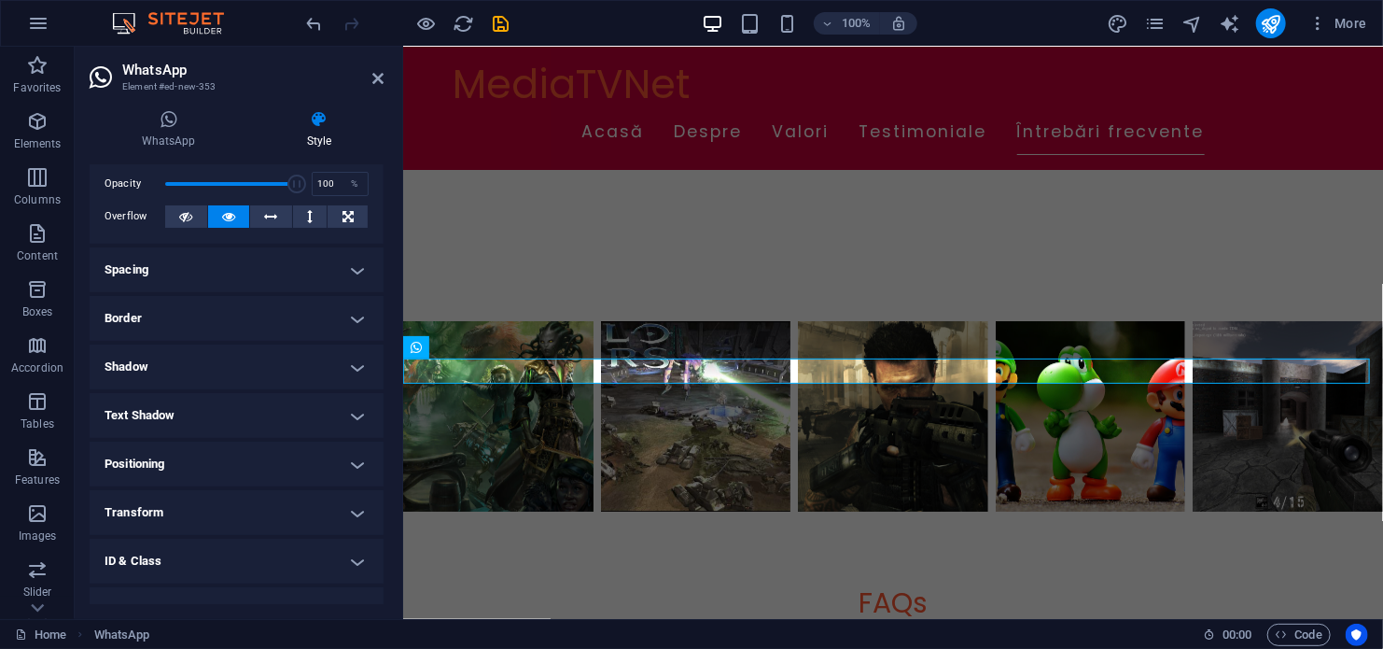
scroll to position [0, 0]
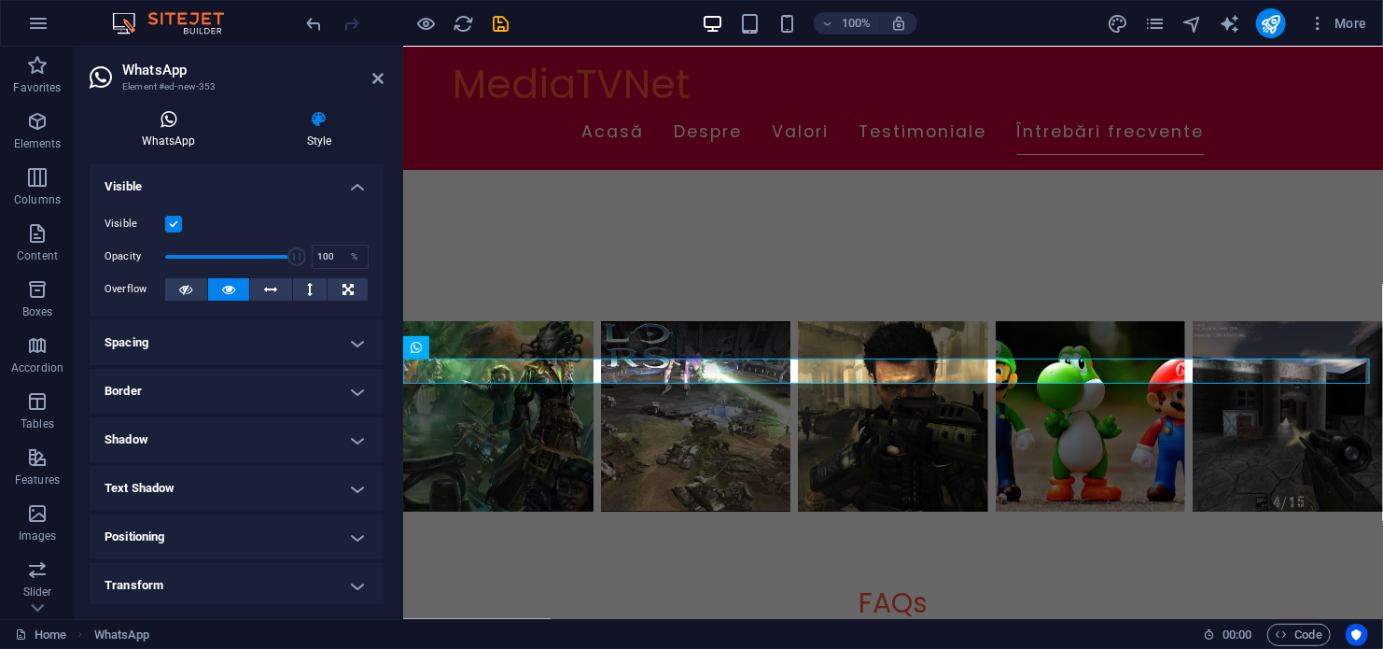
click at [171, 126] on icon at bounding box center [169, 119] width 158 height 19
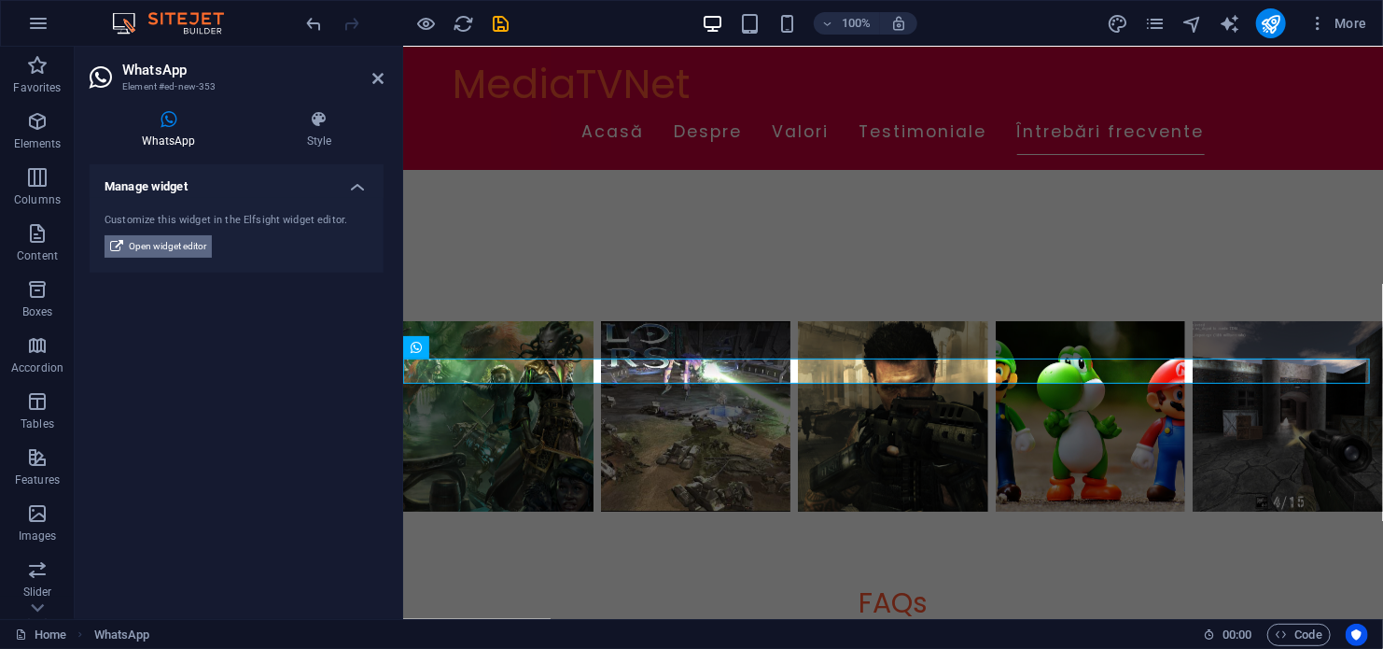
click at [171, 250] on span "Open widget editor" at bounding box center [167, 246] width 77 height 22
click at [172, 238] on span "Open widget editor" at bounding box center [167, 246] width 77 height 22
click at [168, 240] on span "Open widget editor" at bounding box center [167, 246] width 77 height 22
click at [498, 347] on icon at bounding box center [501, 347] width 10 height 20
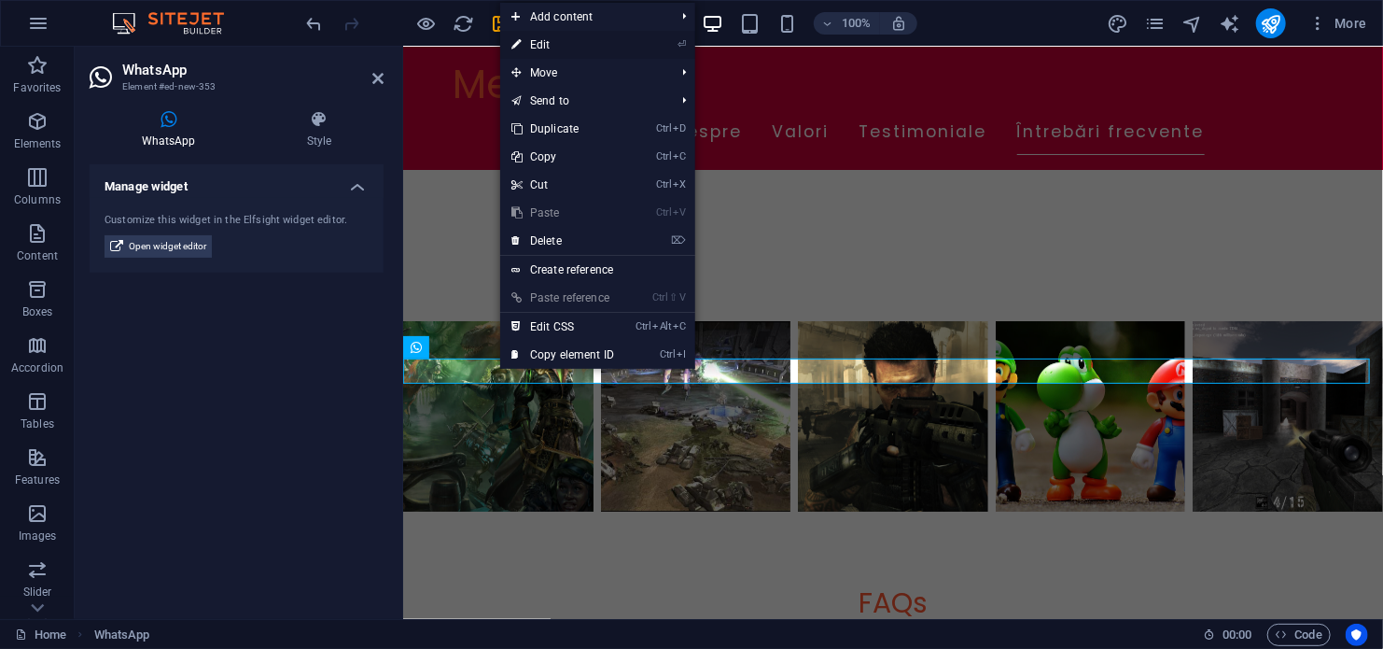
click at [581, 37] on link "⏎ Edit" at bounding box center [562, 45] width 125 height 28
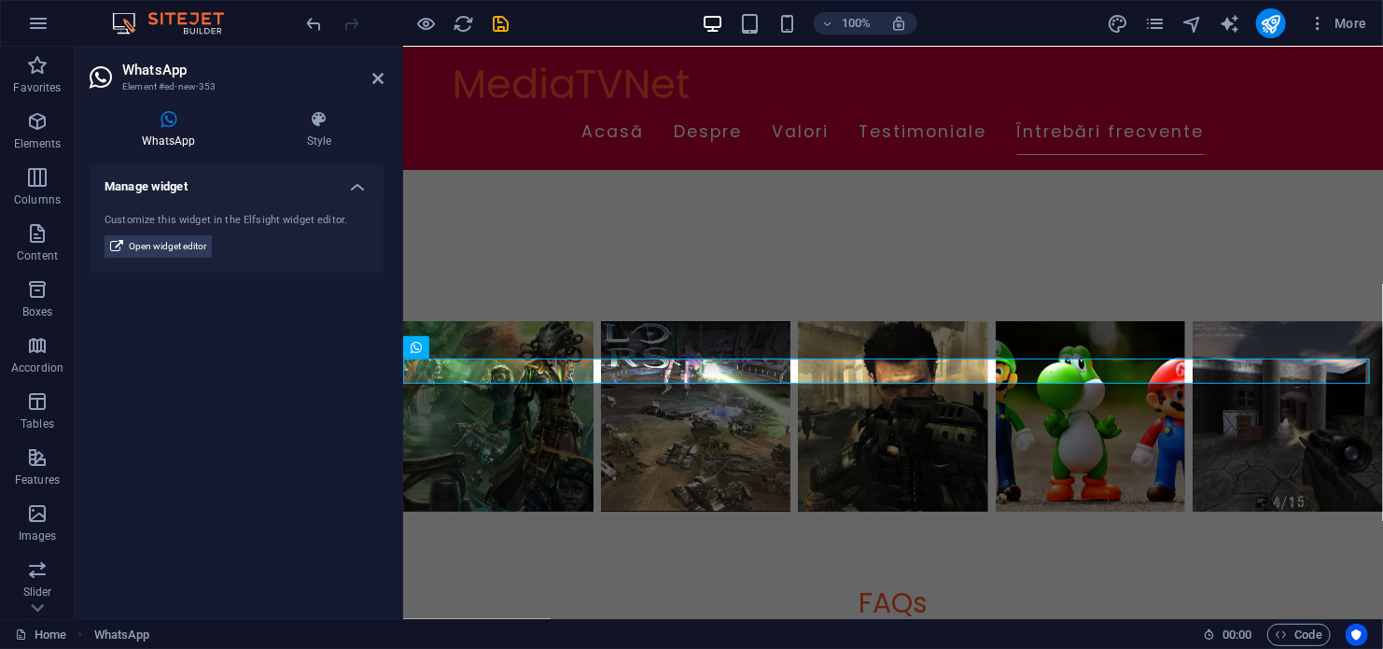
click at [165, 186] on h4 "Manage widget" at bounding box center [237, 181] width 294 height 34
click at [166, 187] on h4 "Manage widget" at bounding box center [237, 186] width 294 height 45
click at [119, 244] on icon at bounding box center [116, 246] width 13 height 22
click at [119, 243] on icon at bounding box center [116, 246] width 13 height 22
click at [351, 183] on h4 "Manage widget" at bounding box center [237, 181] width 294 height 34
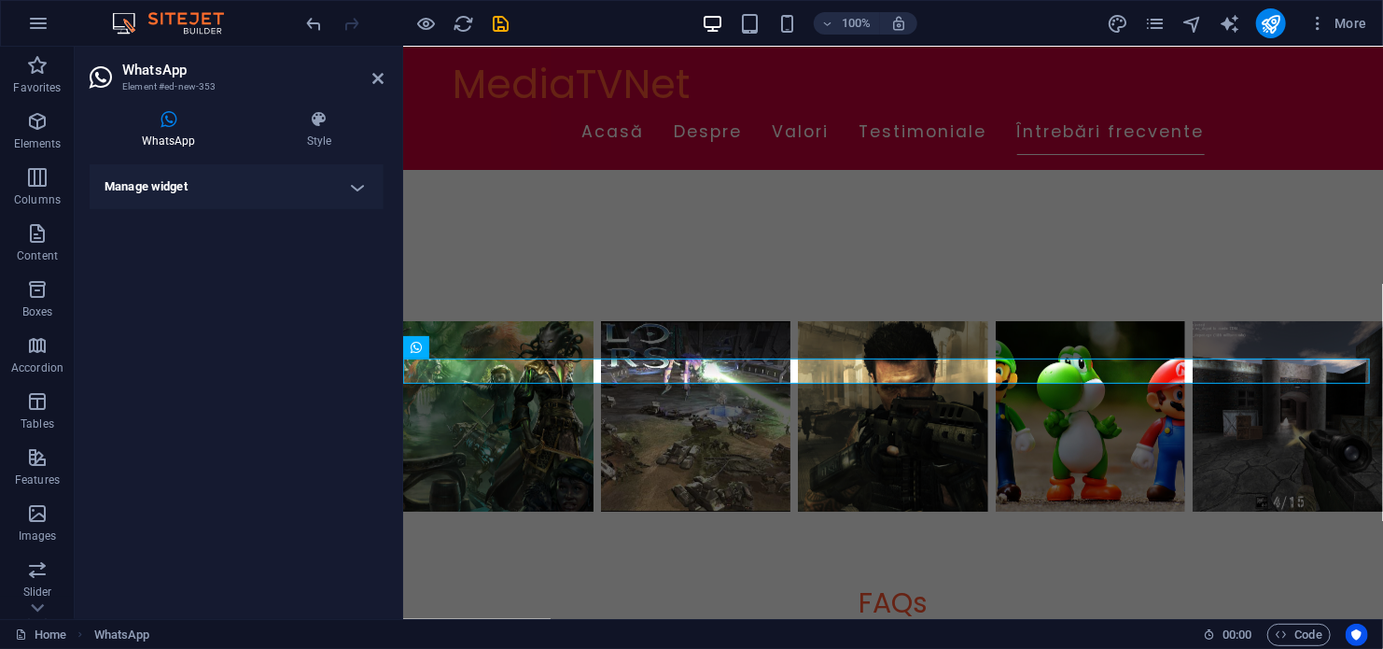
click at [351, 183] on h4 "Manage widget" at bounding box center [237, 186] width 294 height 45
click at [308, 223] on div "Customize this widget in the Elfsight widget editor." at bounding box center [237, 221] width 264 height 16
click at [268, 250] on div "Customize this widget in the Elfsight widget editor. Open widget editor" at bounding box center [237, 236] width 294 height 76
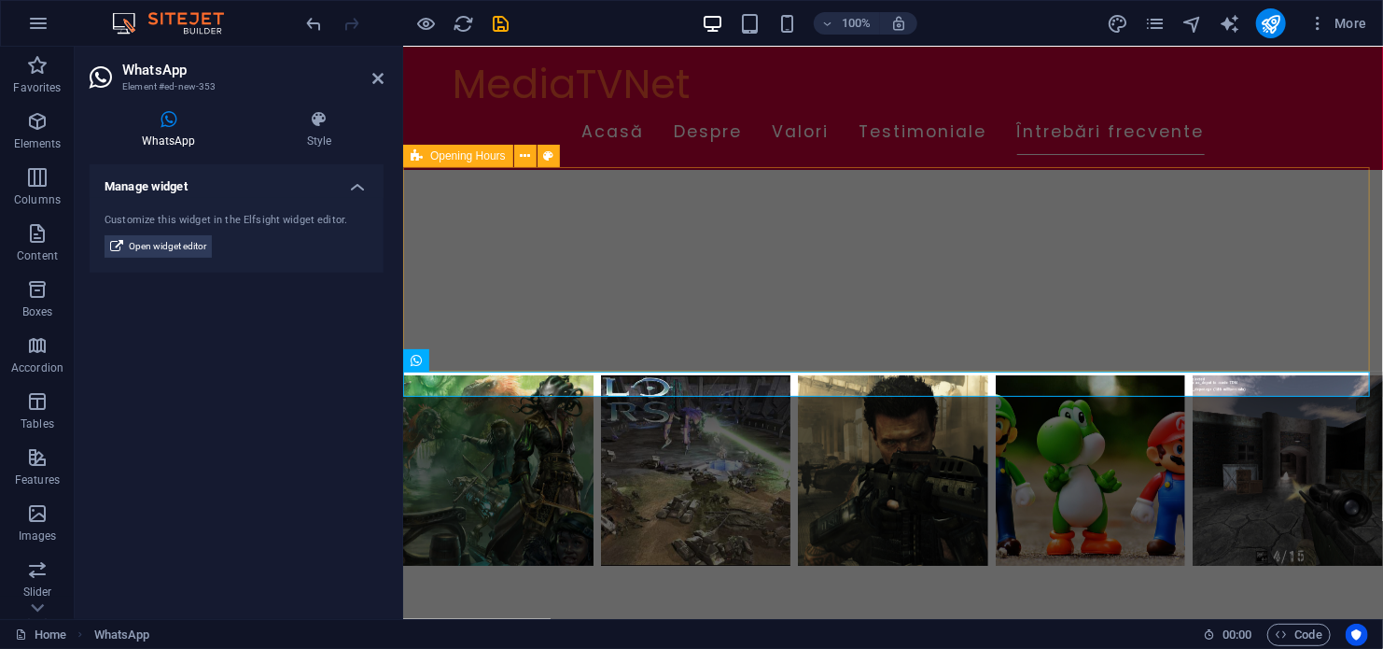
scroll to position [2760, 0]
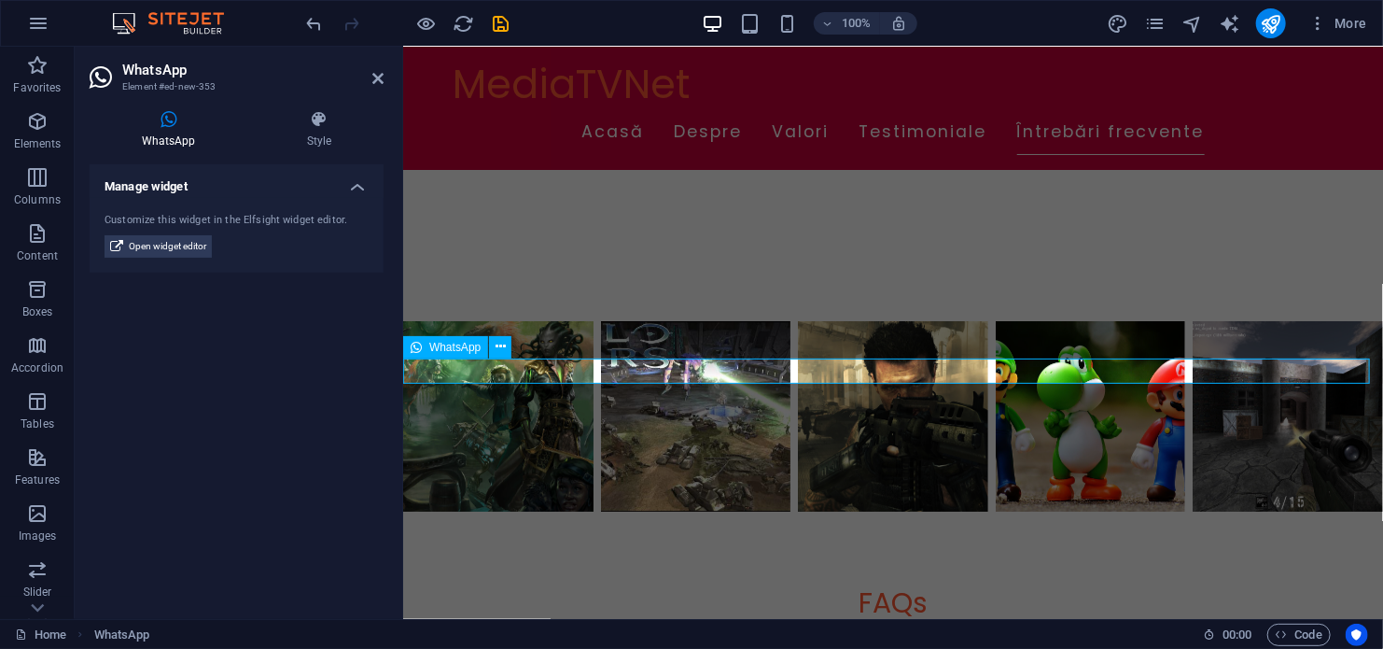
click at [440, 350] on span "WhatsApp" at bounding box center [454, 347] width 51 height 11
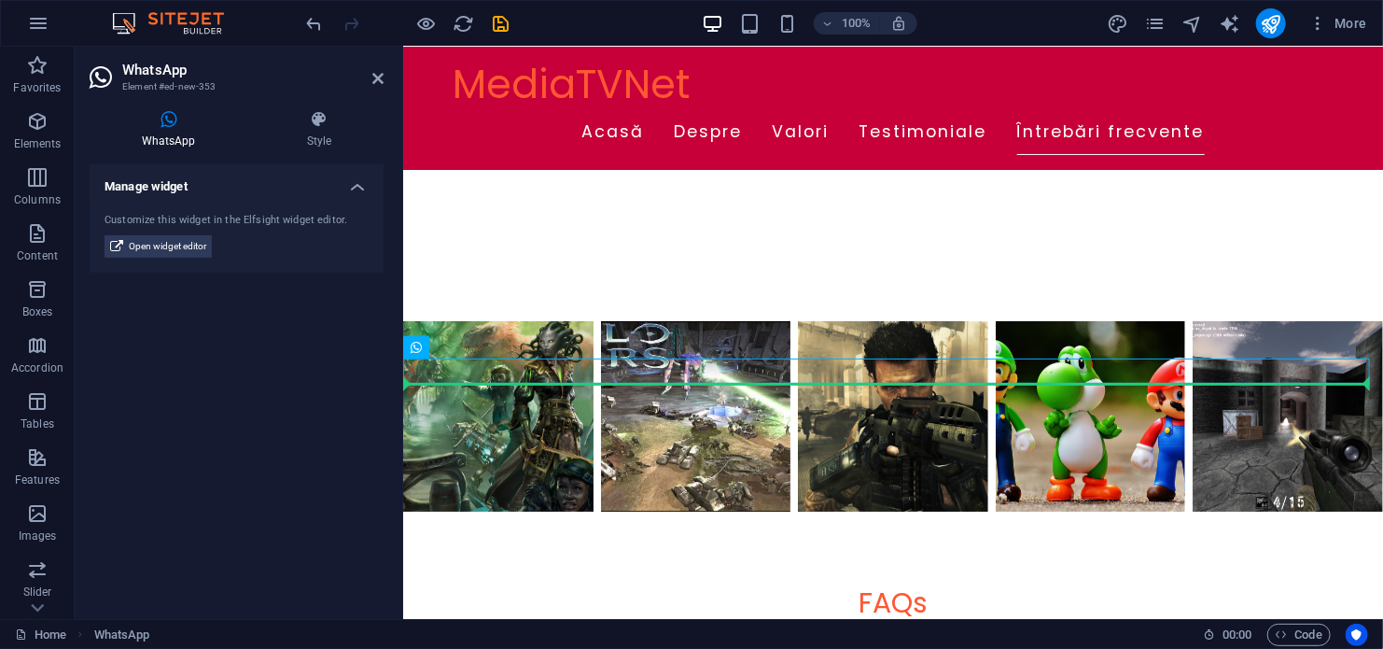
drag, startPoint x: 842, startPoint y: 395, endPoint x: 446, endPoint y: 402, distance: 395.8
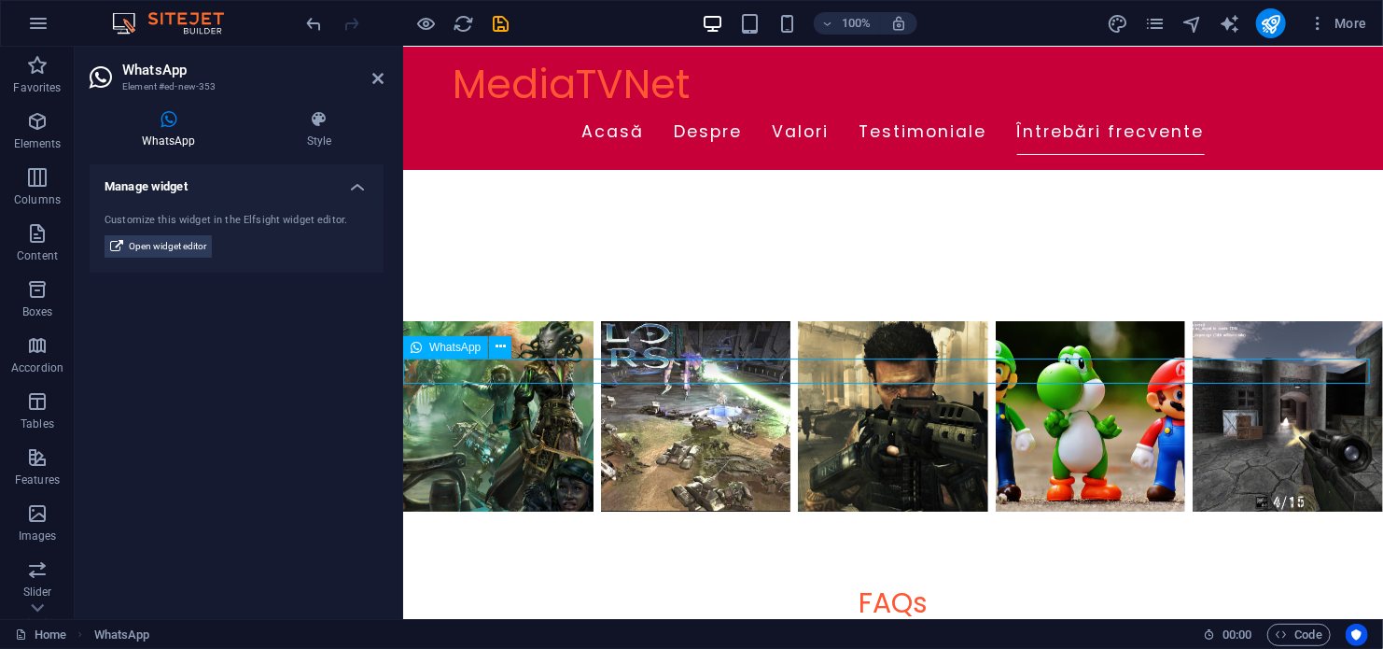
click at [504, 347] on icon at bounding box center [501, 347] width 10 height 20
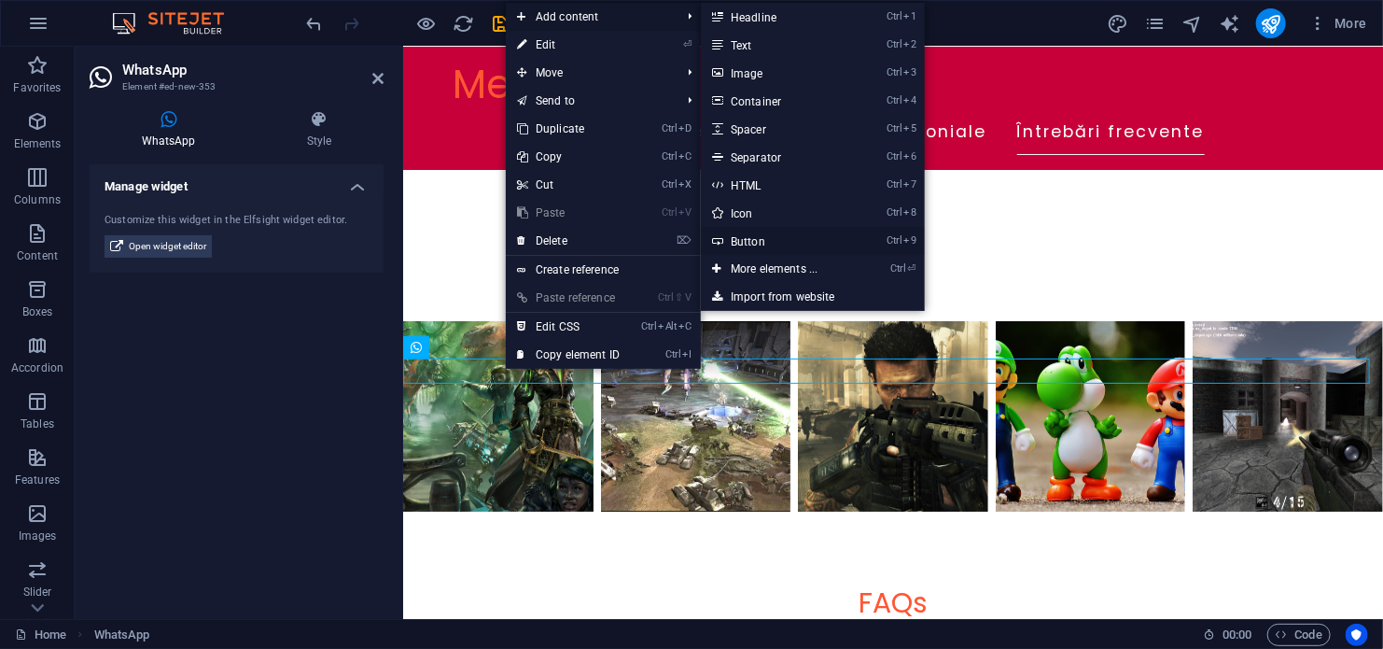
click at [754, 241] on link "Ctrl 9 Button" at bounding box center [778, 241] width 154 height 28
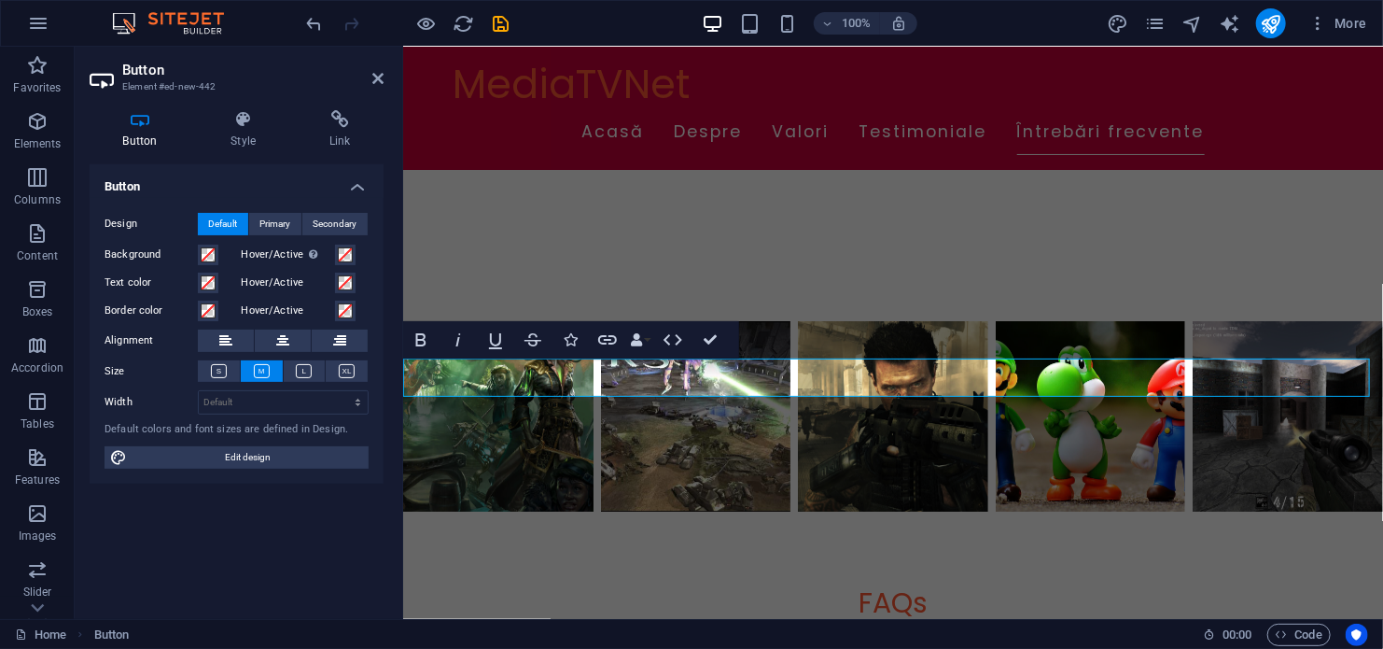
click at [371, 77] on h2 "Button" at bounding box center [252, 70] width 261 height 17
click at [378, 77] on icon at bounding box center [377, 78] width 11 height 15
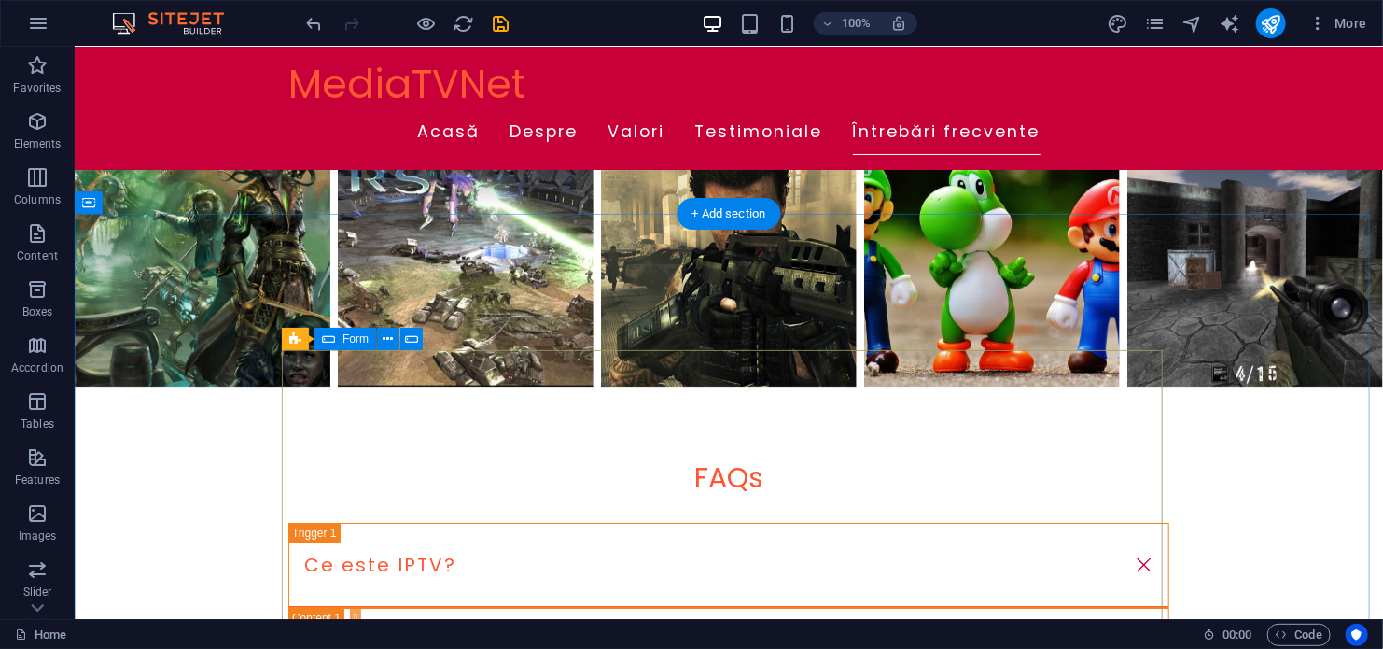
scroll to position [2864, 0]
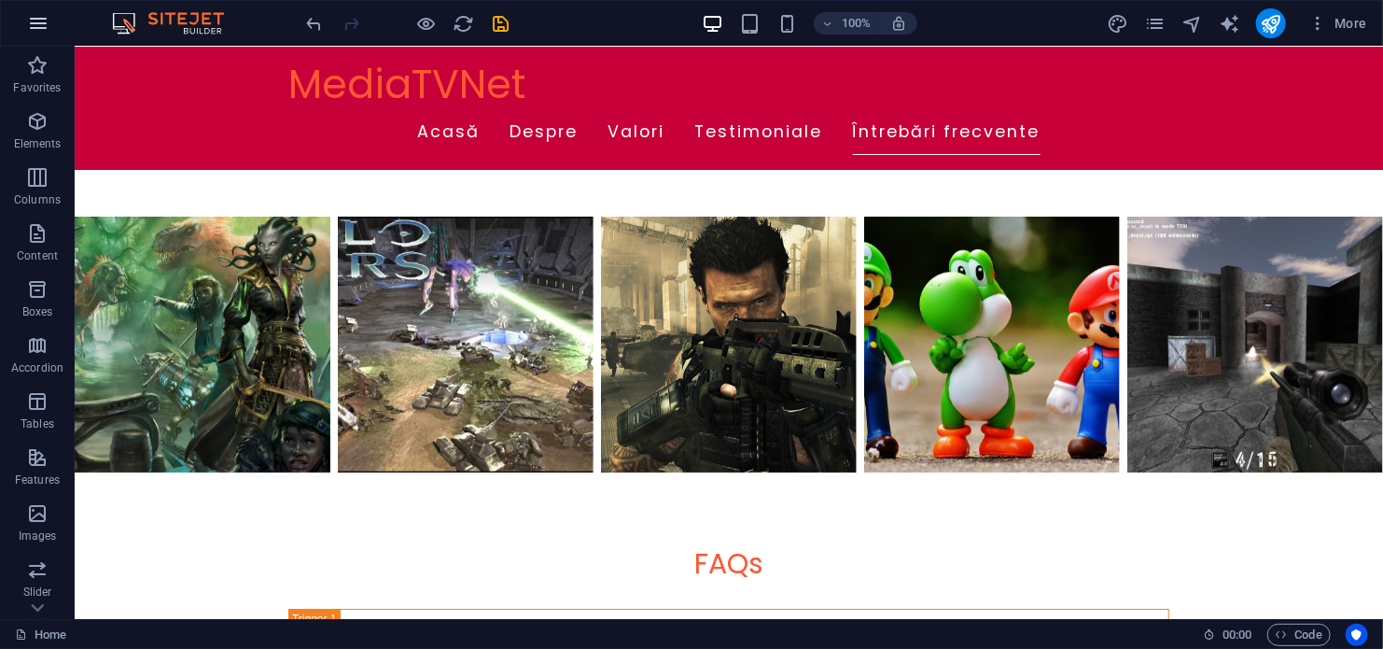
click at [33, 21] on icon "button" at bounding box center [38, 23] width 22 height 22
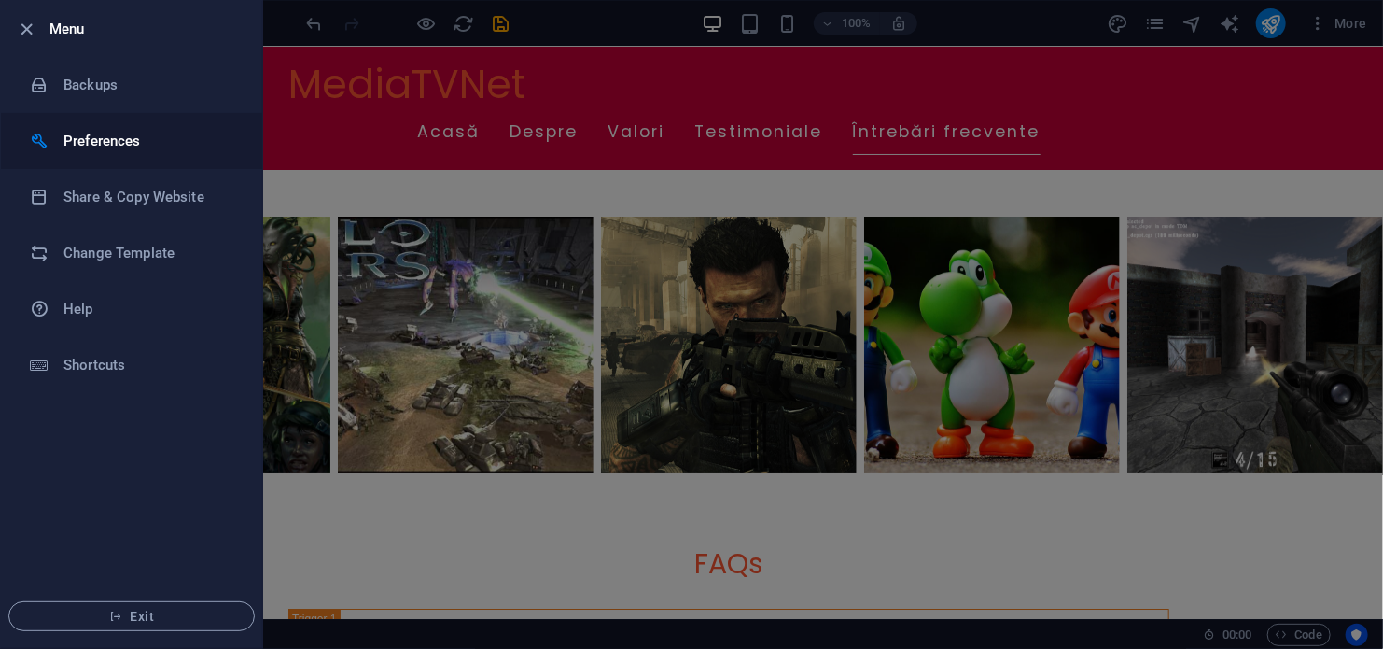
click at [108, 144] on h6 "Preferences" at bounding box center [149, 141] width 173 height 22
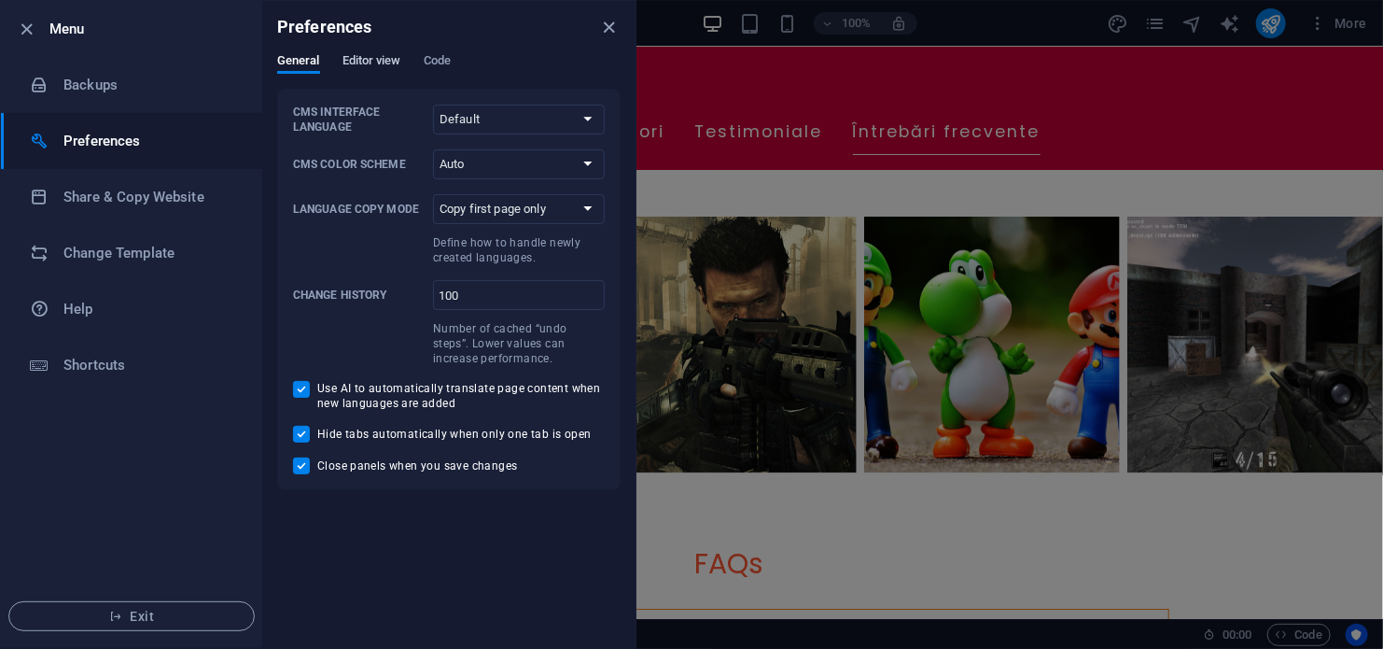
click at [374, 56] on span "Editor view" at bounding box center [372, 62] width 59 height 26
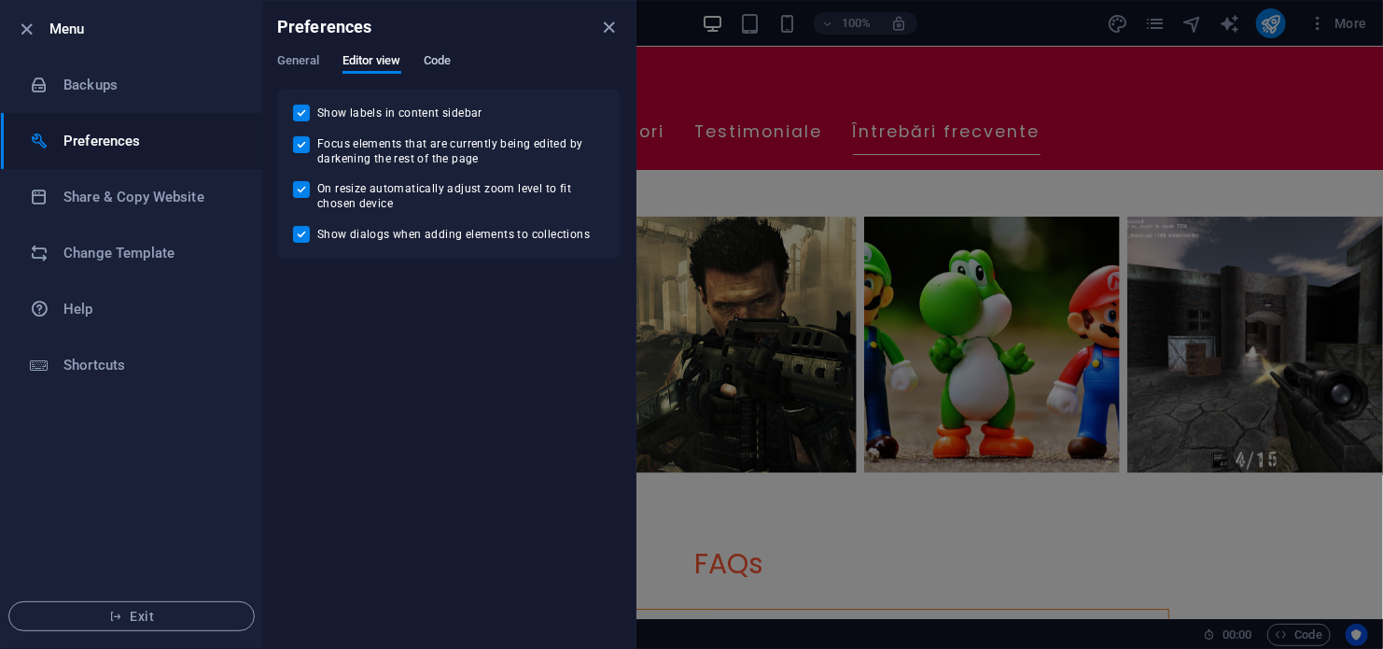
click at [432, 60] on span "Code" at bounding box center [437, 62] width 27 height 26
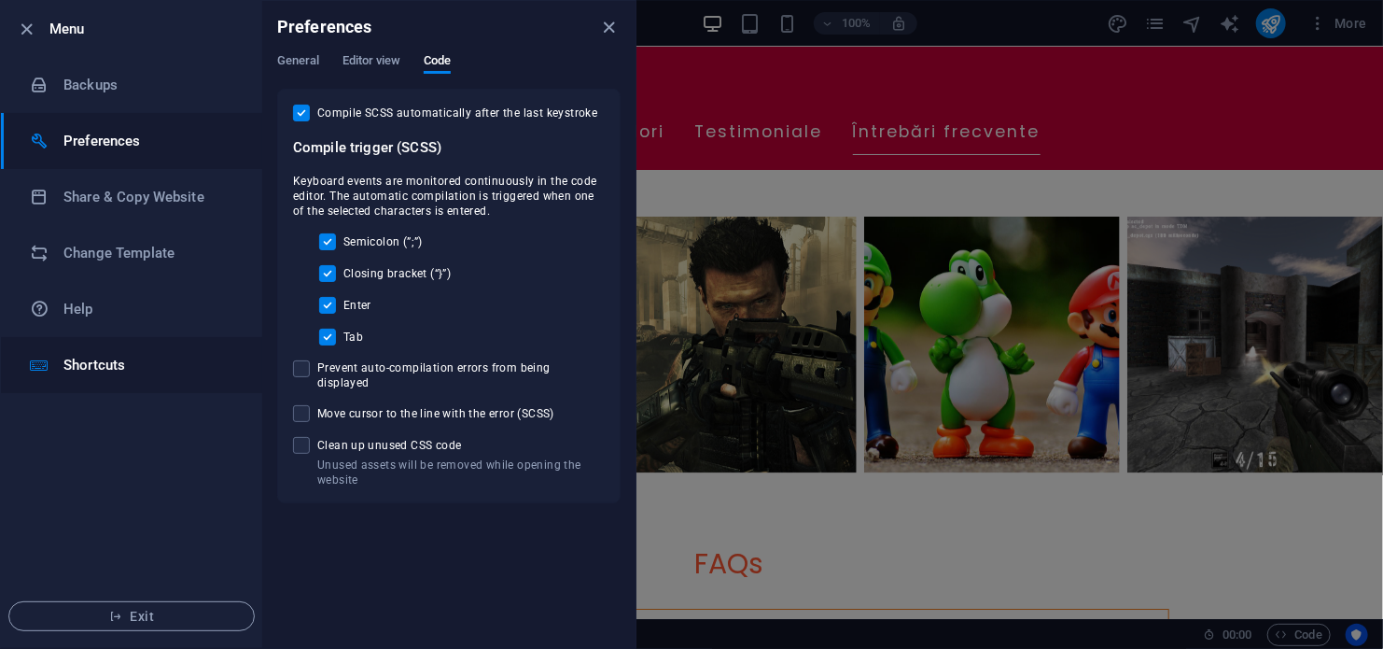
click at [85, 358] on h6 "Shortcuts" at bounding box center [149, 365] width 173 height 22
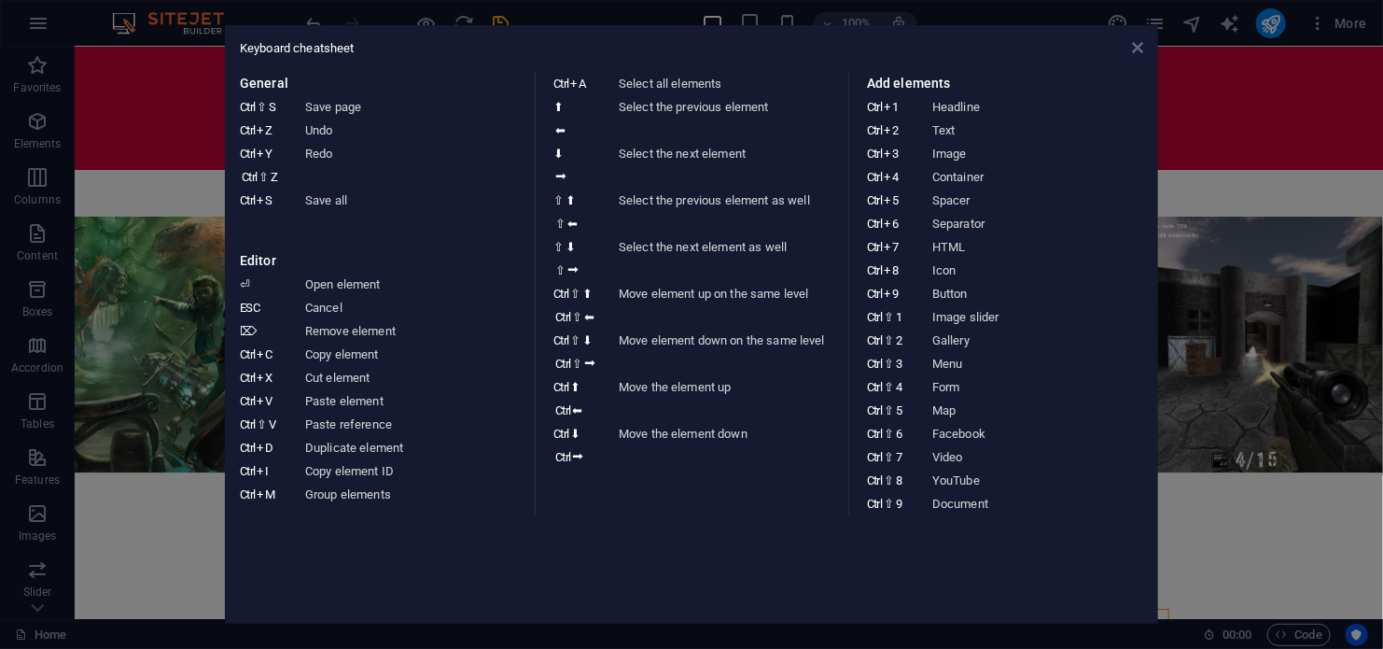
click at [1137, 45] on icon at bounding box center [1137, 47] width 11 height 15
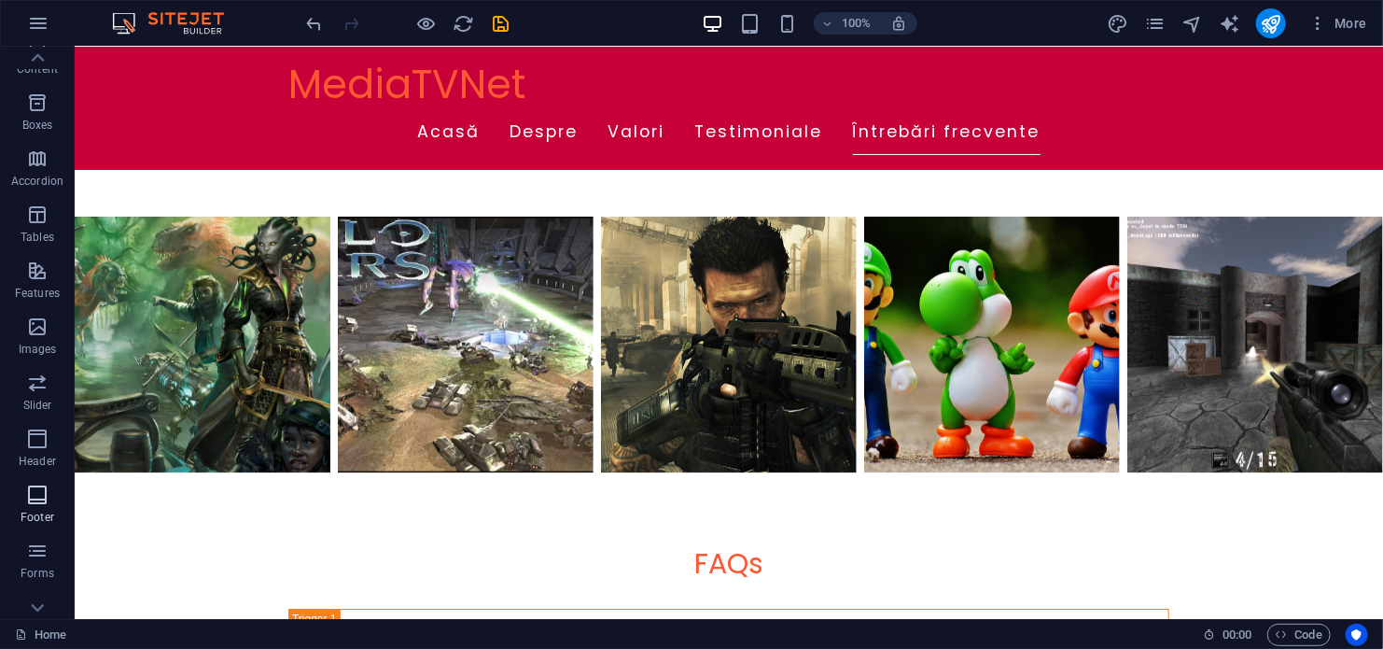
scroll to position [267, 0]
click at [43, 483] on span "Forms" at bounding box center [37, 481] width 75 height 45
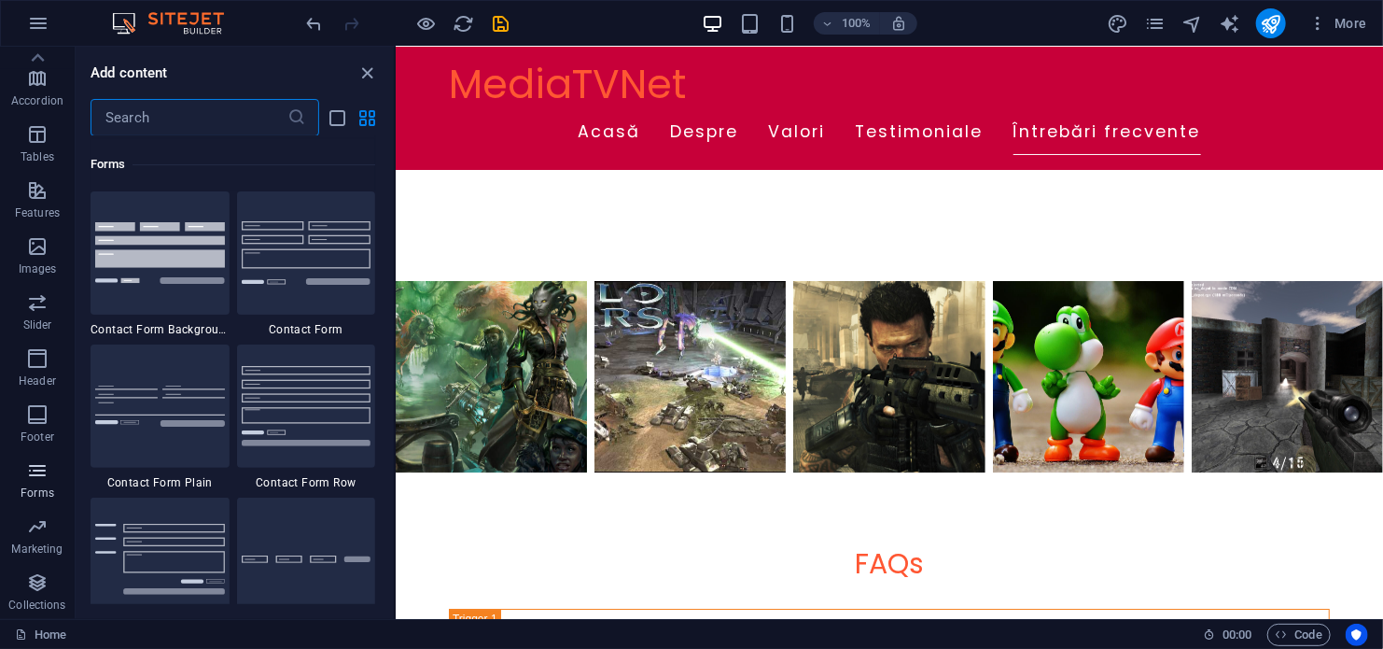
scroll to position [13626, 0]
click at [301, 273] on img at bounding box center [307, 250] width 130 height 63
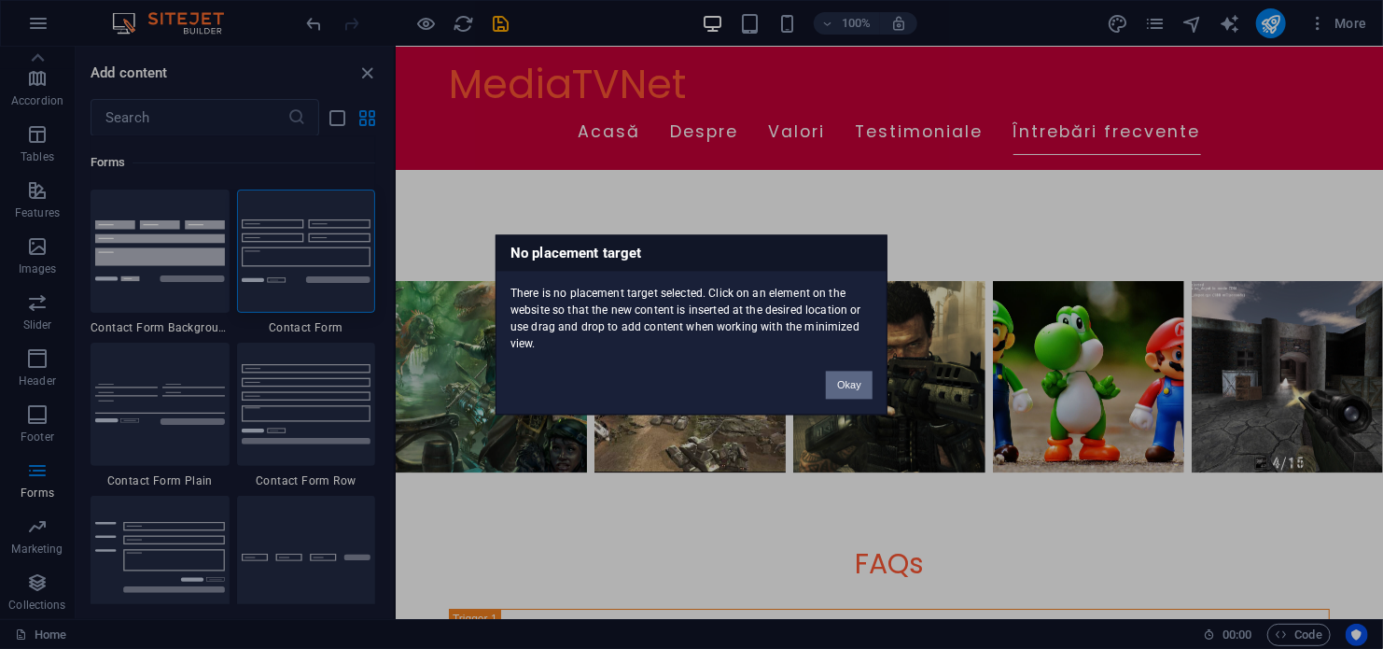
click at [837, 382] on button "Okay" at bounding box center [849, 385] width 47 height 28
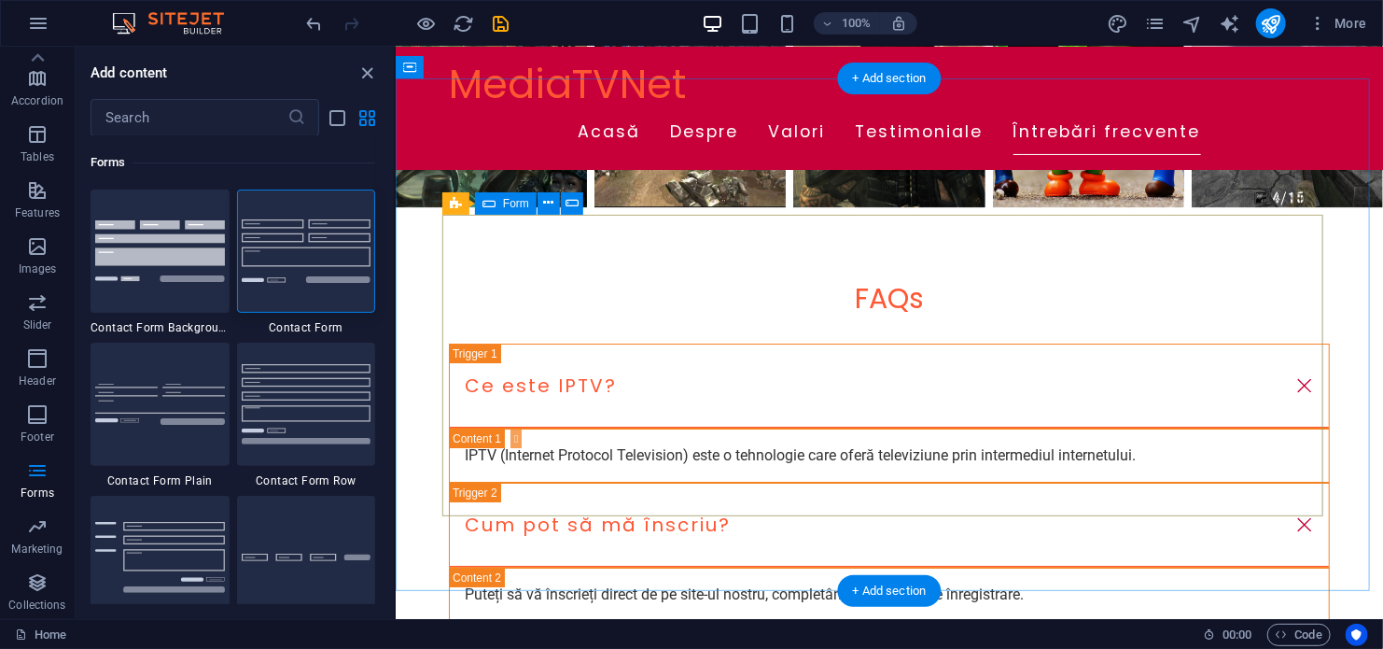
scroll to position [3080, 0]
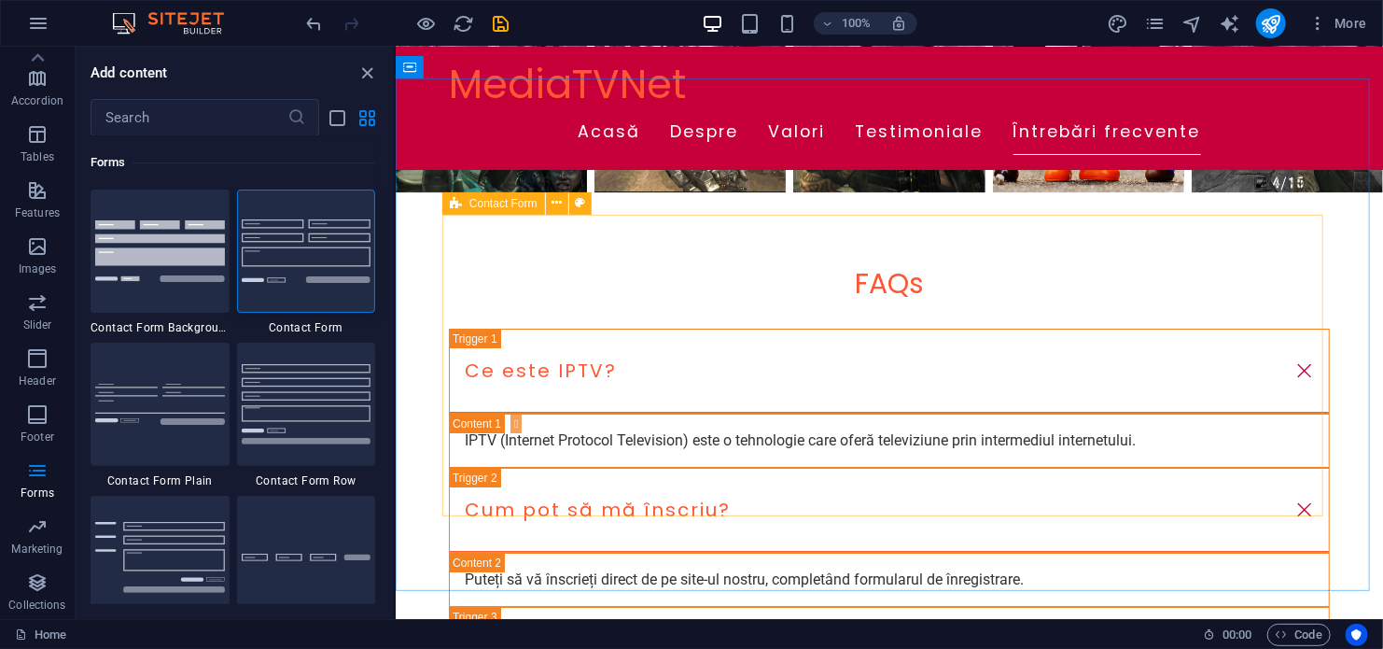
click at [517, 204] on span "Contact Form" at bounding box center [503, 203] width 68 height 11
click at [558, 205] on icon at bounding box center [557, 203] width 10 height 20
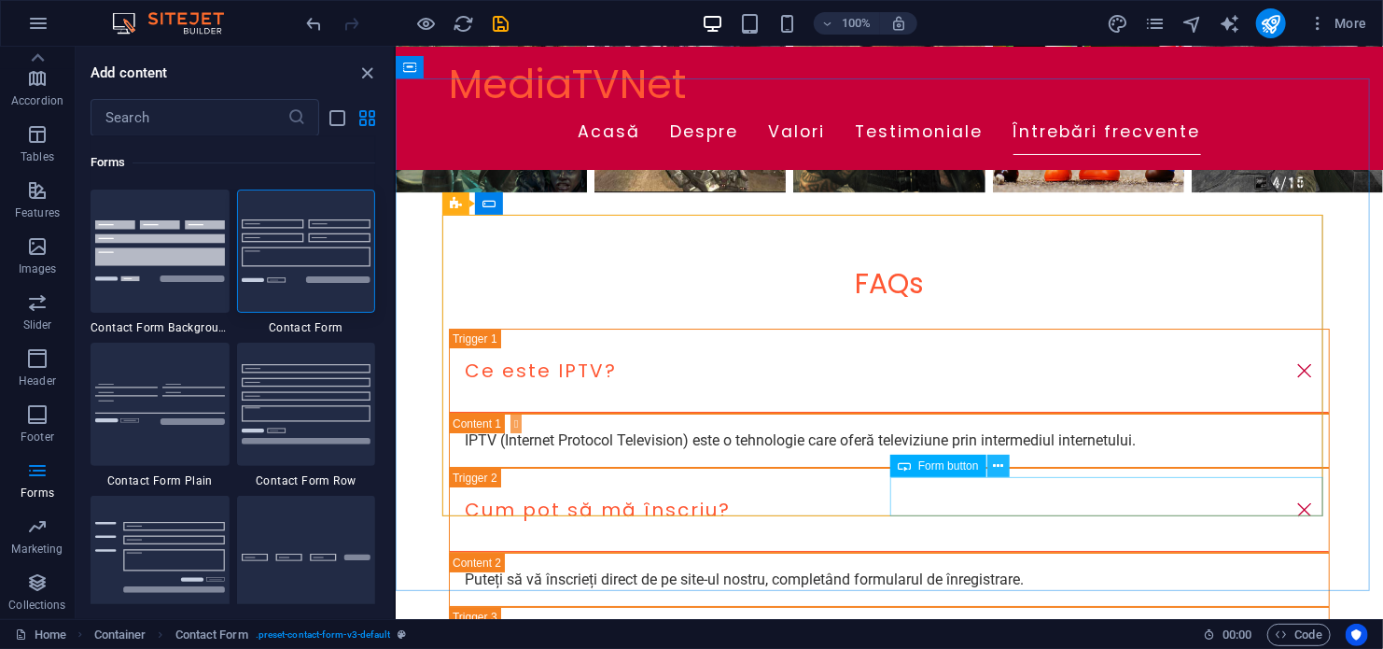
click at [995, 469] on icon at bounding box center [998, 466] width 10 height 20
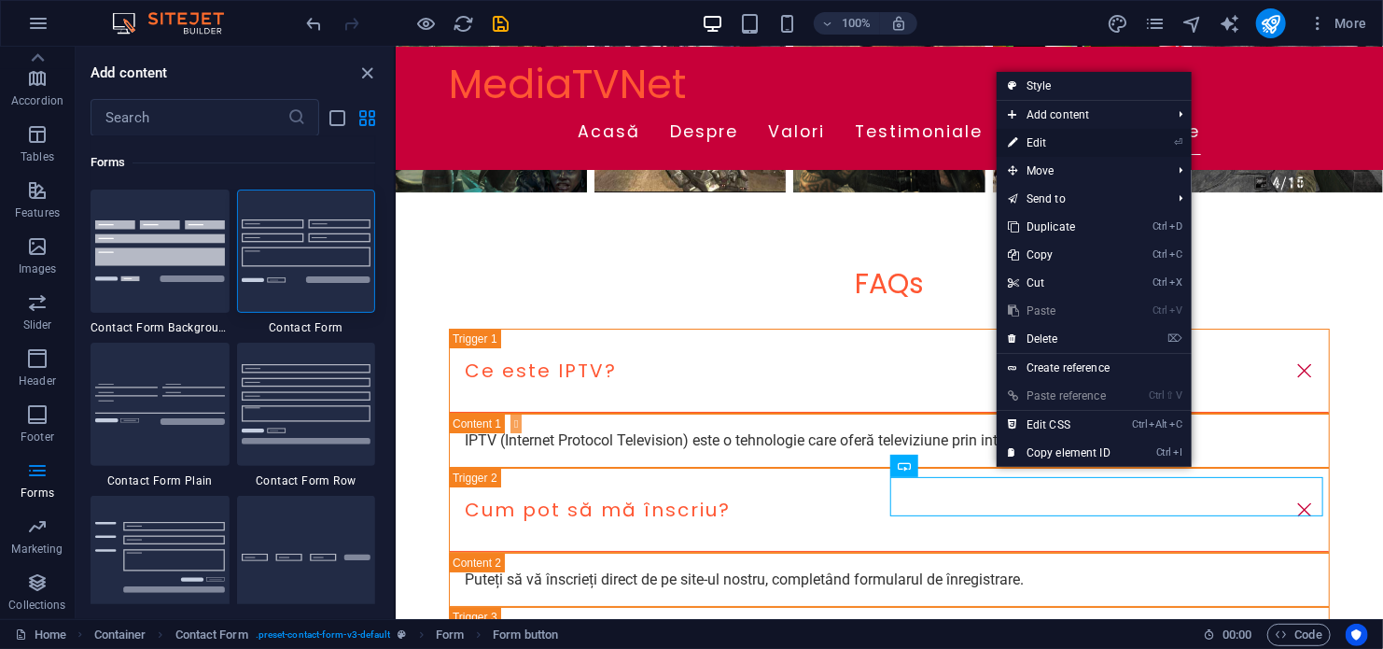
click at [1052, 147] on link "⏎ Edit" at bounding box center [1059, 143] width 125 height 28
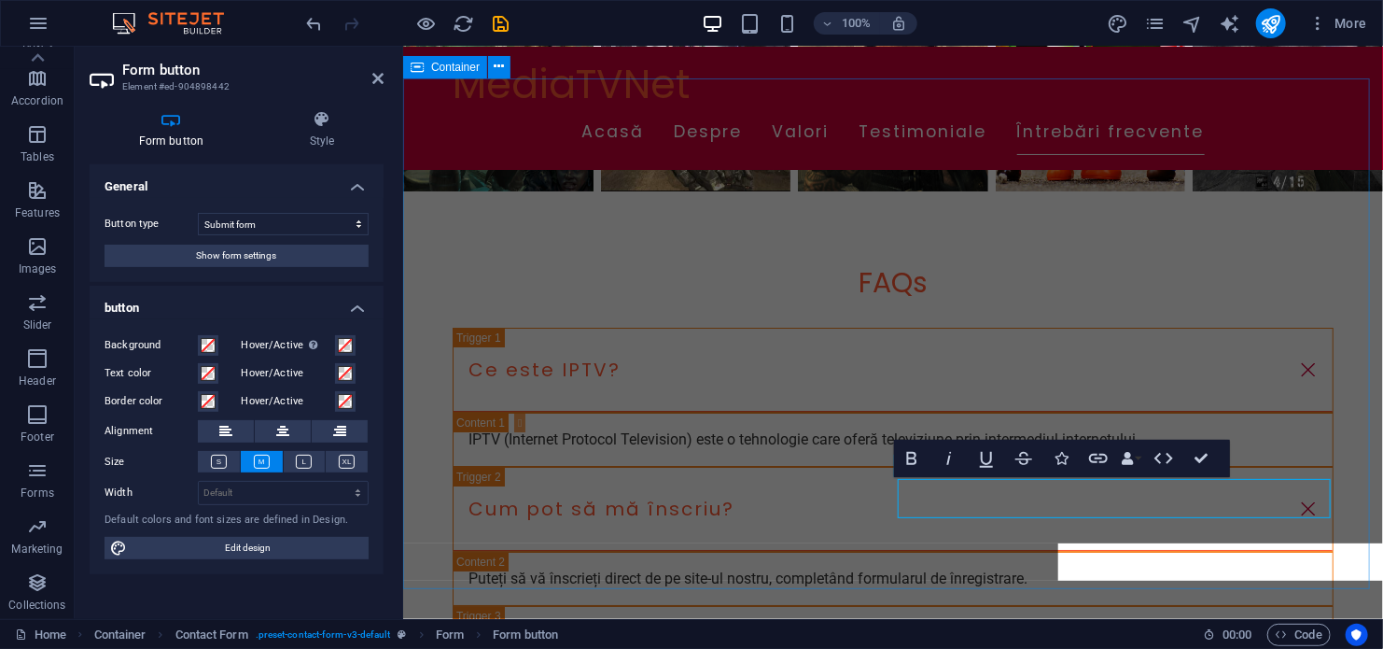
scroll to position [3079, 0]
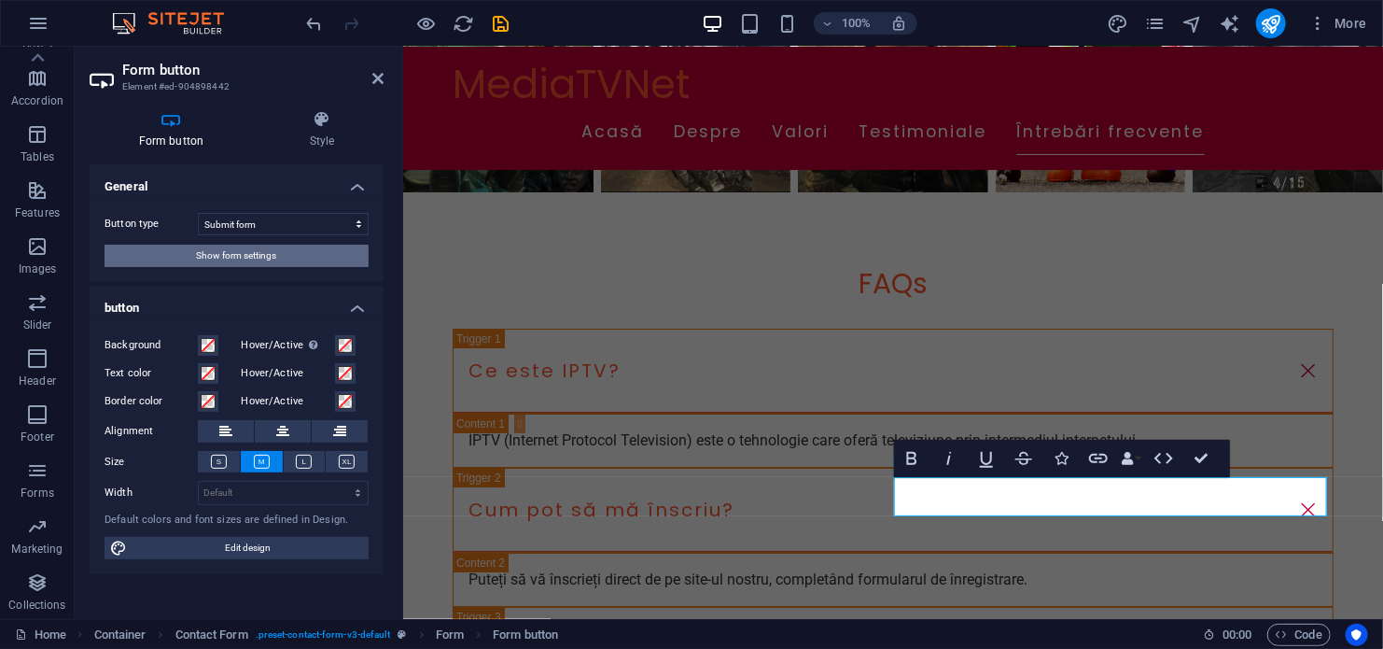
click at [254, 258] on span "Show form settings" at bounding box center [237, 256] width 80 height 22
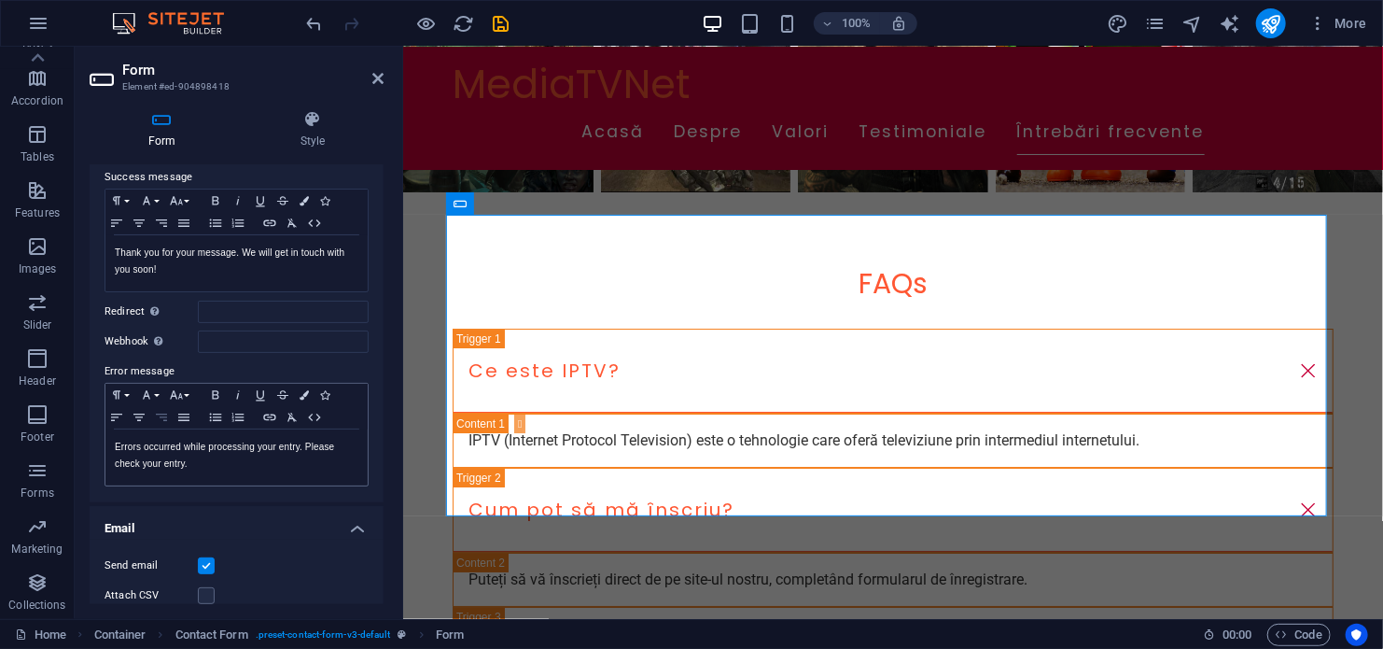
scroll to position [0, 0]
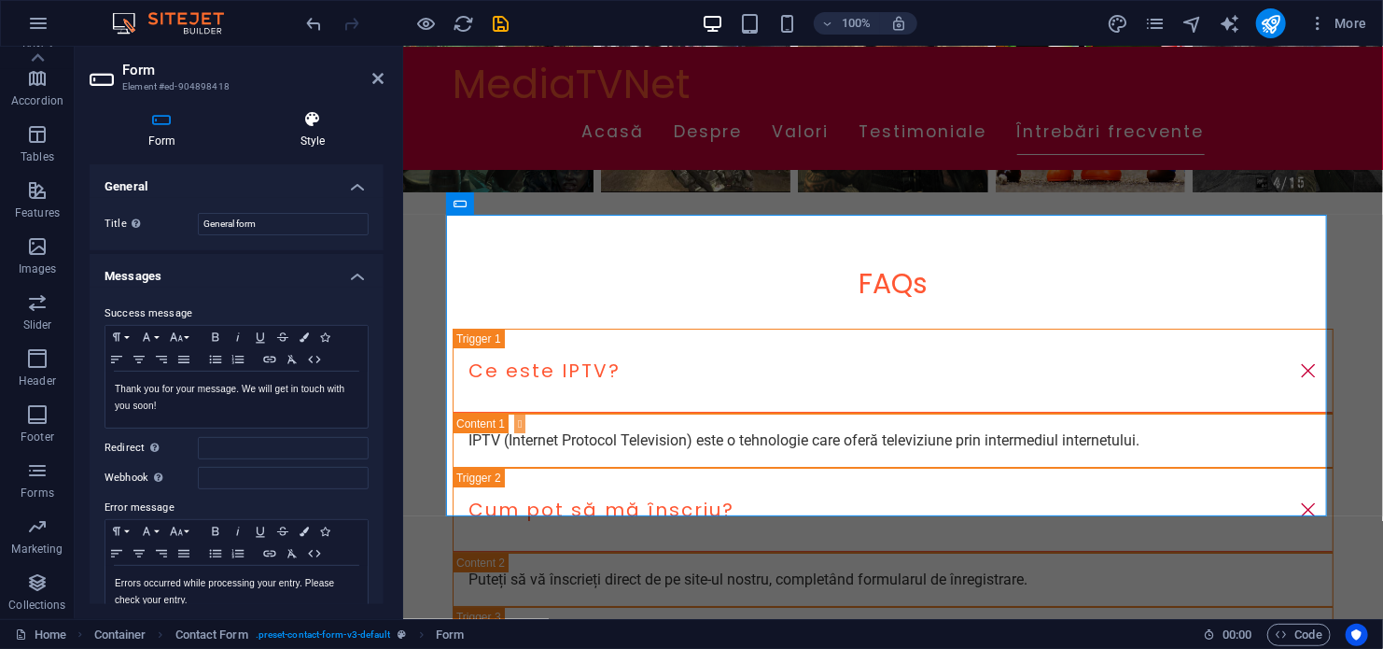
click at [310, 119] on icon at bounding box center [313, 119] width 142 height 19
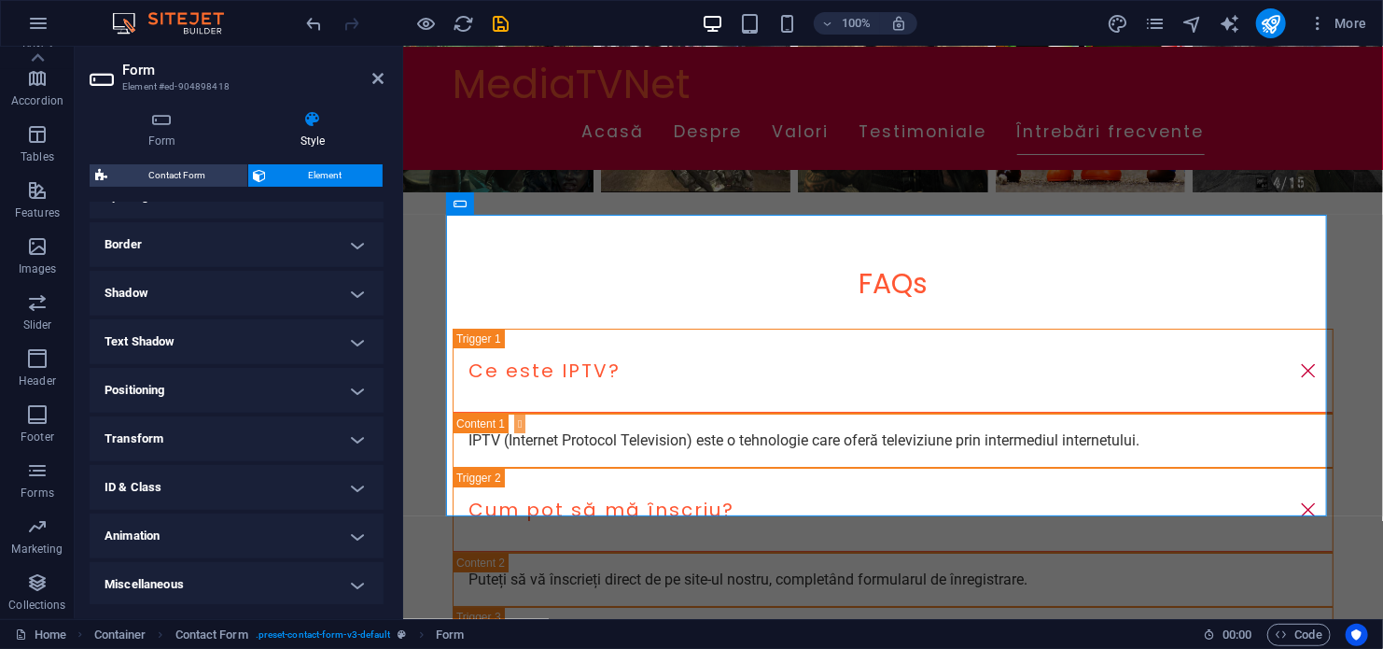
scroll to position [386, 0]
click at [161, 127] on icon at bounding box center [162, 119] width 145 height 19
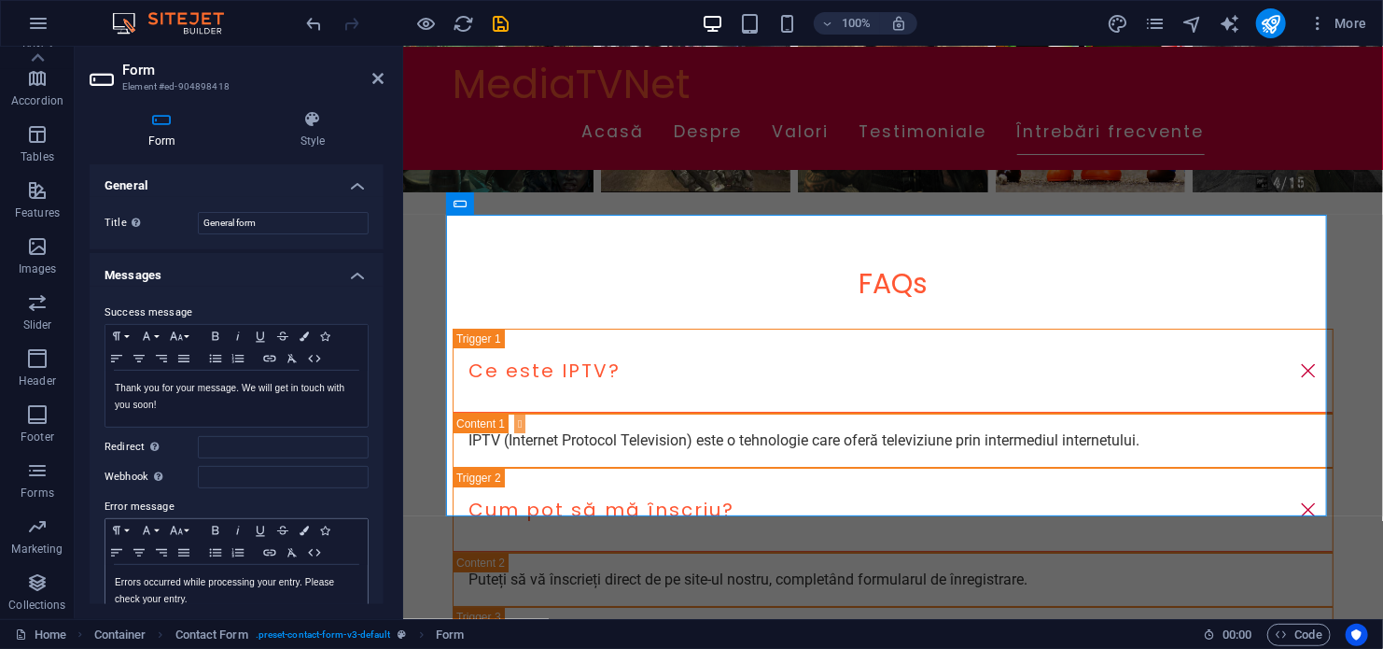
scroll to position [0, 0]
click at [559, 195] on icon at bounding box center [560, 203] width 10 height 20
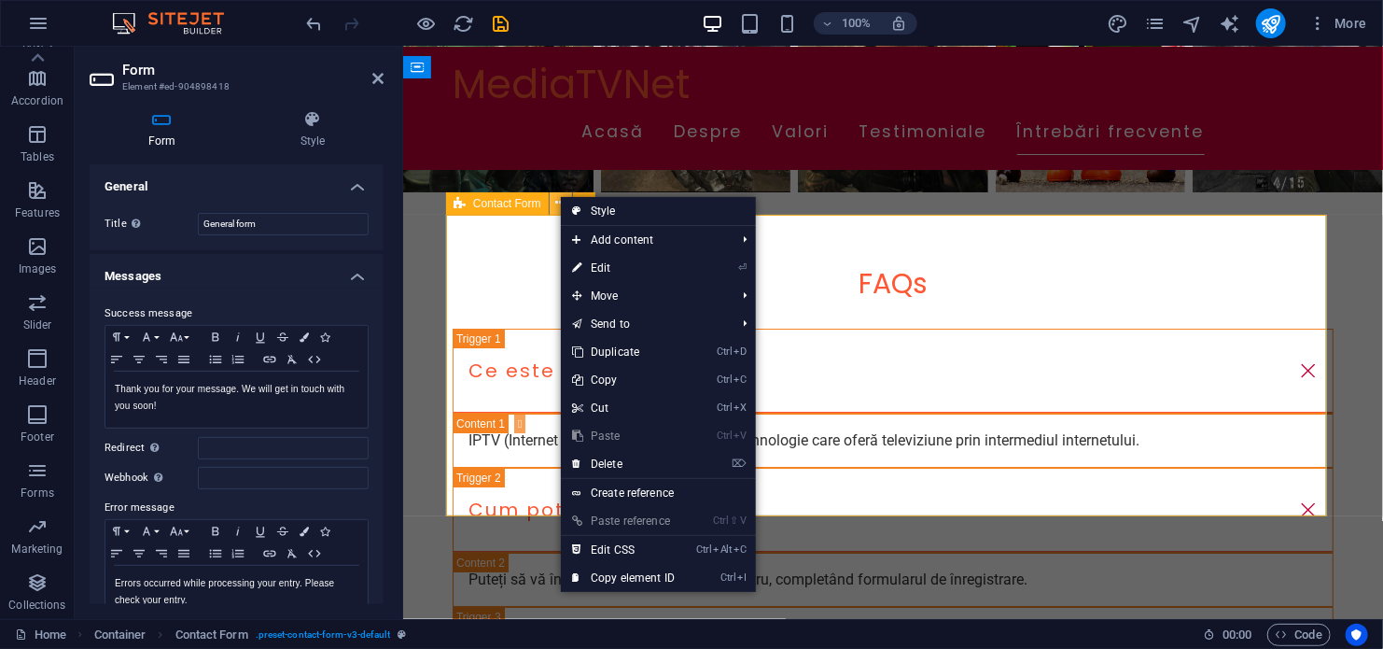
scroll to position [3144, 0]
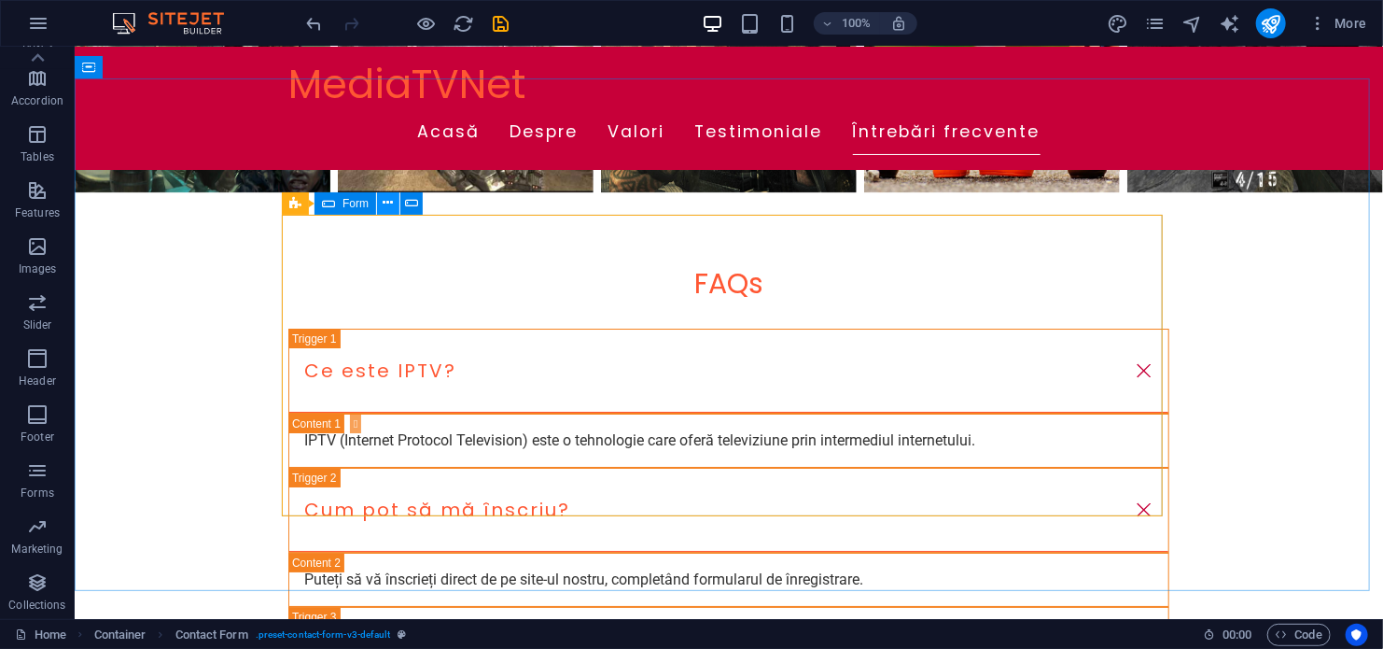
click at [384, 201] on icon at bounding box center [389, 203] width 10 height 20
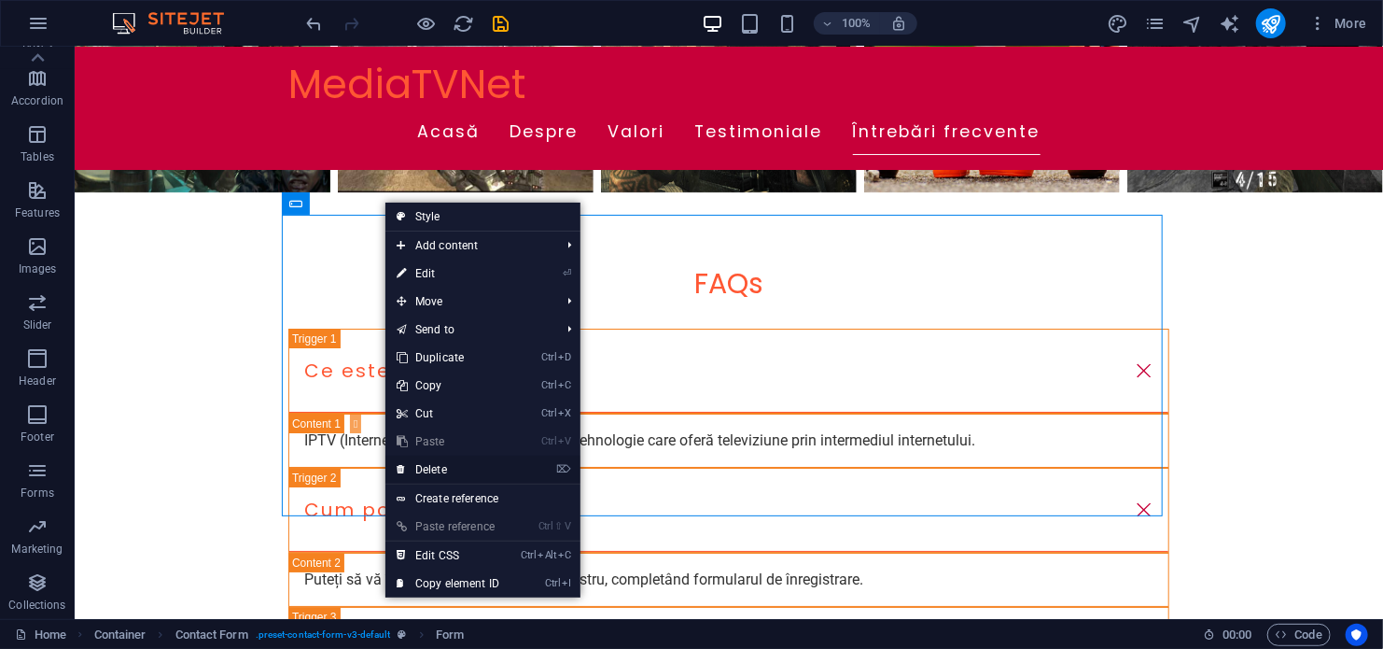
click at [434, 470] on link "⌦ Delete" at bounding box center [447, 469] width 125 height 28
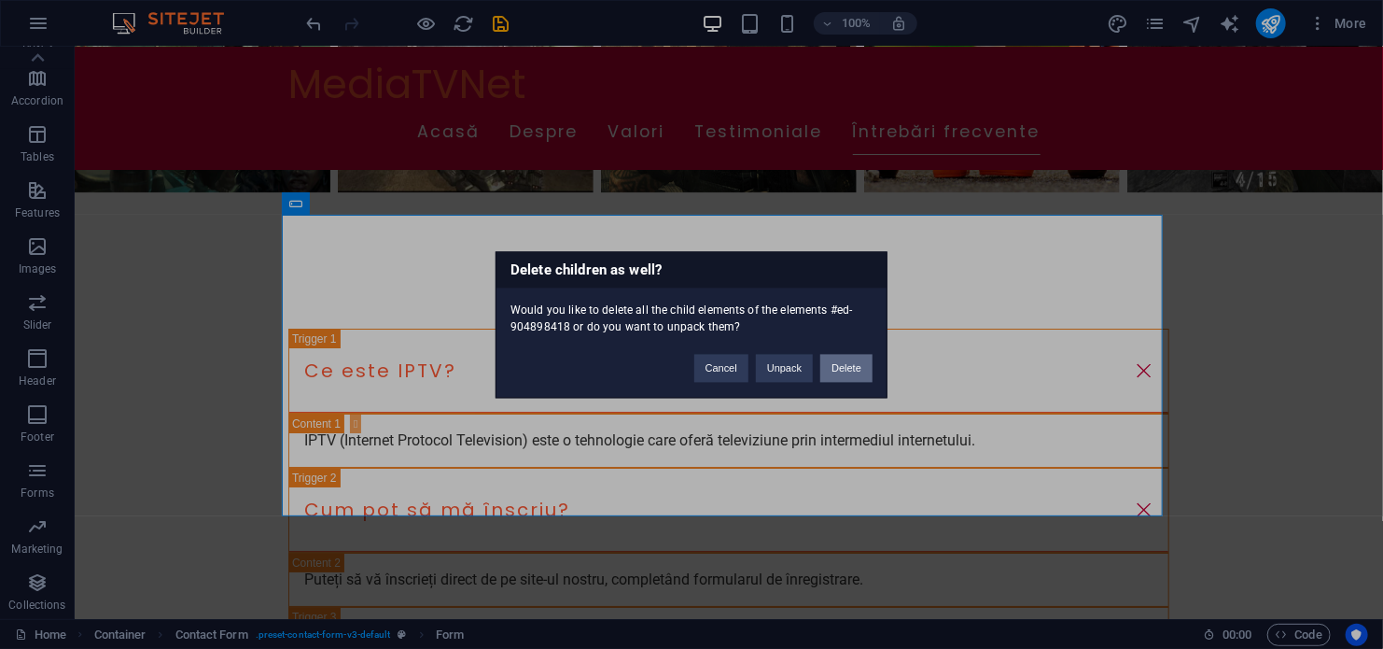
click at [835, 366] on button "Delete" at bounding box center [846, 368] width 52 height 28
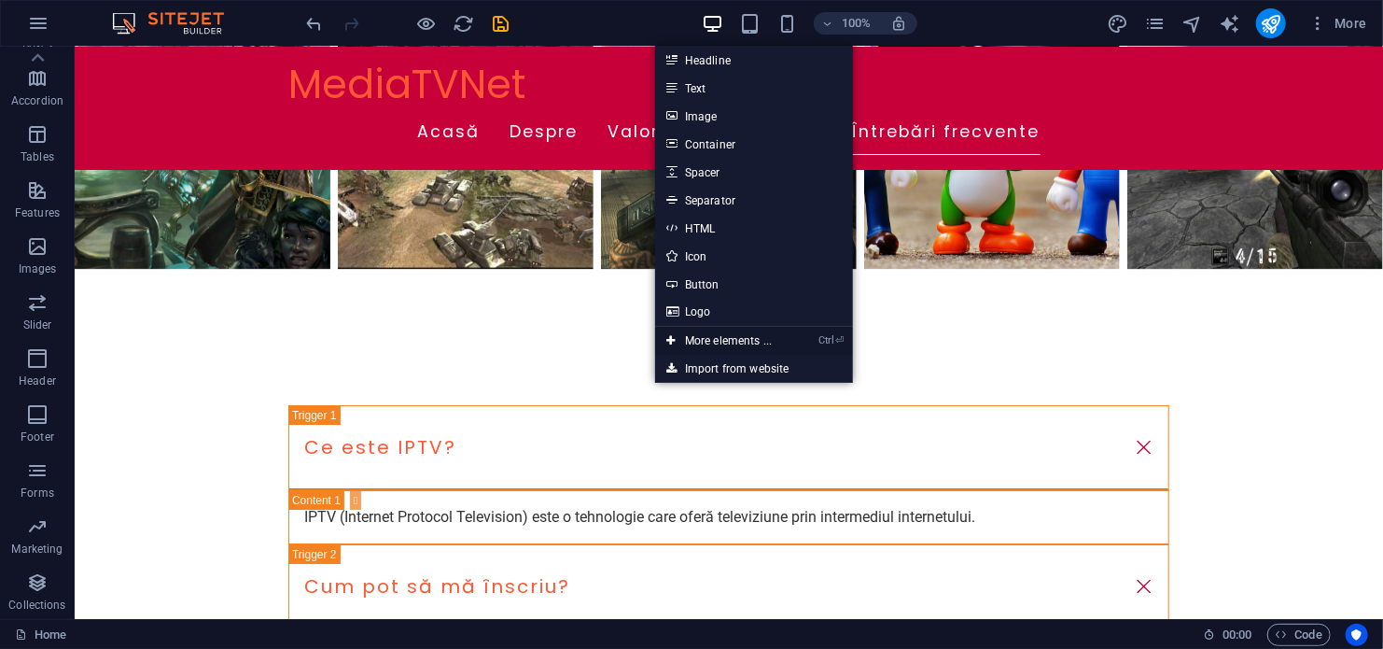
click at [716, 340] on link "Ctrl ⏎ More elements ..." at bounding box center [719, 341] width 128 height 28
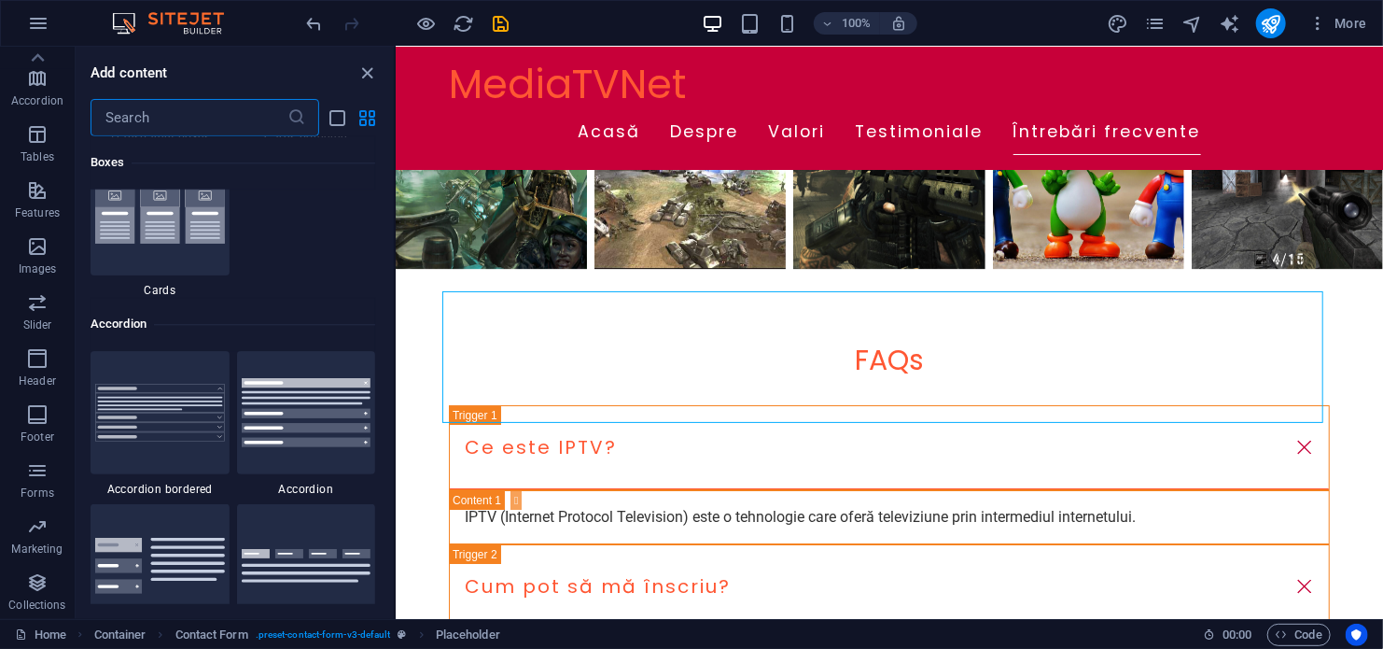
scroll to position [5144, 0]
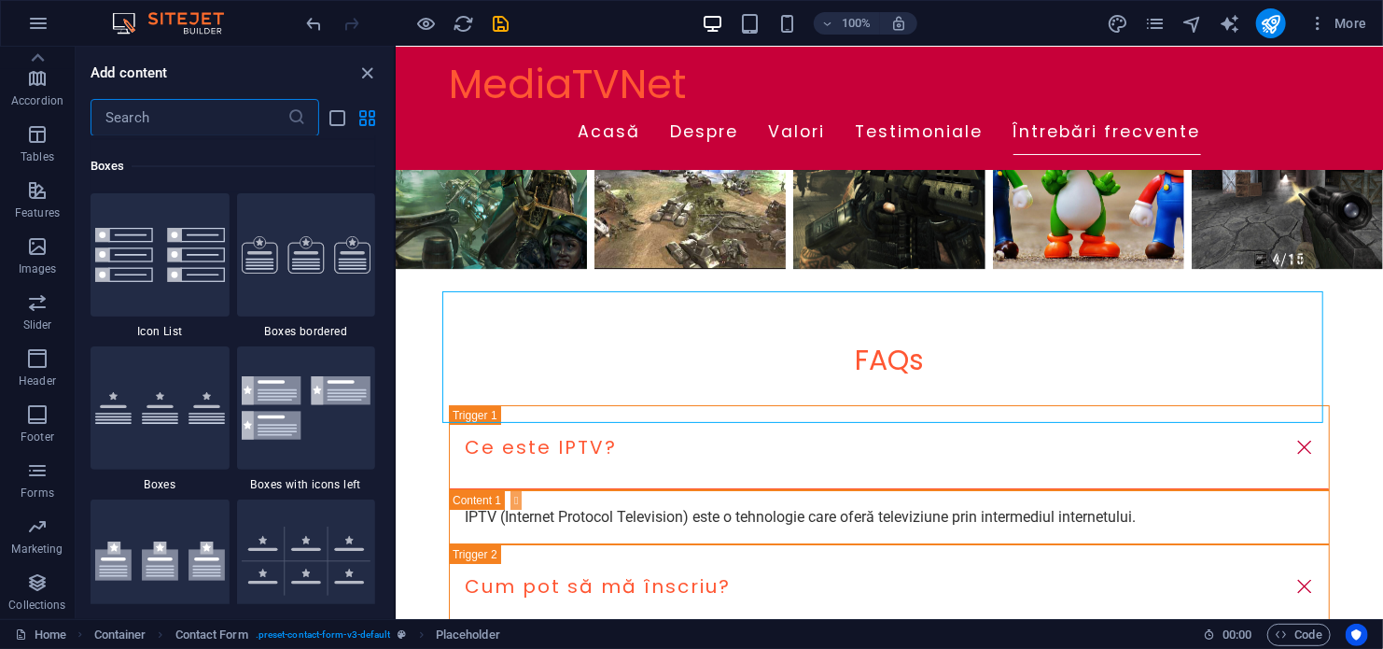
click at [185, 123] on input "text" at bounding box center [189, 117] width 197 height 37
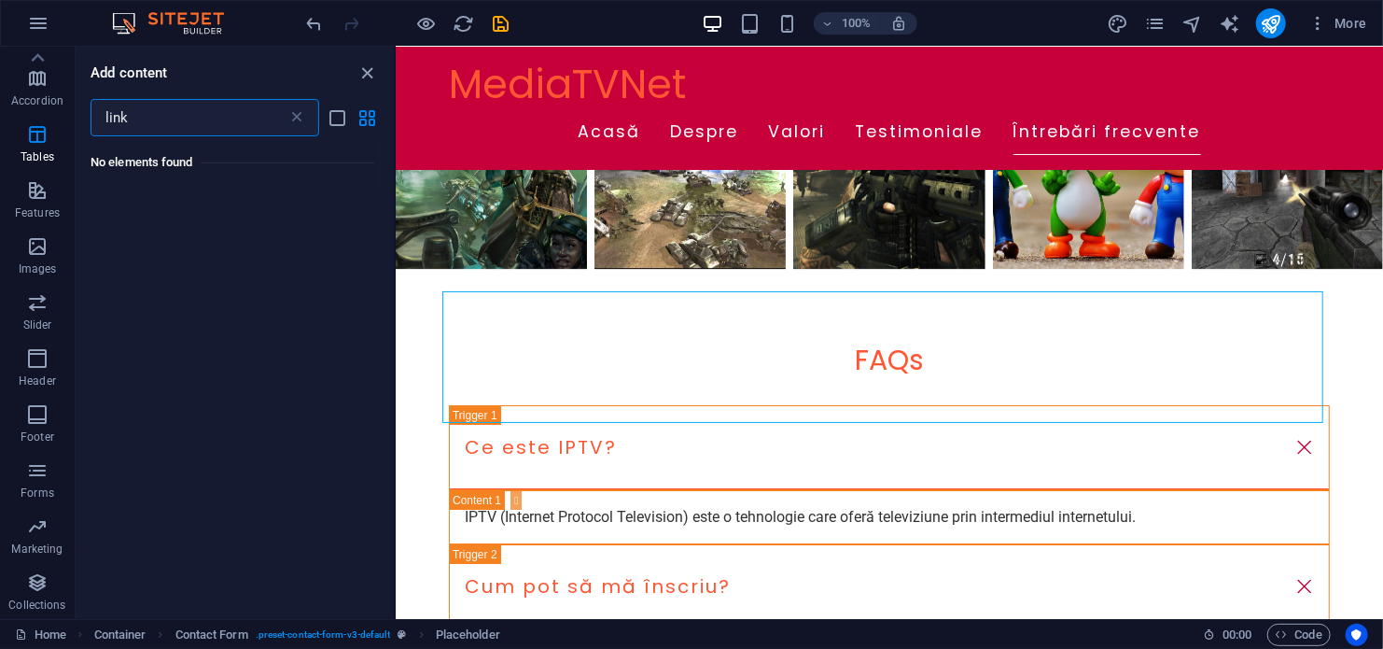
scroll to position [0, 0]
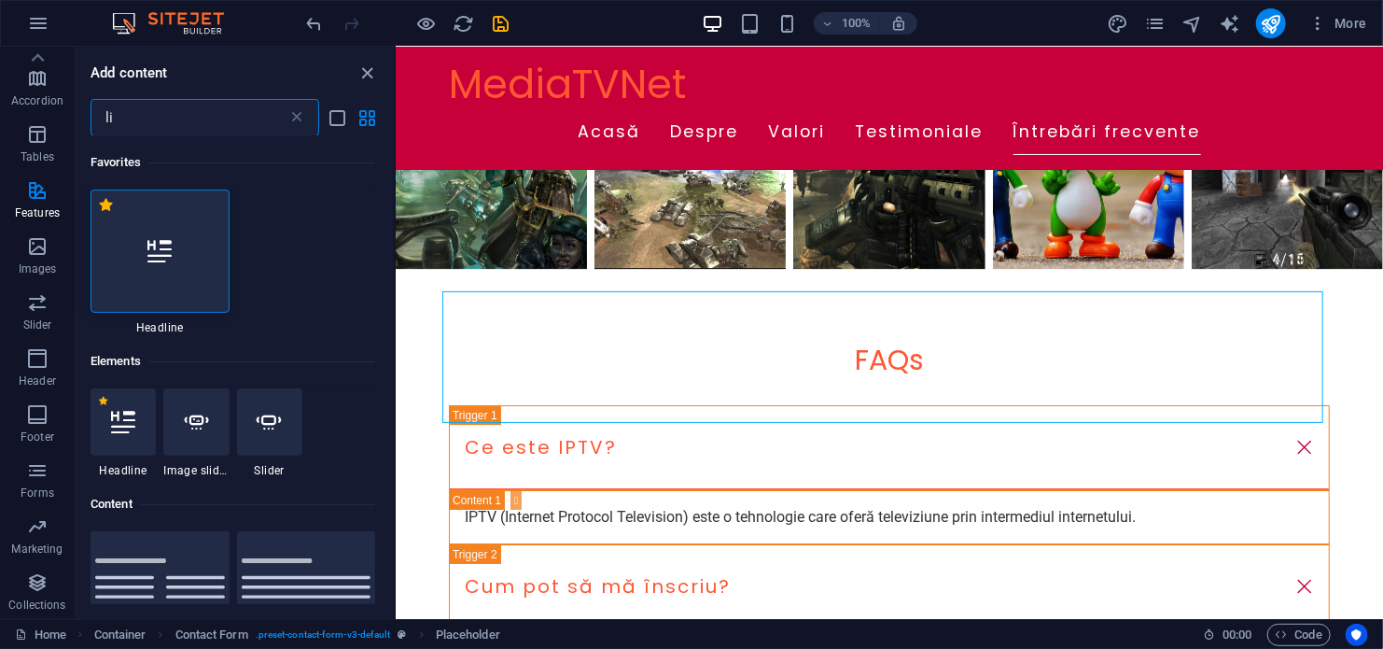
type input "l"
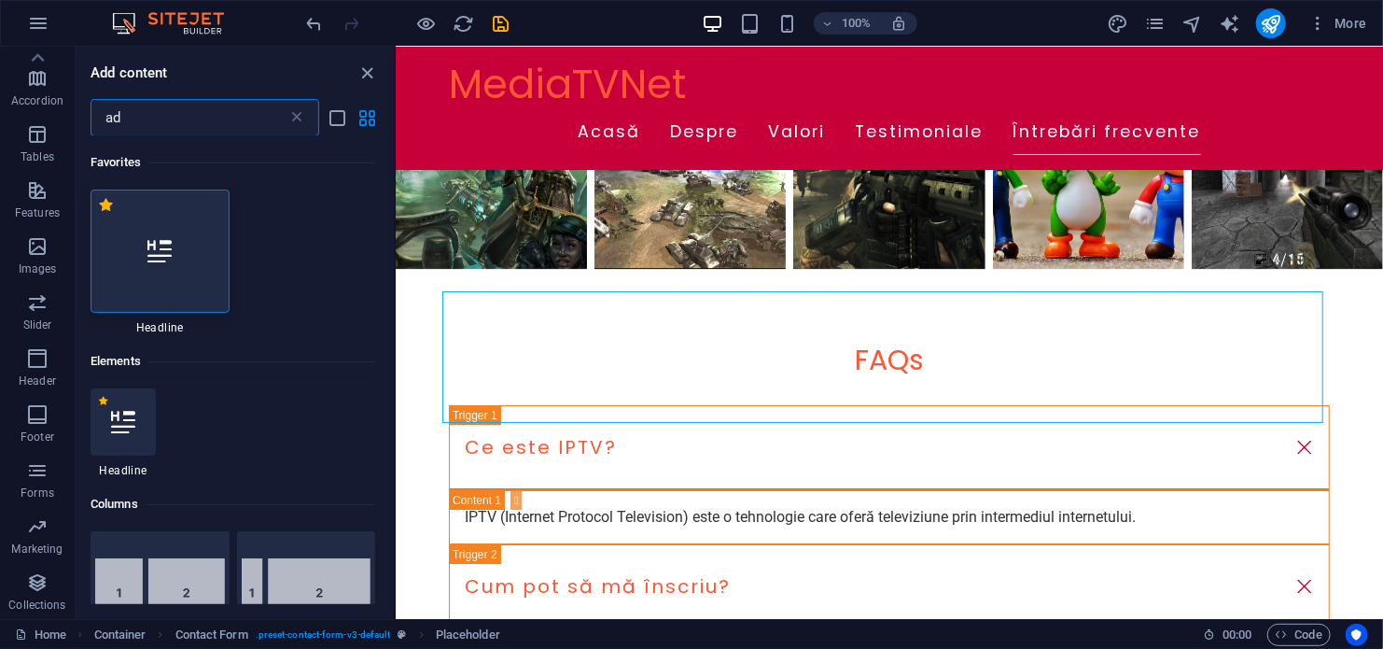
type input "a"
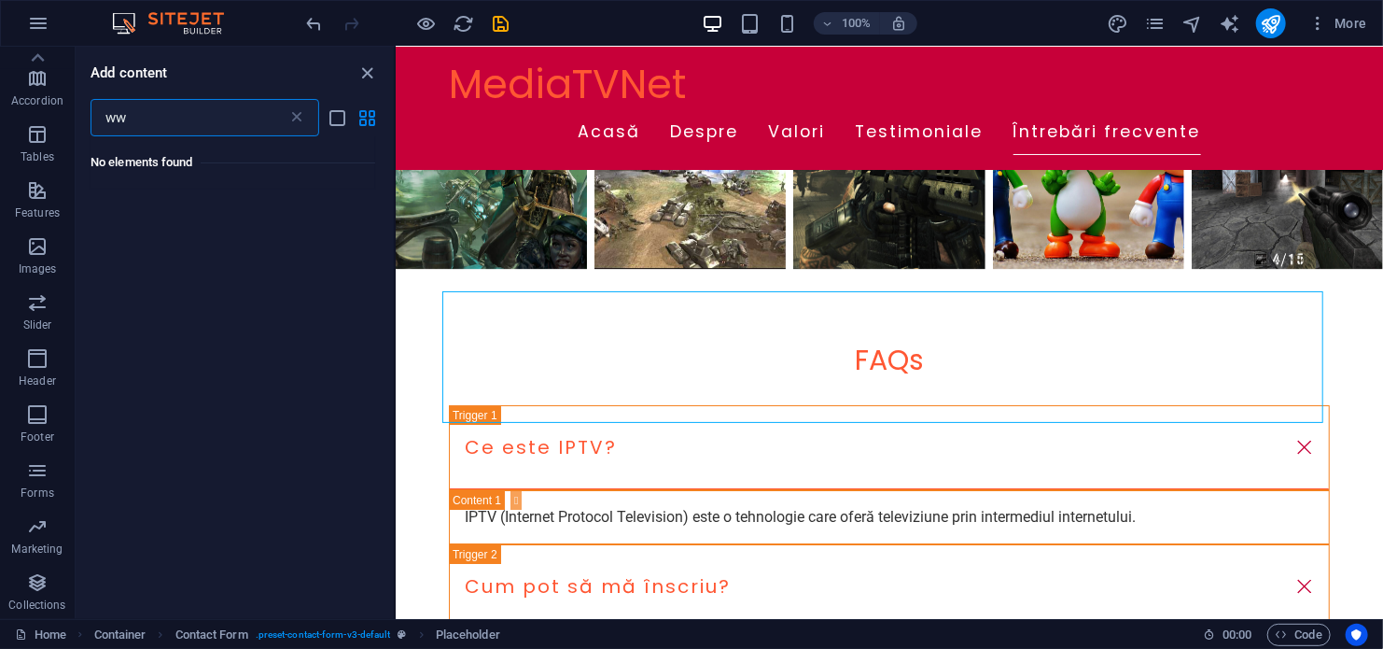
type input "w"
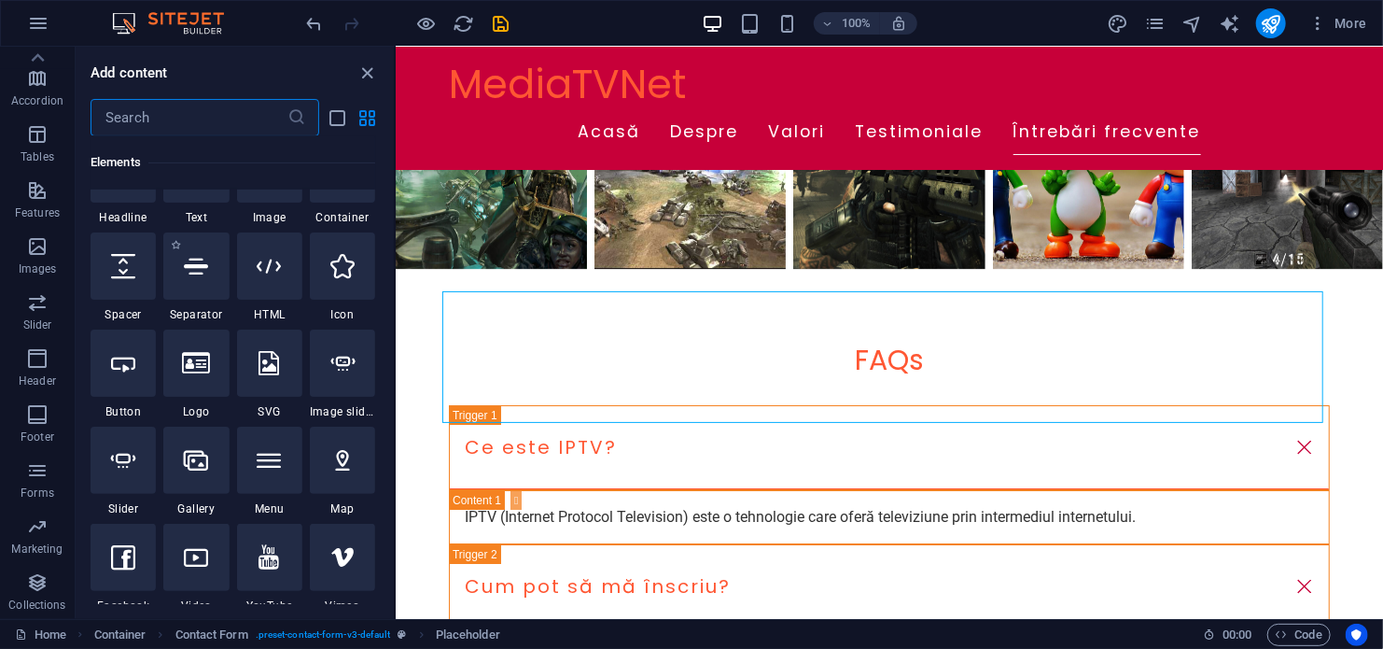
scroll to position [280, 0]
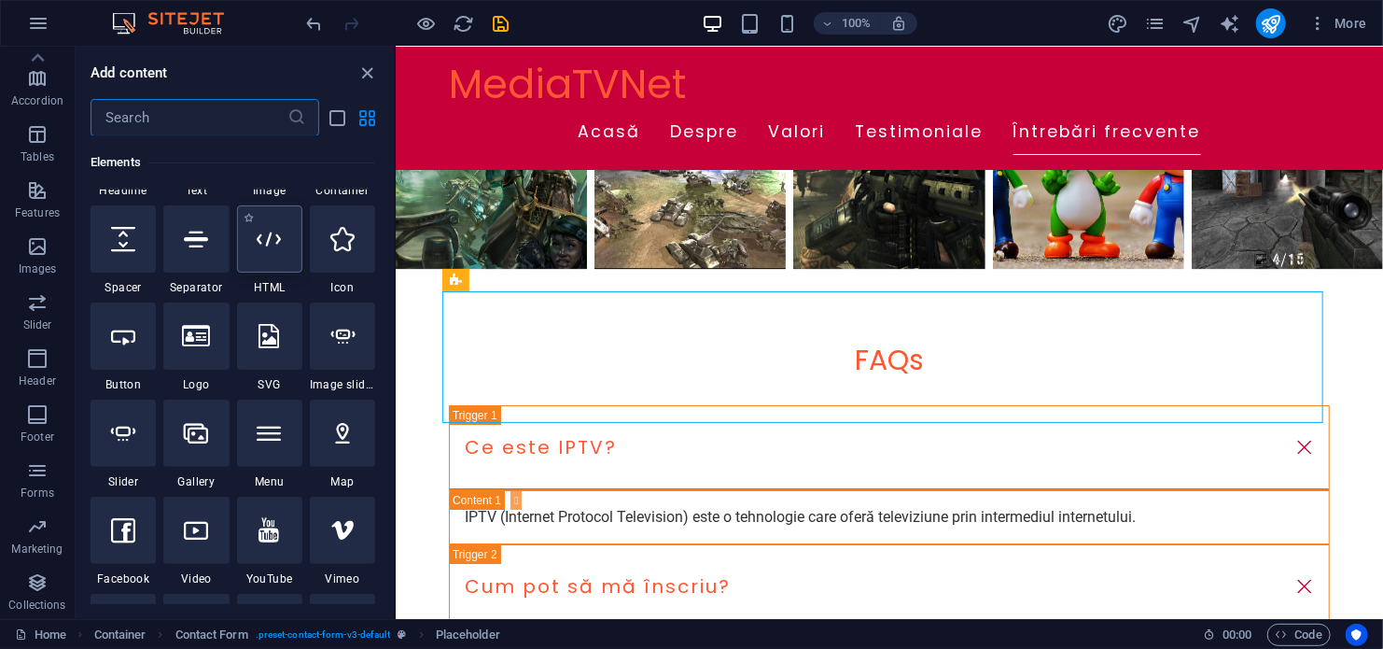
click at [268, 248] on icon at bounding box center [270, 239] width 24 height 24
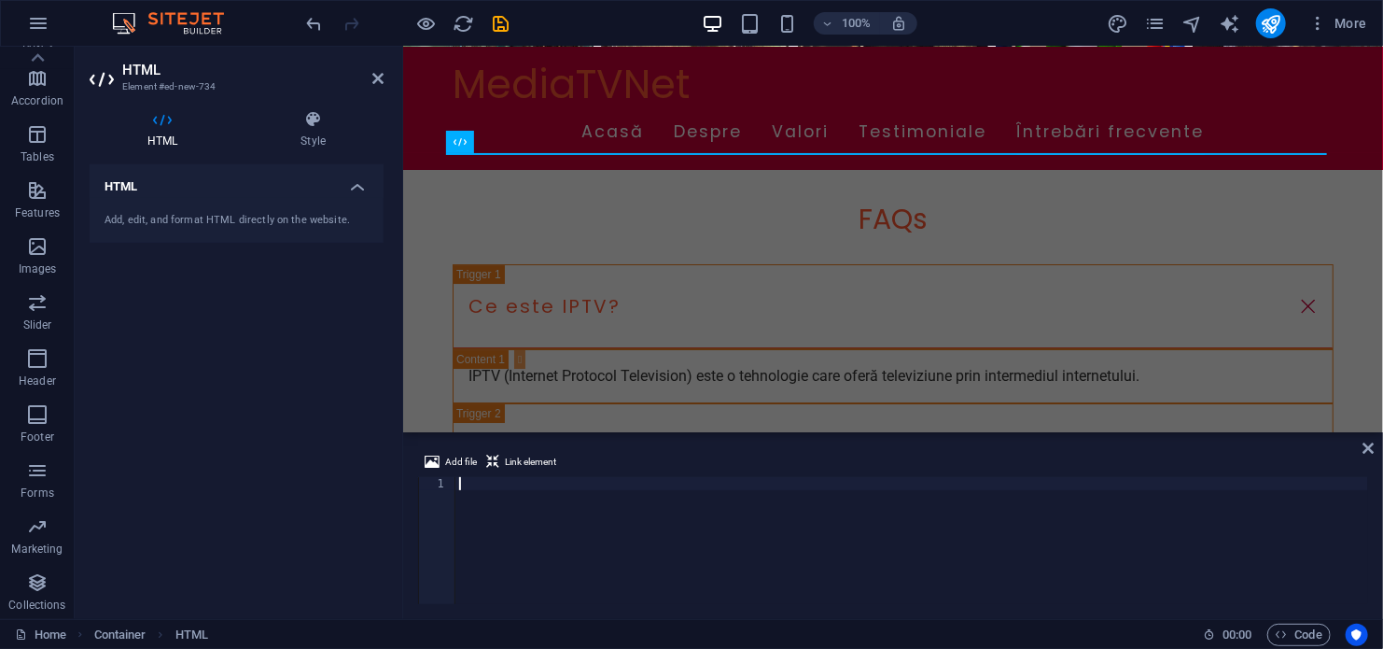
scroll to position [3079, 0]
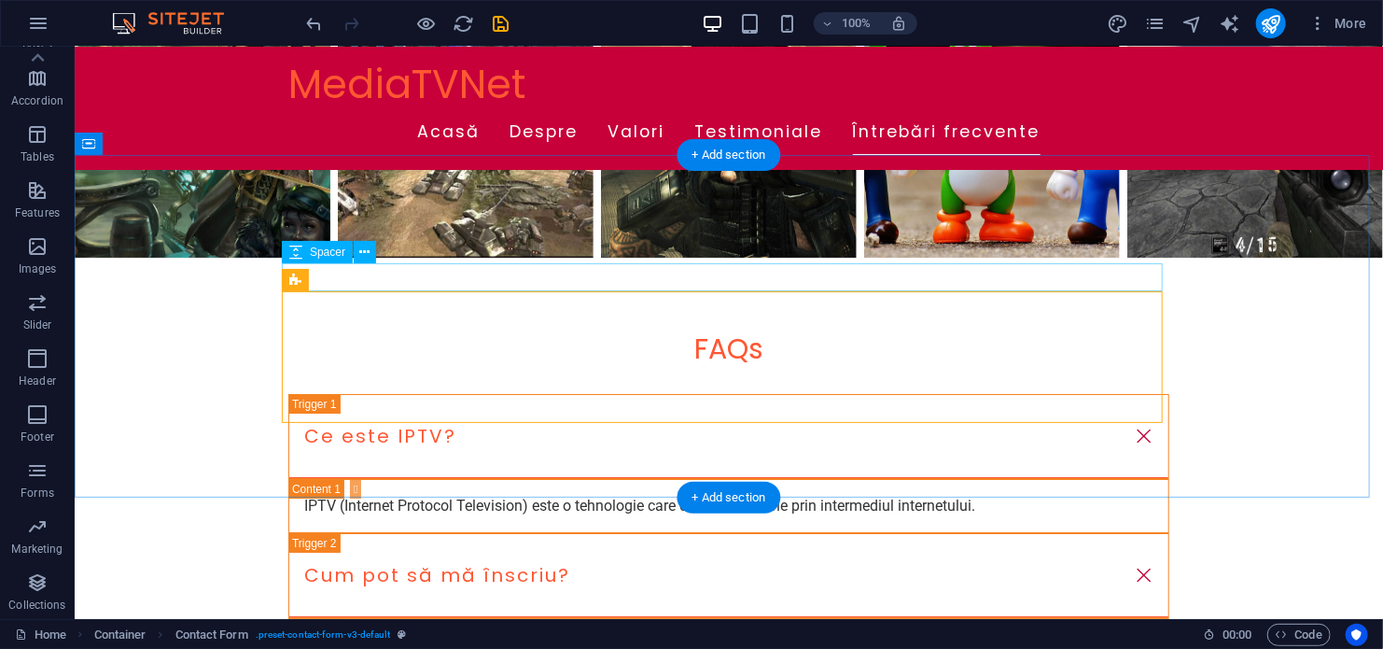
scroll to position [3068, 0]
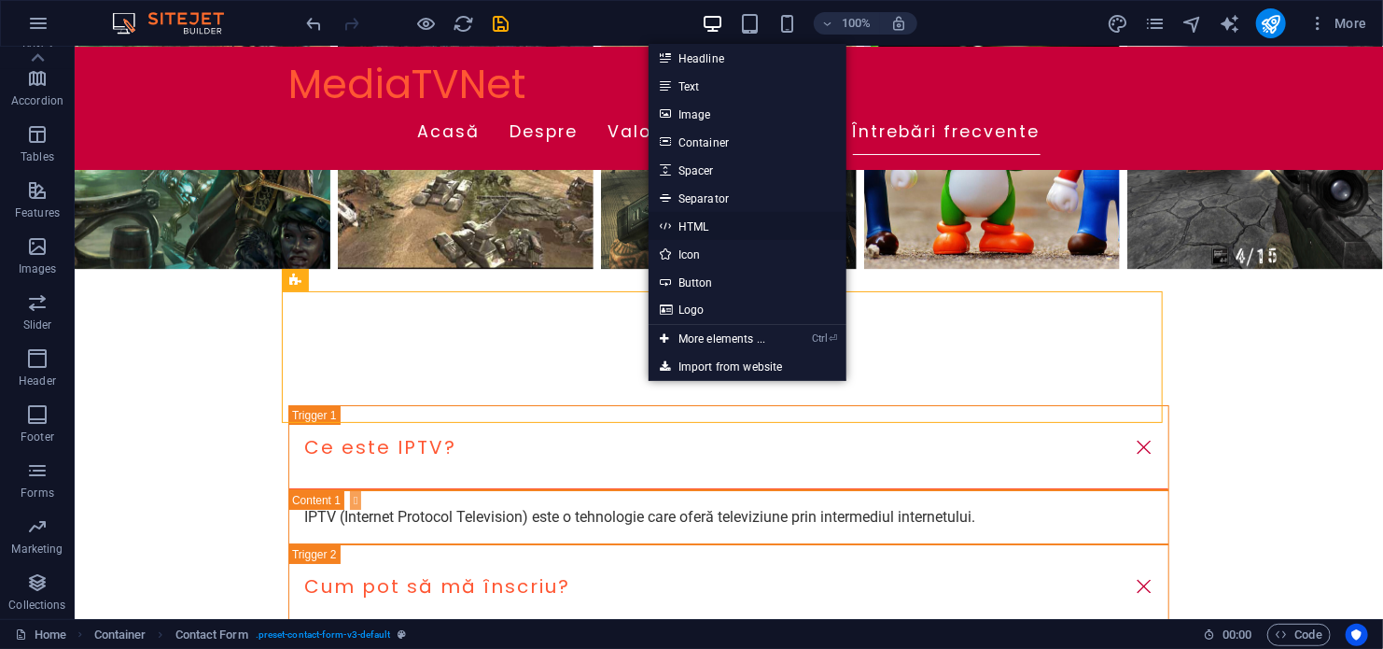
click at [693, 228] on link "HTML" at bounding box center [748, 226] width 198 height 28
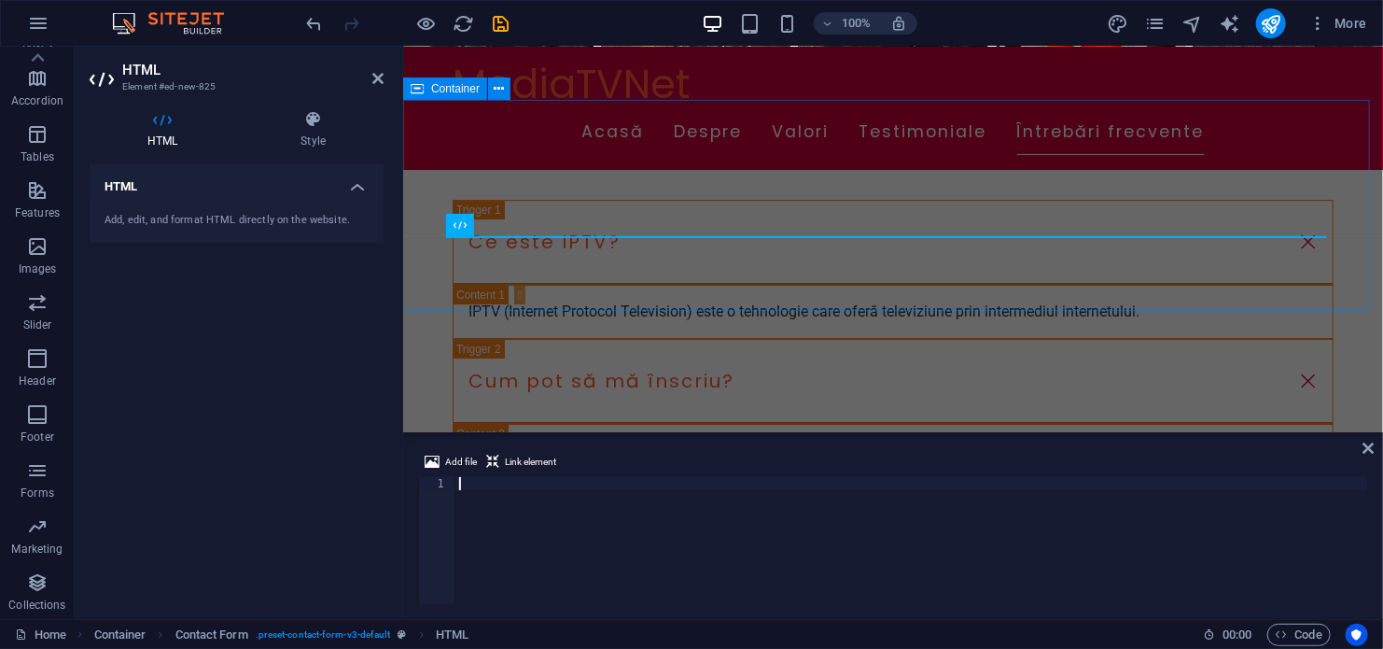
scroll to position [3057, 0]
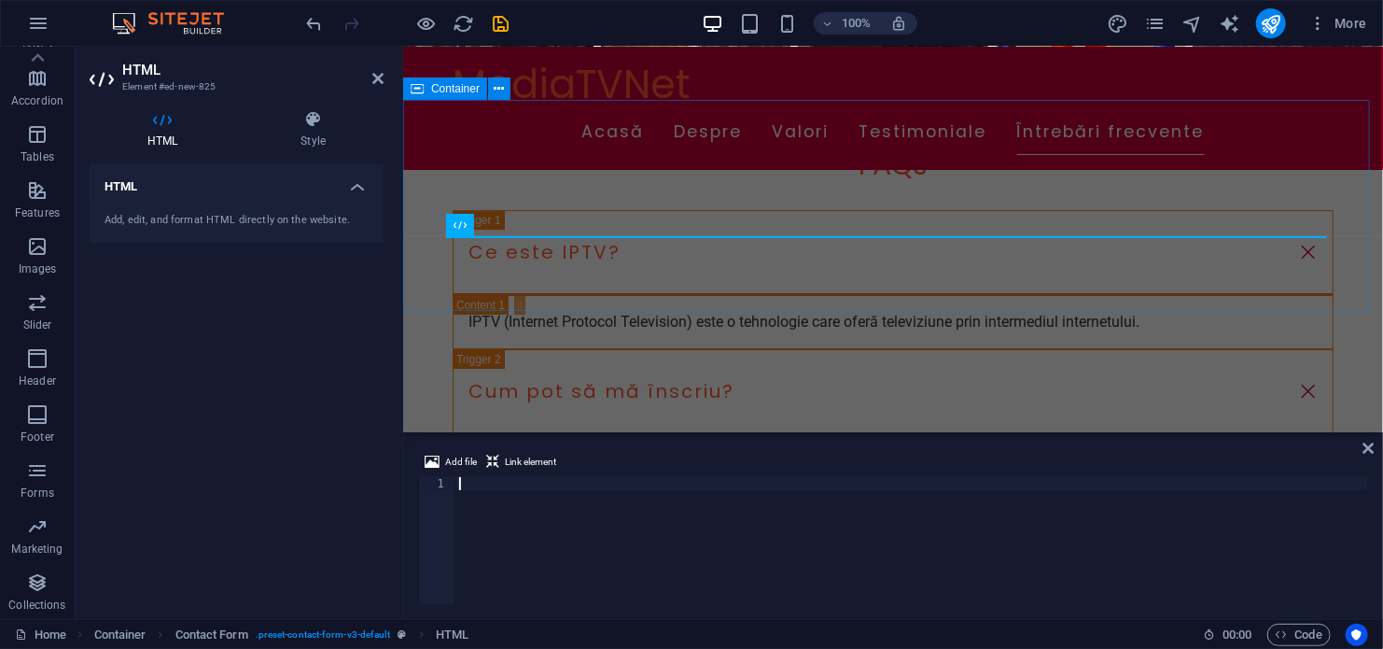
type textarea "<div class="elfsight-app-ffe1346e-ead9-442d-819b-11b7ee50fda1" data-elfsight-ap…"
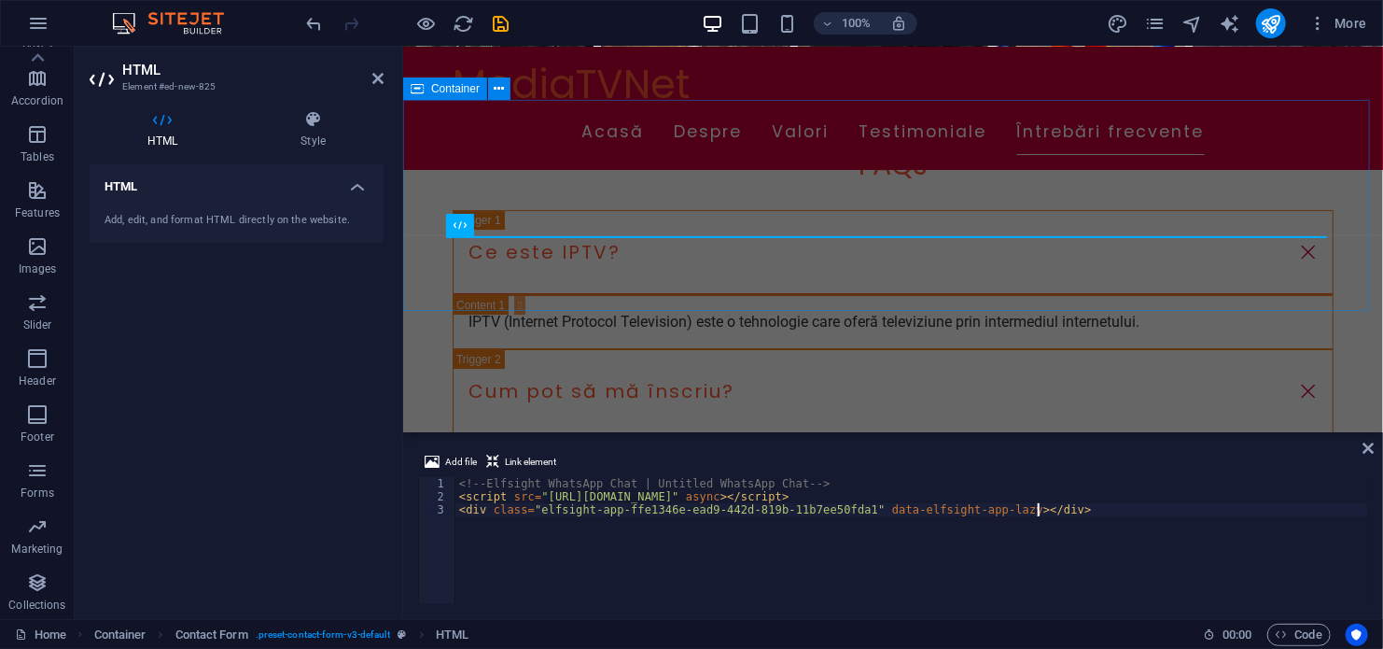
scroll to position [3079, 0]
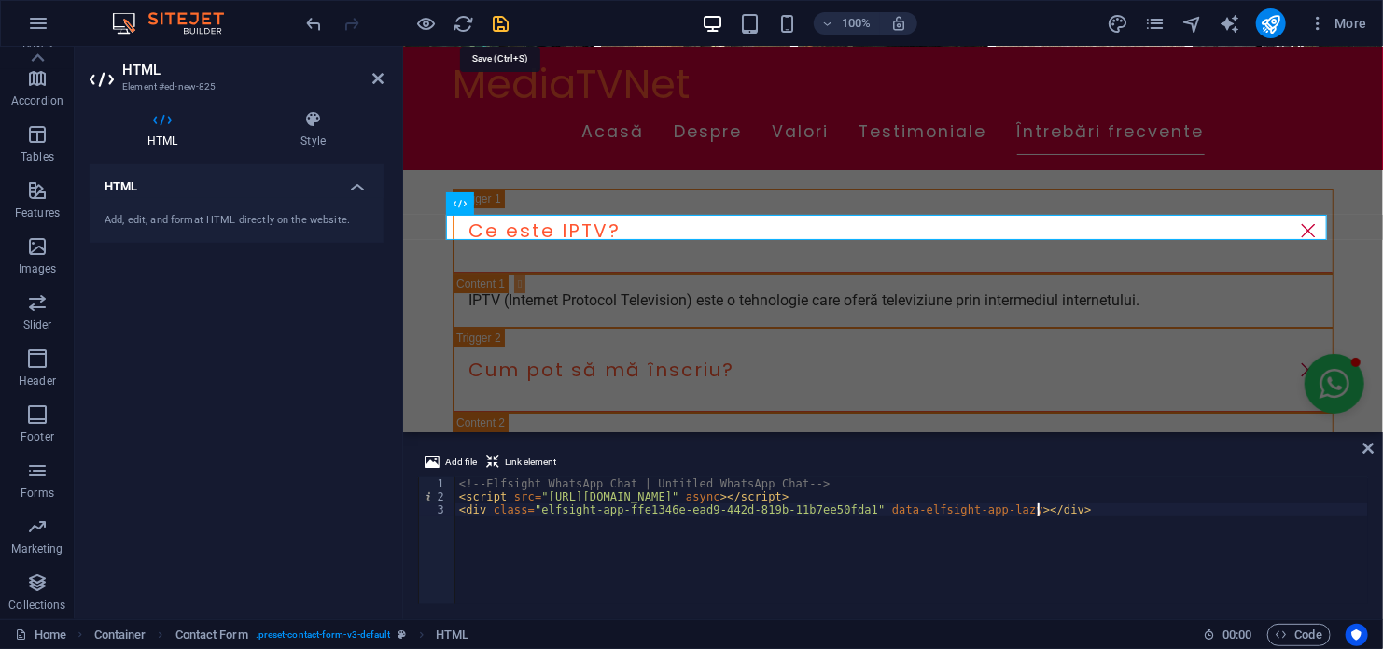
click at [503, 22] on icon "save" at bounding box center [501, 23] width 21 height 21
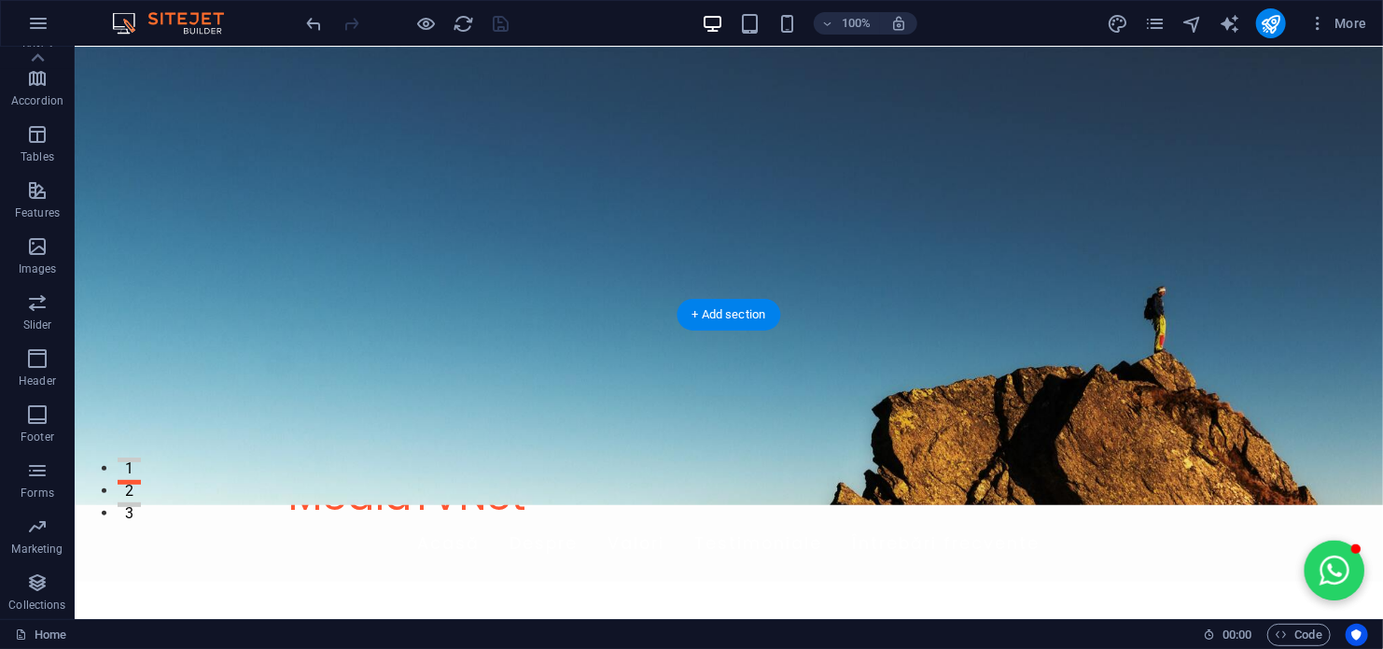
scroll to position [0, 0]
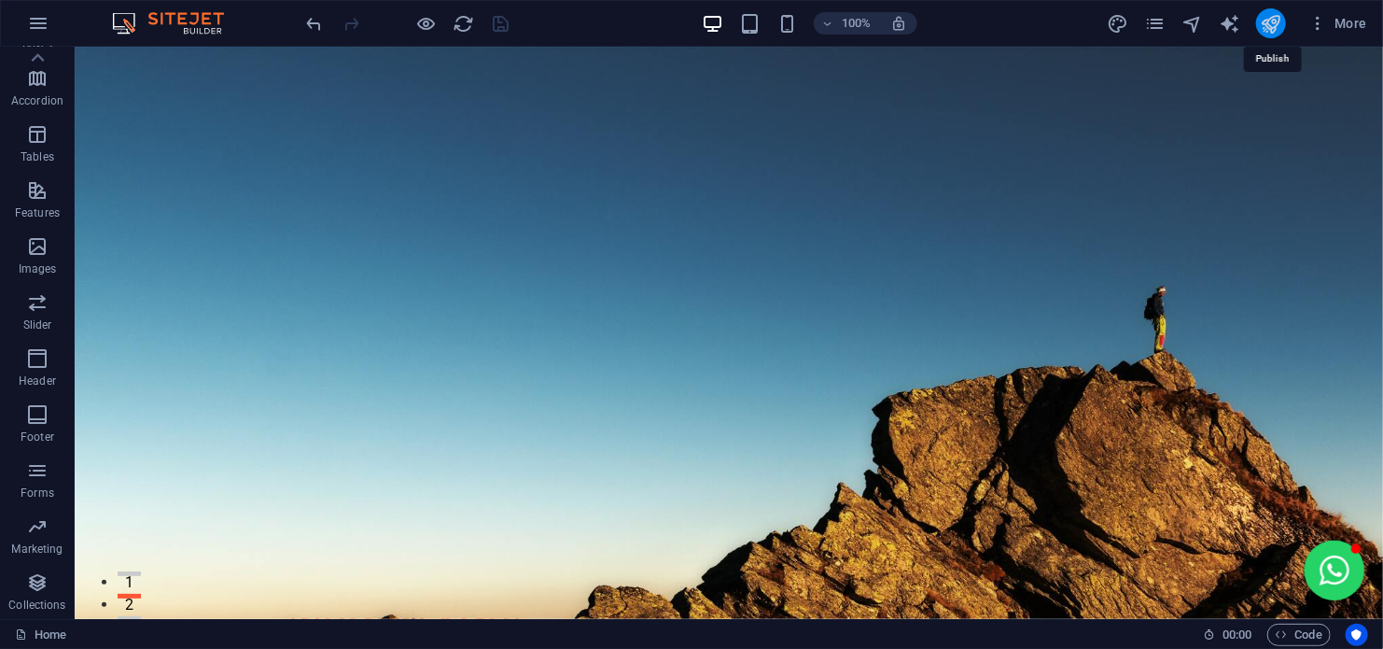
click at [1267, 29] on icon "publish" at bounding box center [1270, 23] width 21 height 21
